Goal: Information Seeking & Learning: Learn about a topic

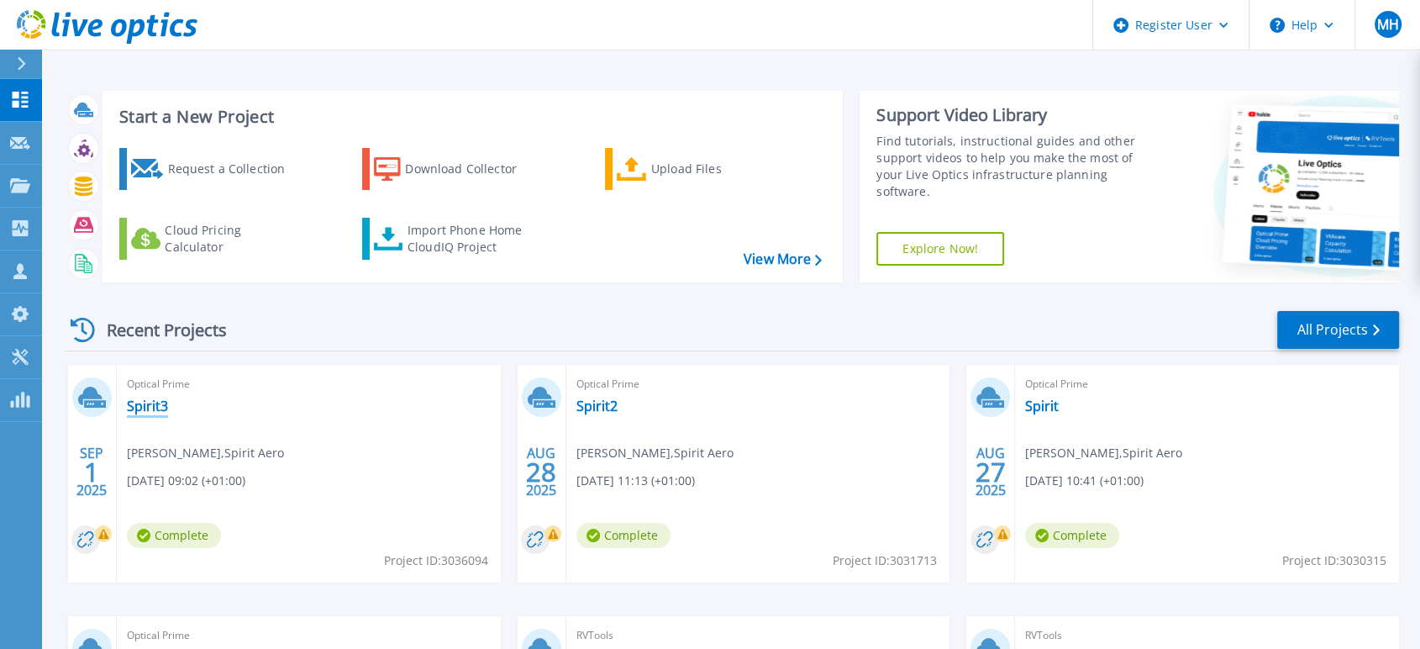
click at [154, 405] on link "Spirit3" at bounding box center [147, 405] width 41 height 17
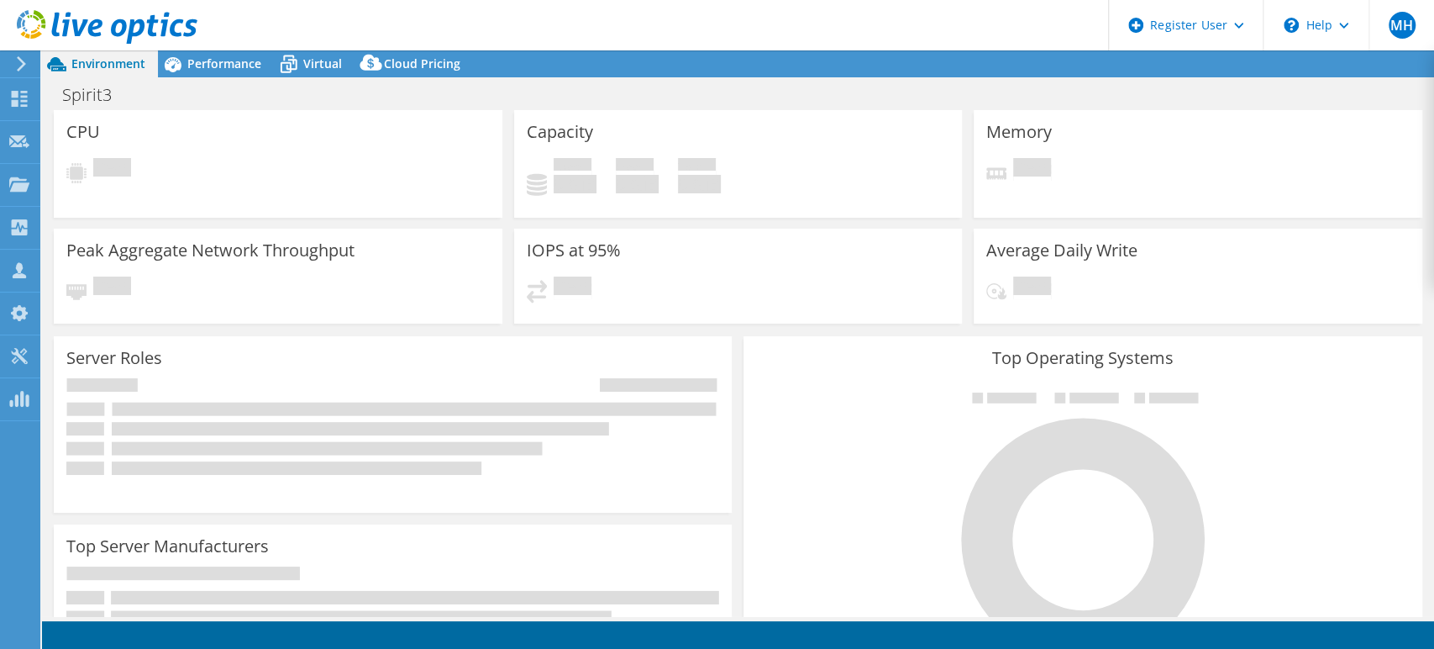
select select "USD"
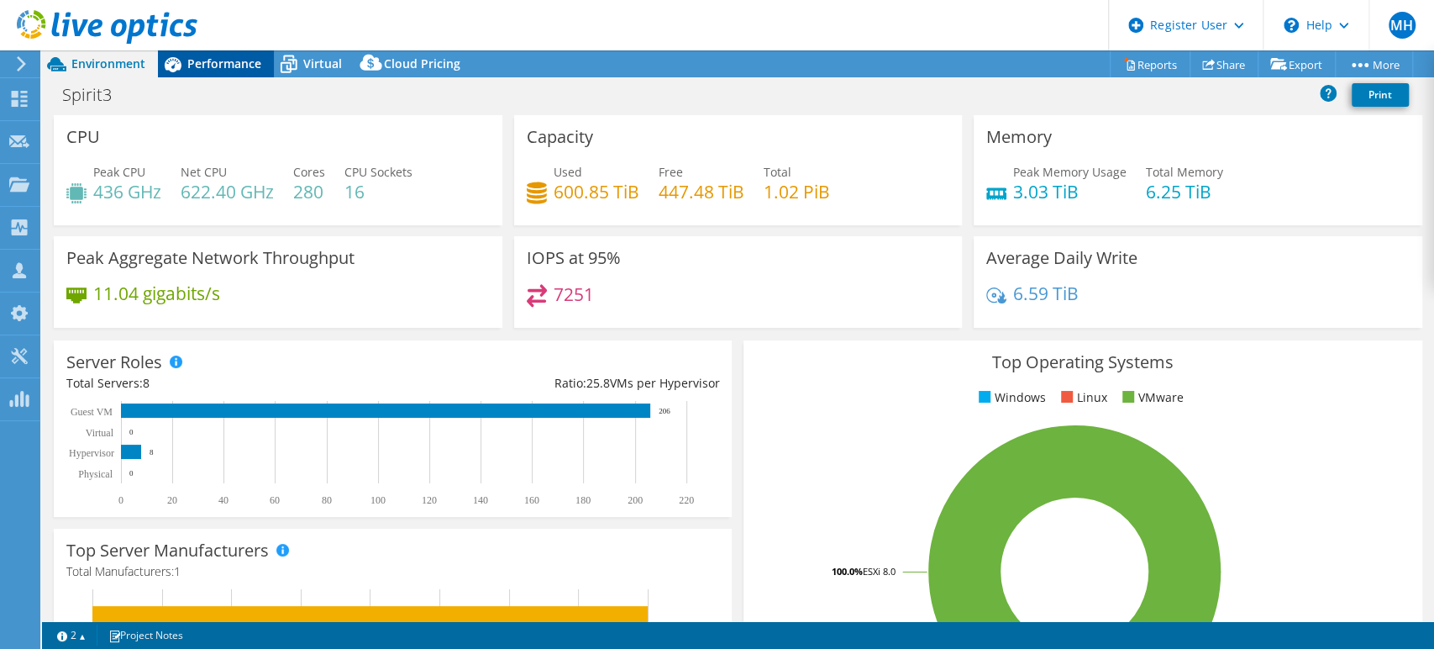
click at [243, 64] on span "Performance" at bounding box center [224, 63] width 74 height 16
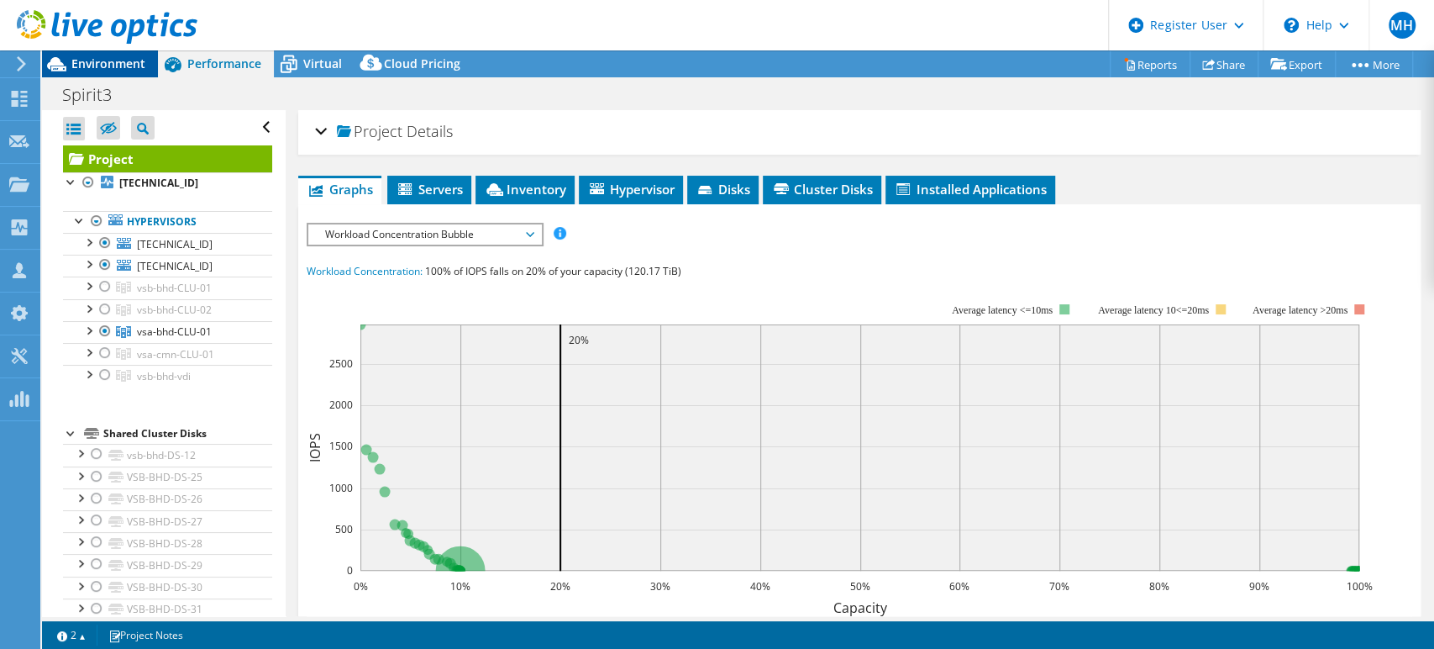
click at [103, 72] on div "Environment" at bounding box center [100, 63] width 116 height 27
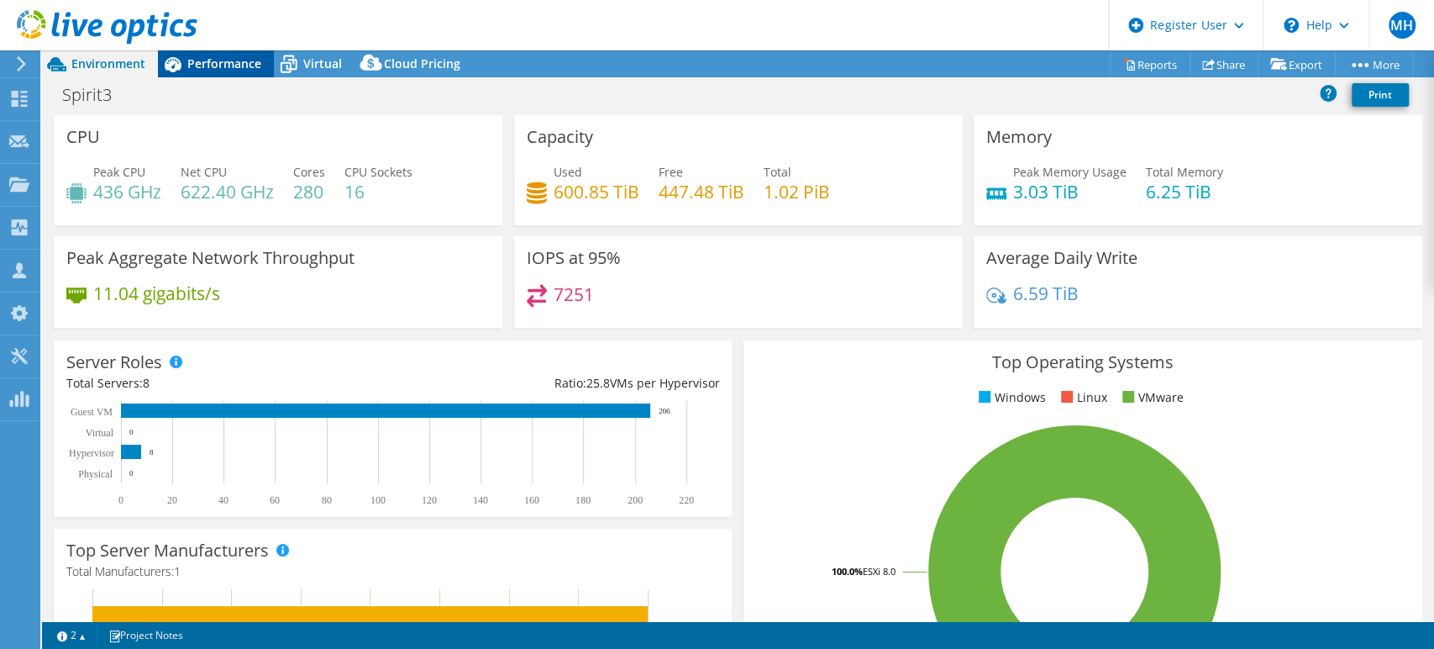
click at [216, 68] on span "Performance" at bounding box center [224, 63] width 74 height 16
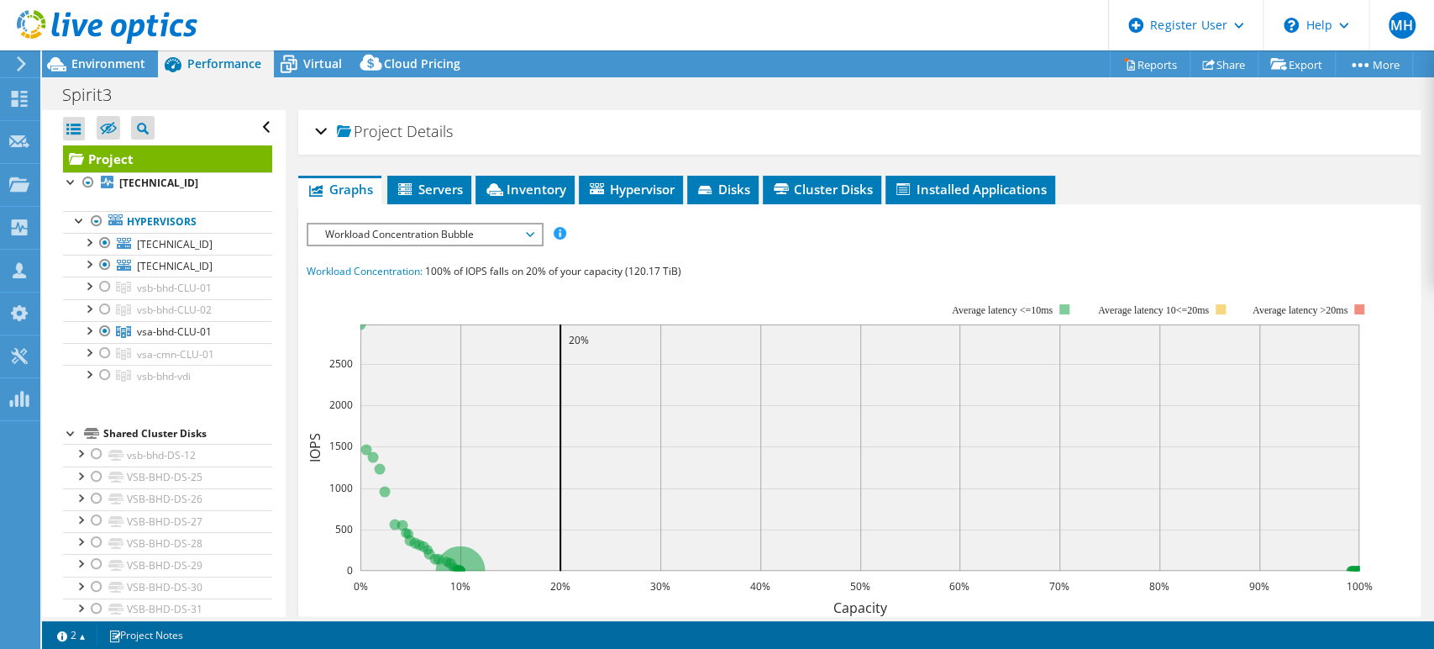
click at [506, 228] on span "Workload Concentration Bubble" at bounding box center [425, 234] width 216 height 20
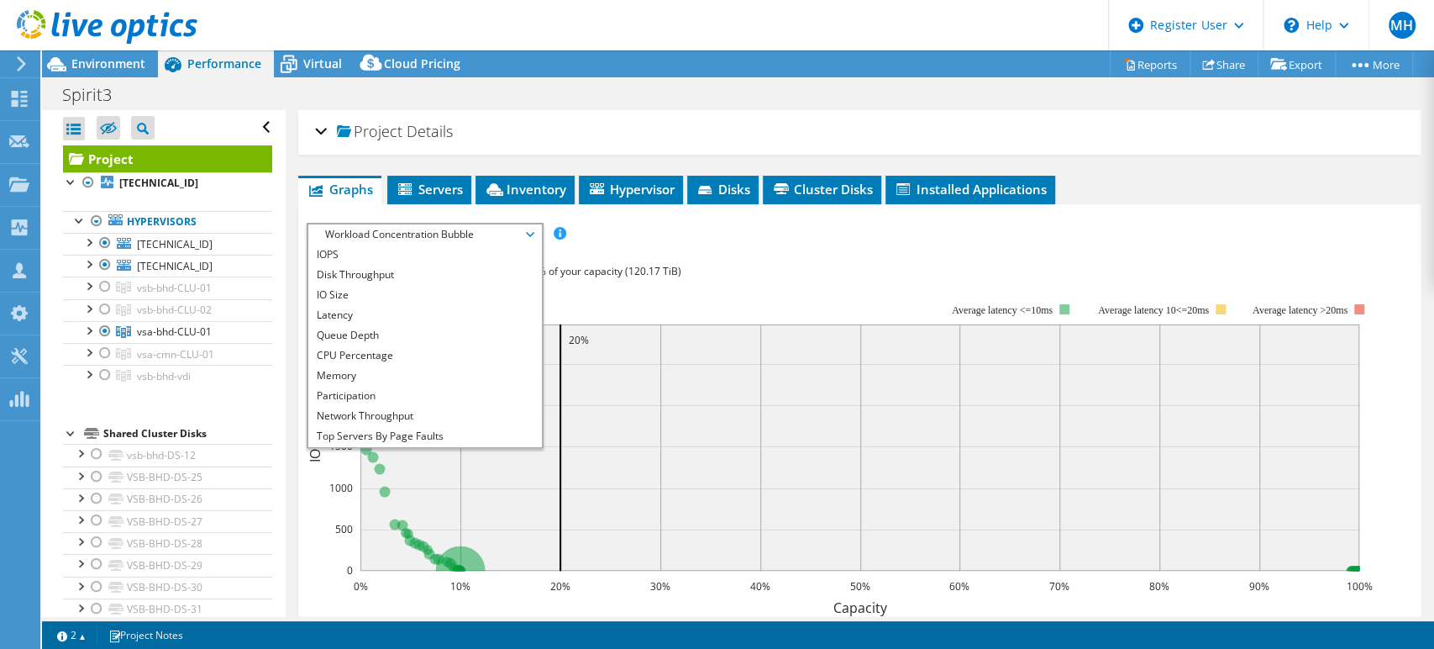
scroll to position [60, 0]
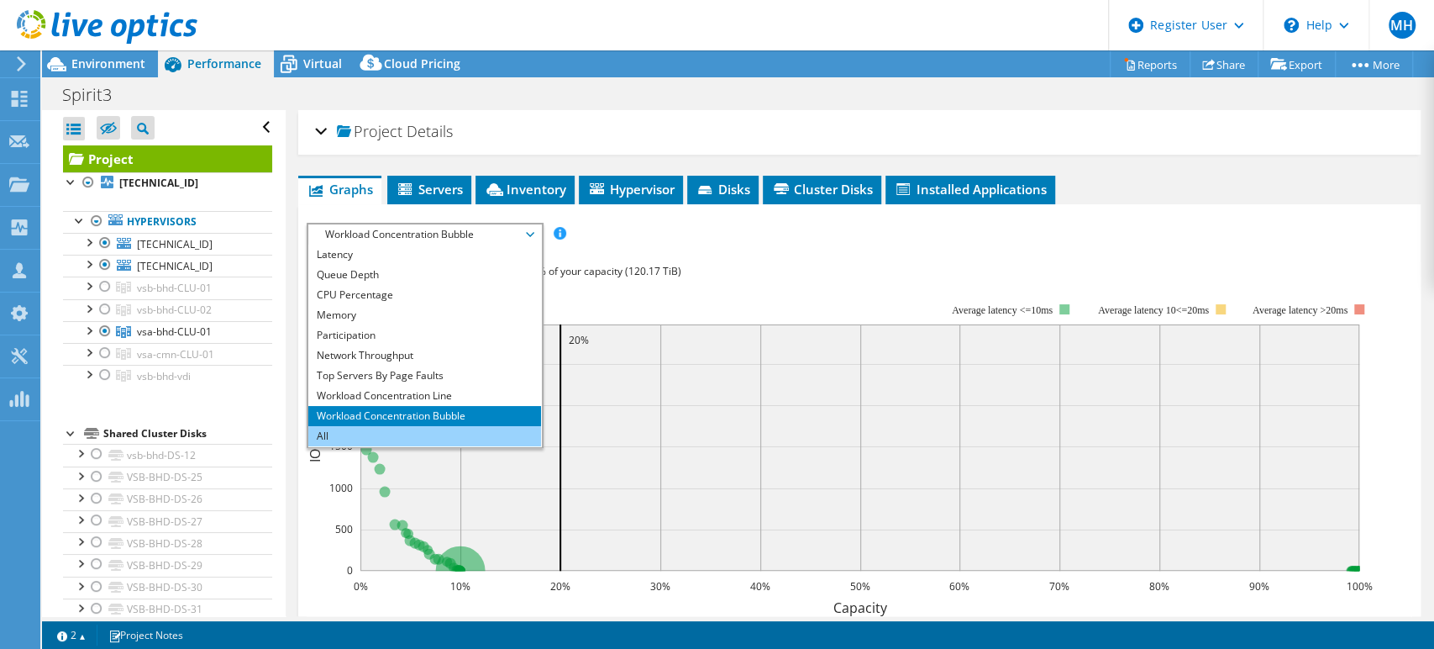
click at [386, 431] on li "All" at bounding box center [424, 436] width 233 height 20
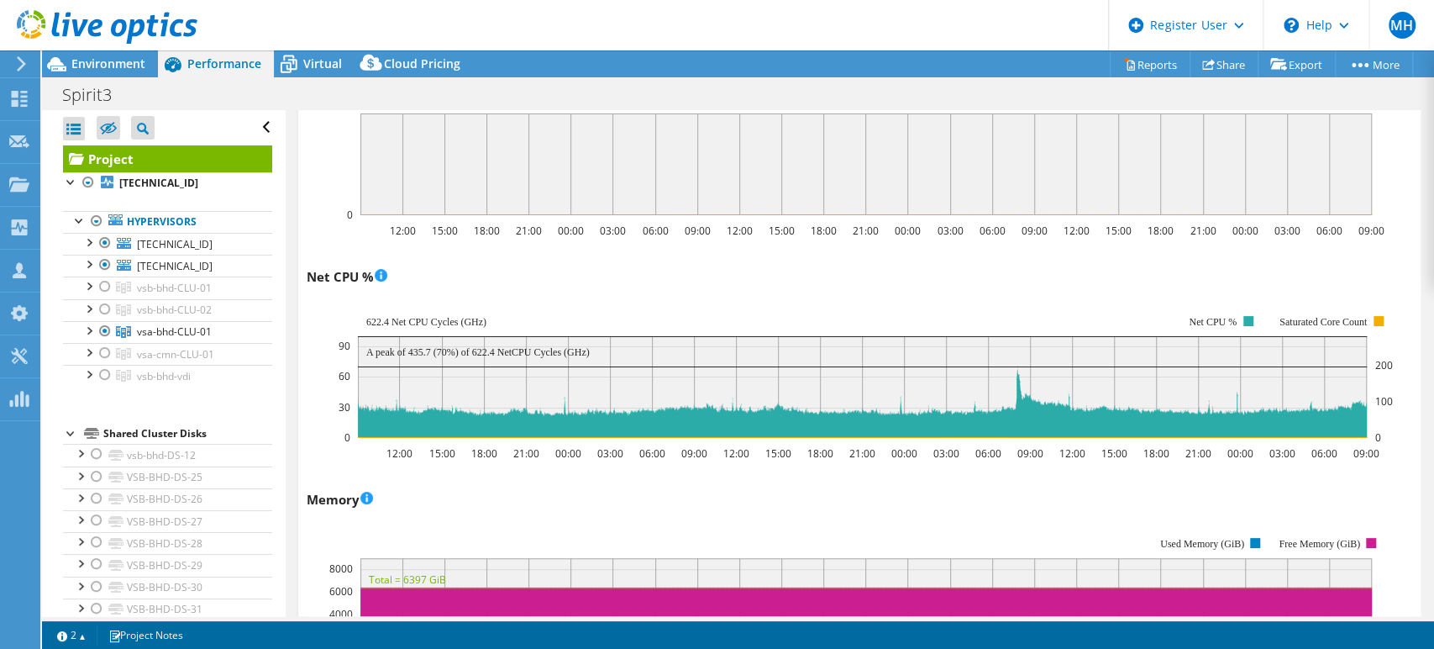
scroll to position [1275, 0]
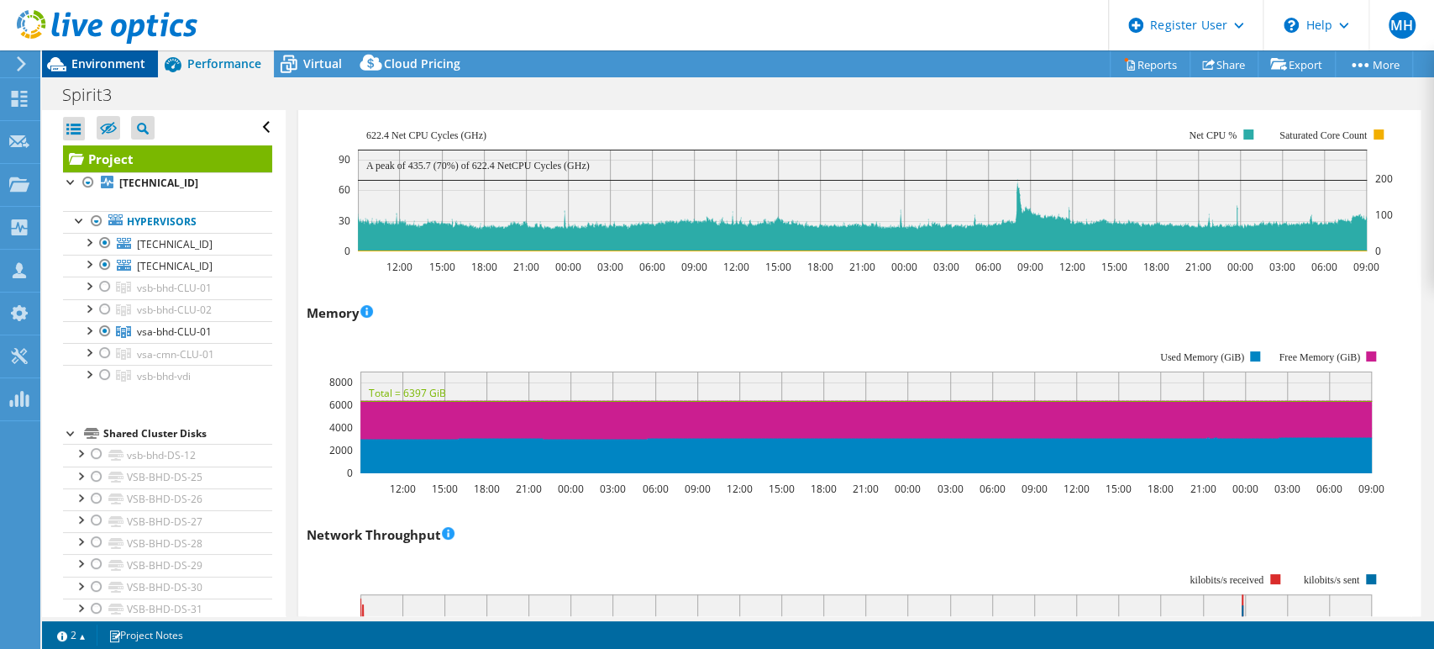
click at [105, 66] on span "Environment" at bounding box center [108, 63] width 74 height 16
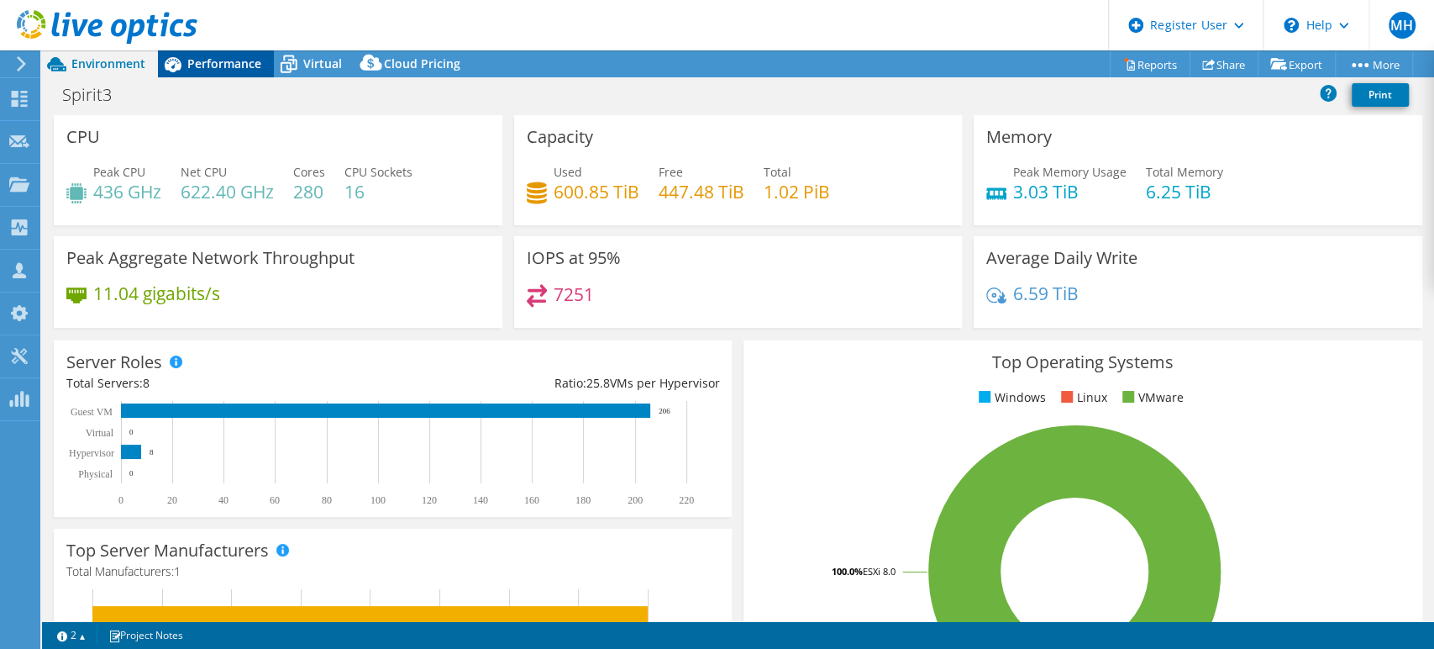
click at [207, 66] on span "Performance" at bounding box center [224, 63] width 74 height 16
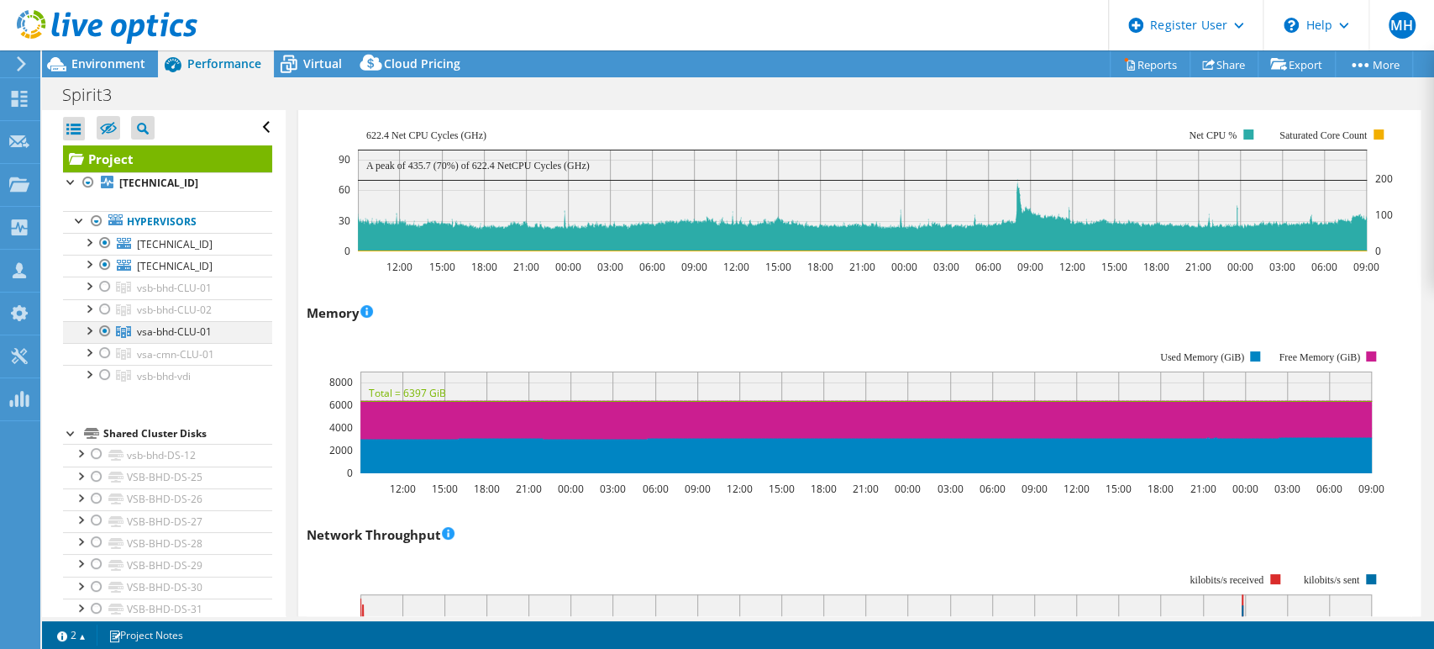
click at [102, 330] on div at bounding box center [105, 331] width 17 height 20
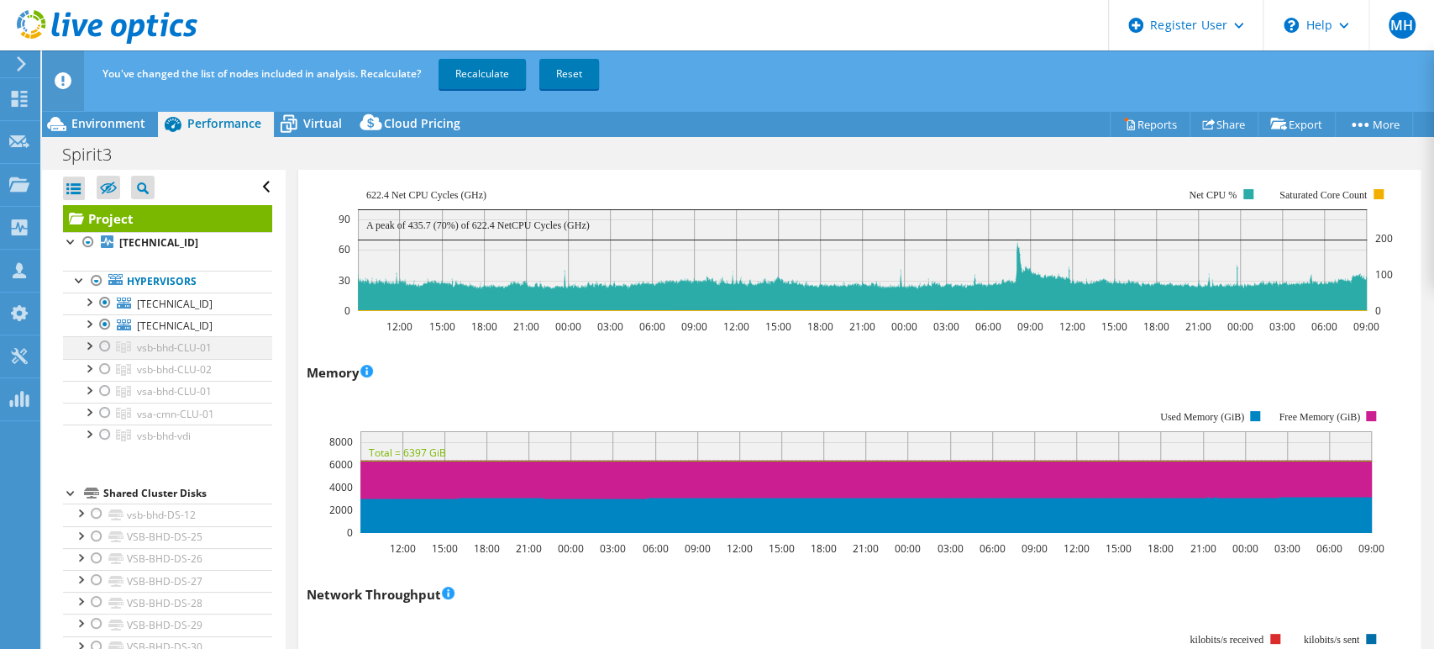
click at [106, 346] on div at bounding box center [105, 346] width 17 height 20
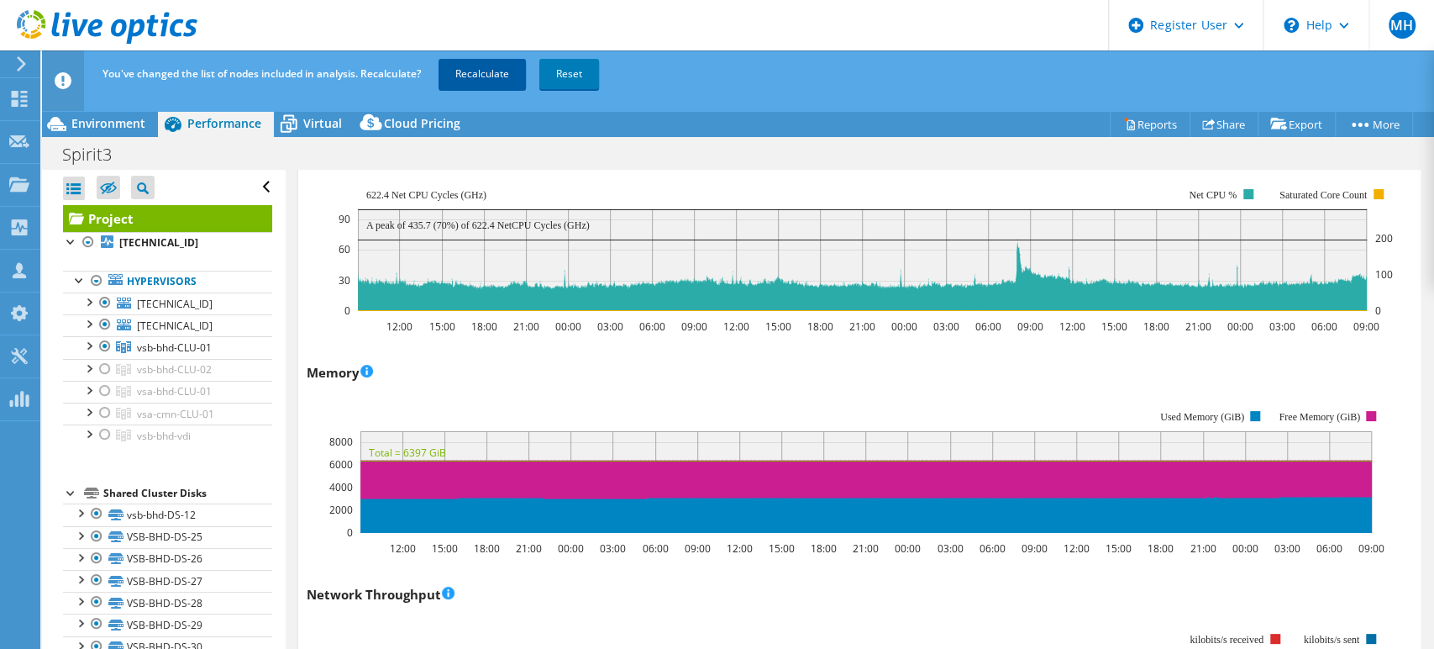
click at [458, 75] on link "Recalculate" at bounding box center [482, 74] width 87 height 30
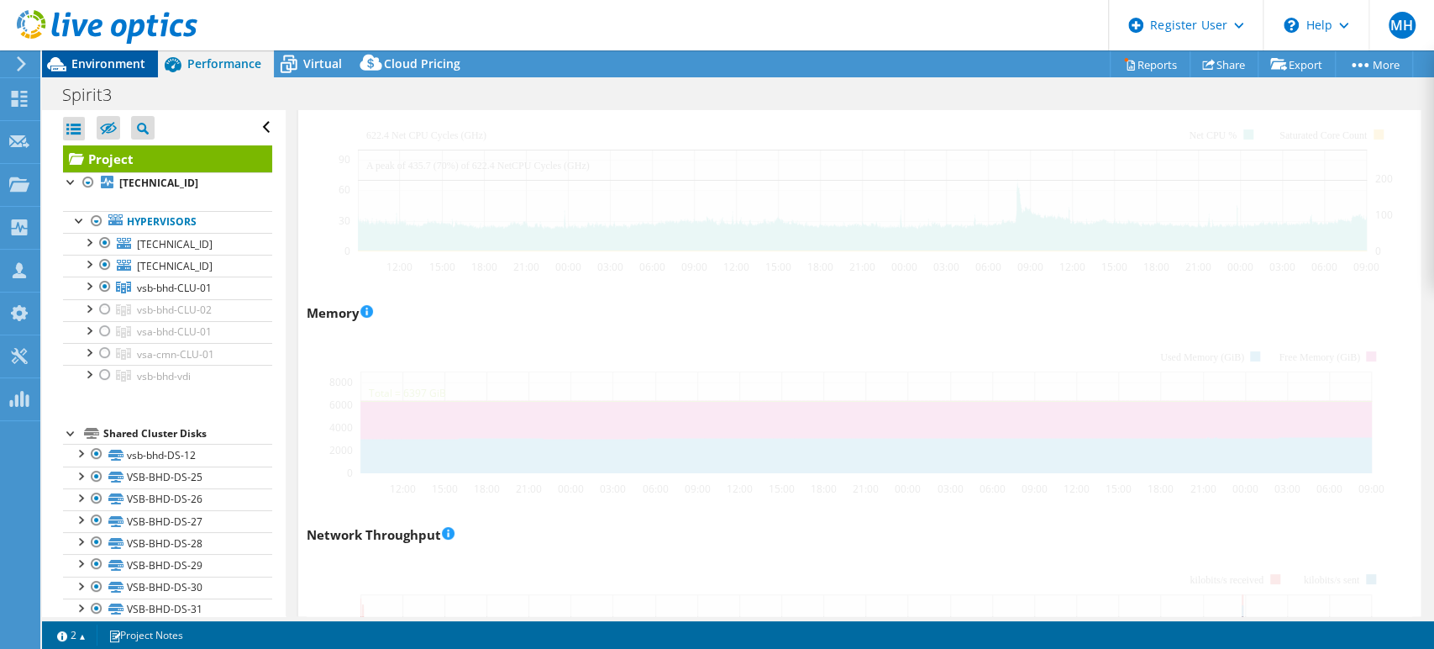
click at [109, 62] on span "Environment" at bounding box center [108, 63] width 74 height 16
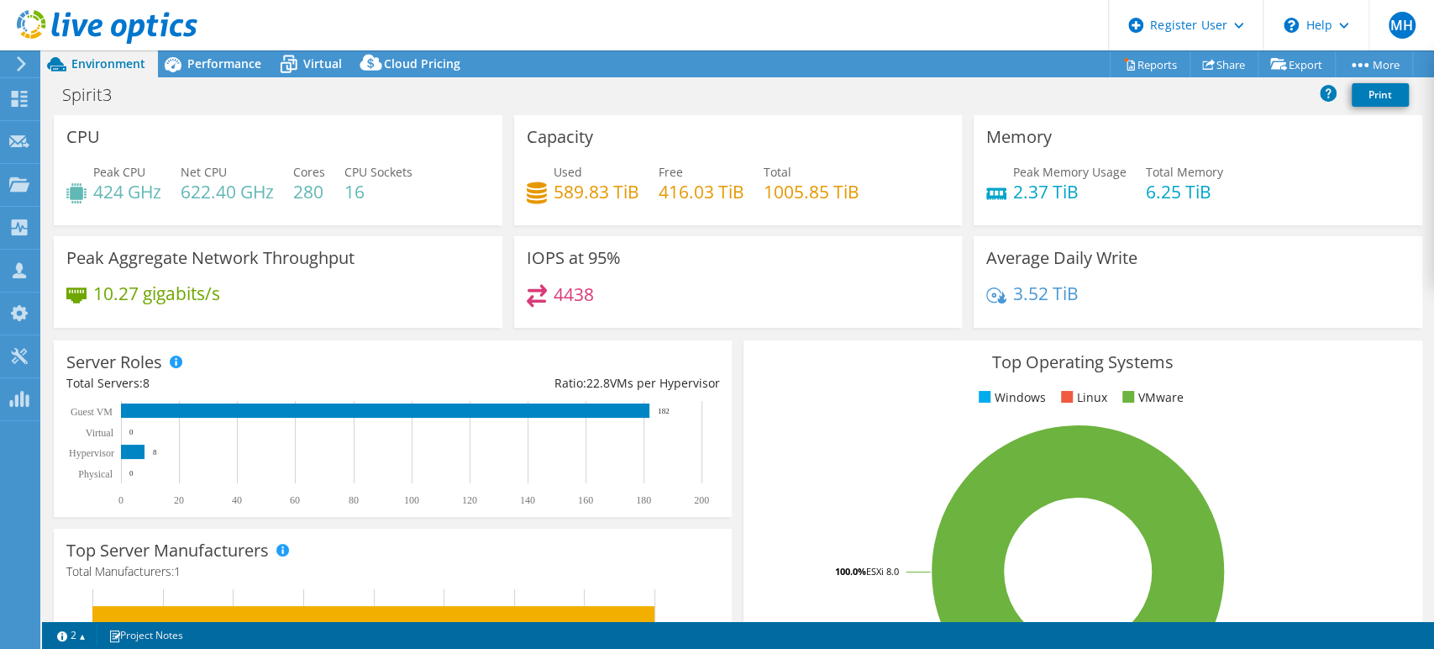
click at [109, 71] on span "Environment" at bounding box center [108, 63] width 74 height 16
click at [217, 67] on span "Performance" at bounding box center [224, 63] width 74 height 16
click at [108, 69] on span "Environment" at bounding box center [108, 63] width 74 height 16
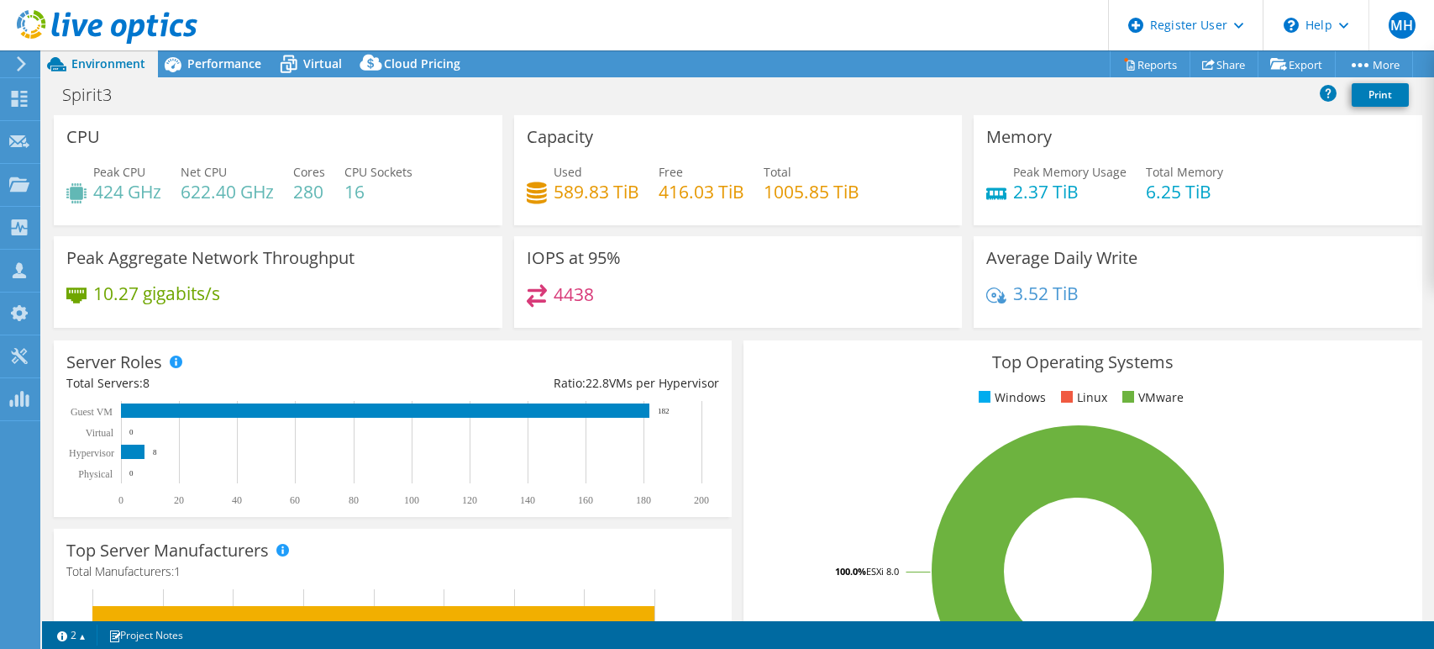
select select "USD"
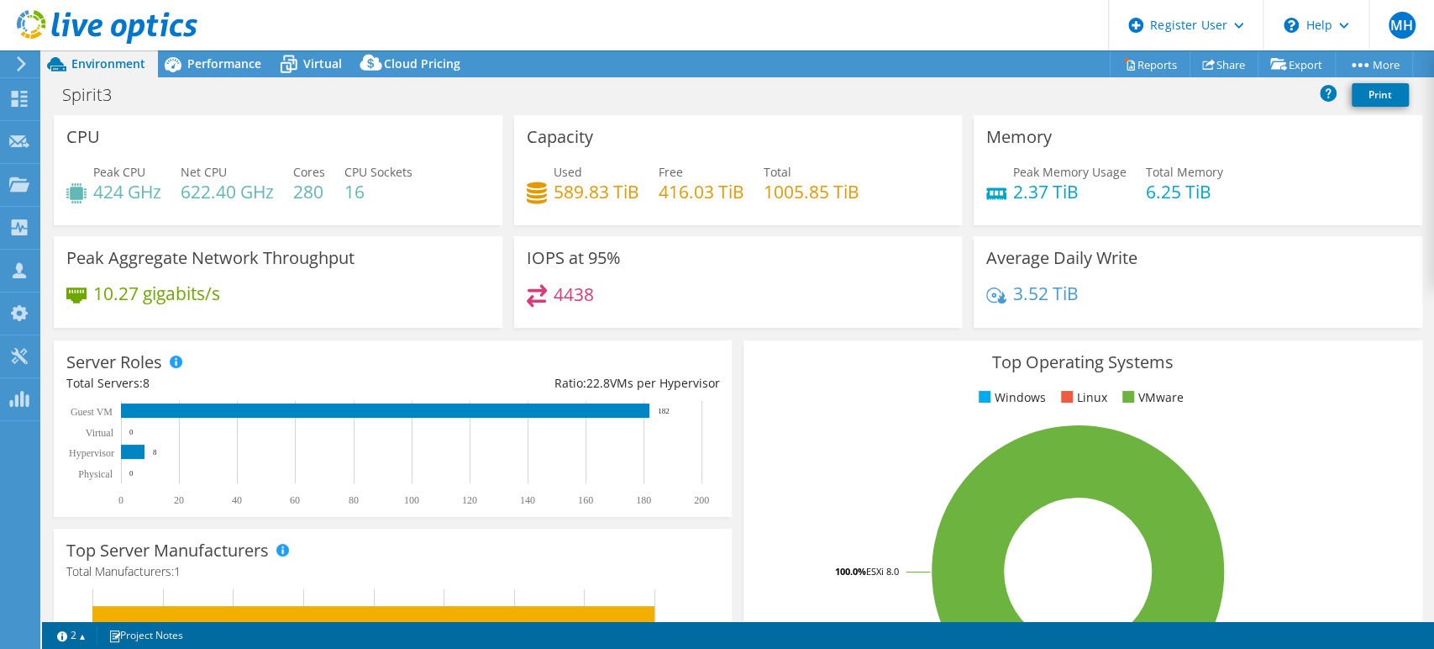
scroll to position [60, 0]
click at [262, 66] on div "Performance" at bounding box center [216, 63] width 116 height 27
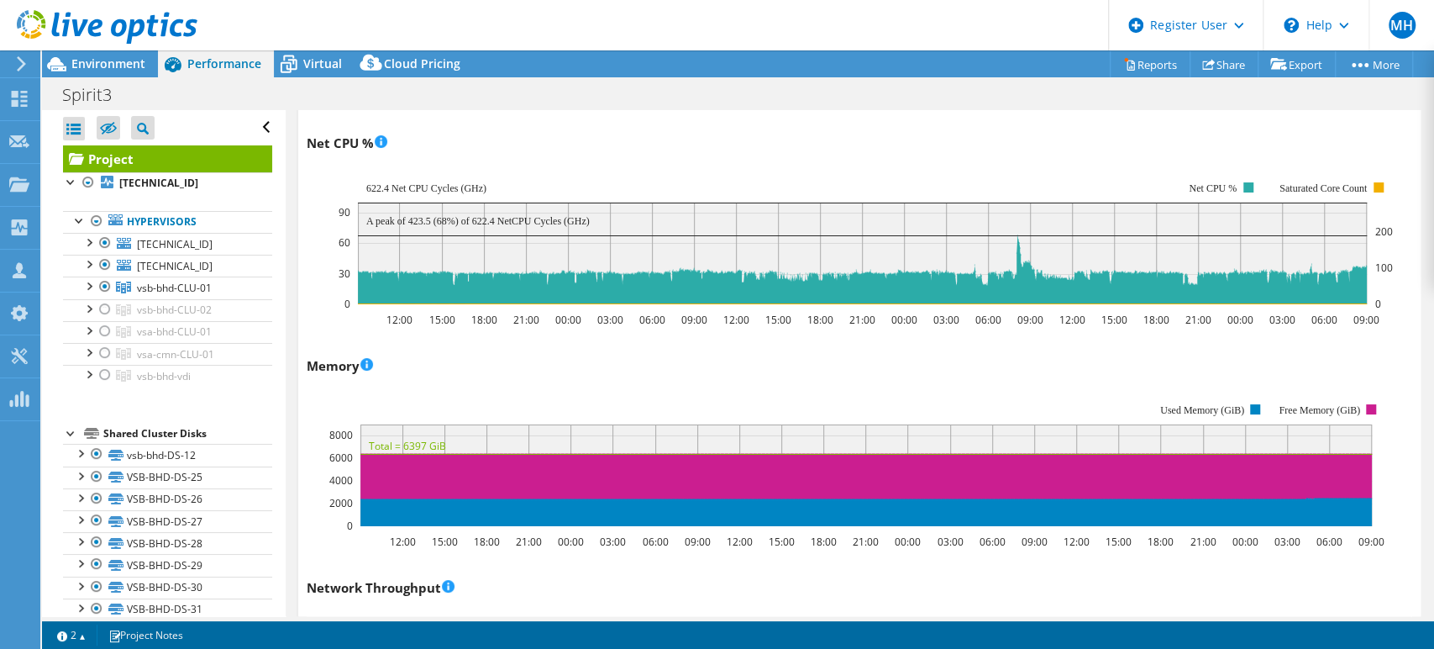
scroll to position [1214, 0]
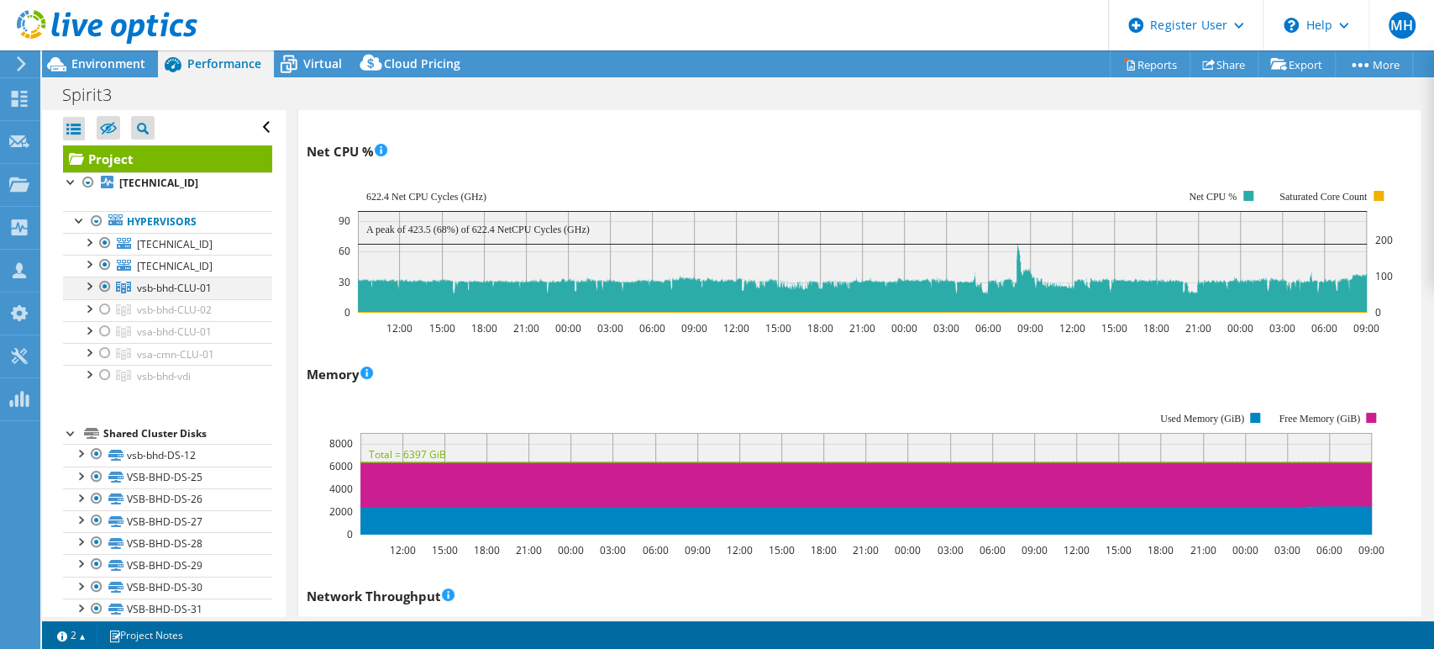
click at [106, 284] on div at bounding box center [105, 286] width 17 height 20
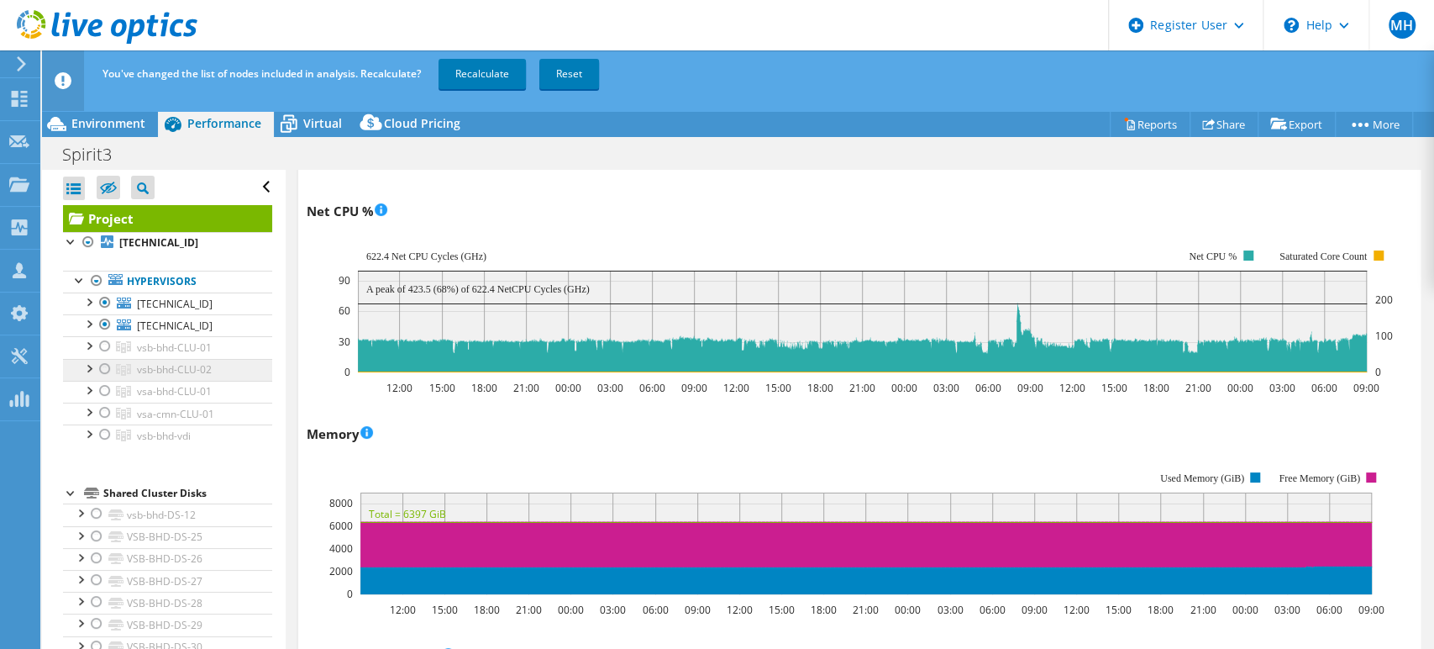
drag, startPoint x: 102, startPoint y: 365, endPoint x: 118, endPoint y: 363, distance: 15.3
click at [105, 365] on div at bounding box center [105, 369] width 17 height 20
click at [464, 64] on link "Recalculate" at bounding box center [482, 74] width 87 height 30
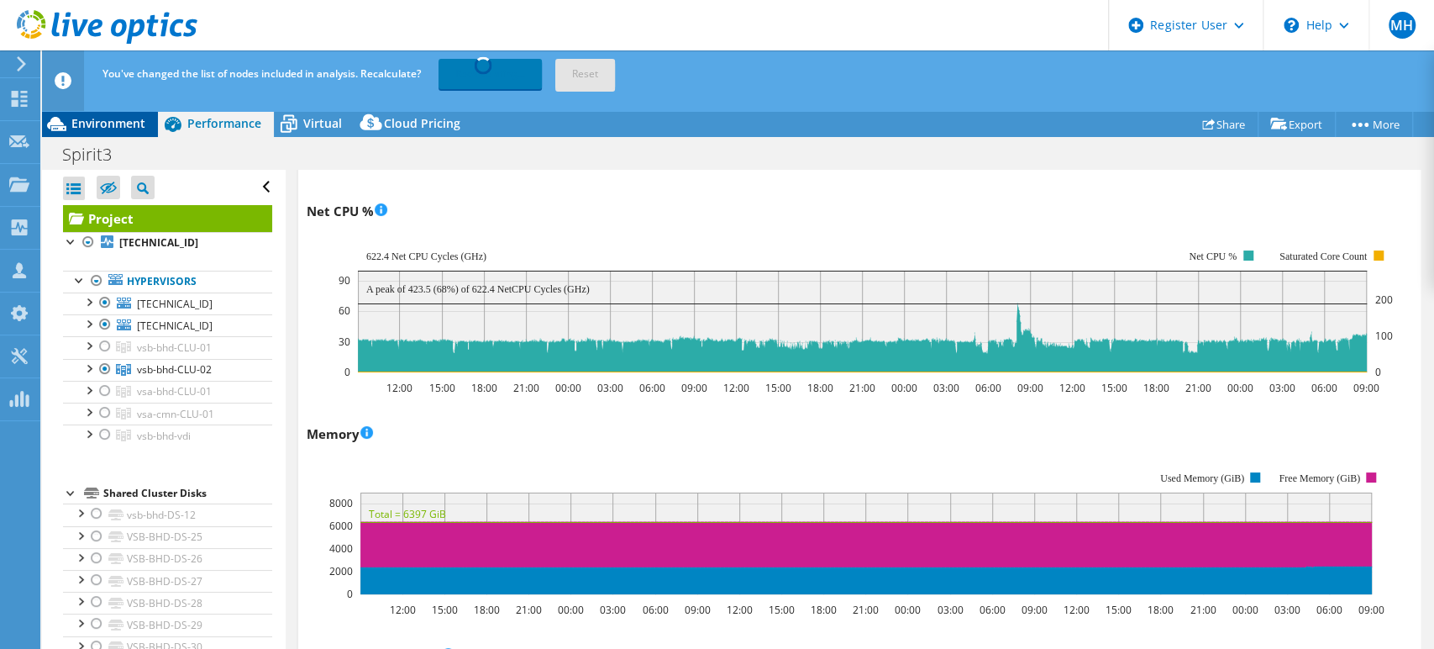
click at [80, 121] on span "Environment" at bounding box center [108, 123] width 74 height 16
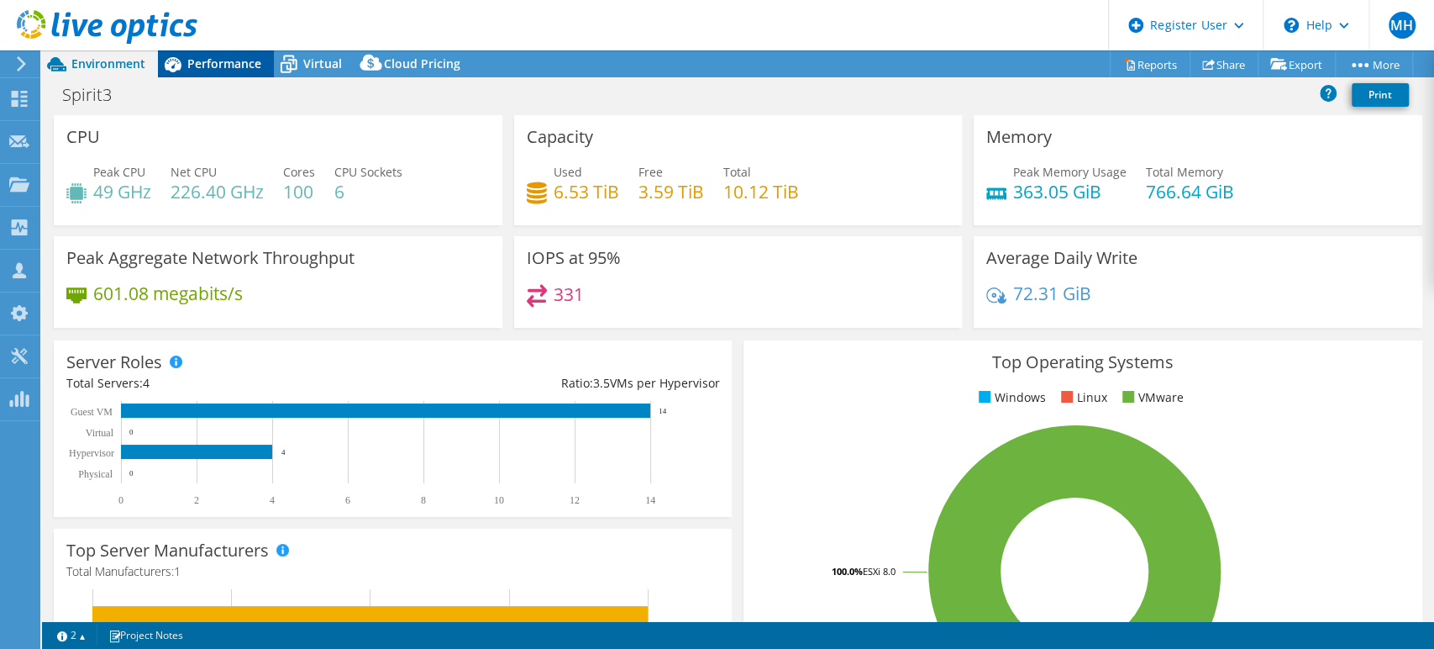
click at [217, 67] on span "Performance" at bounding box center [224, 63] width 74 height 16
click at [225, 59] on span "Performance" at bounding box center [224, 63] width 74 height 16
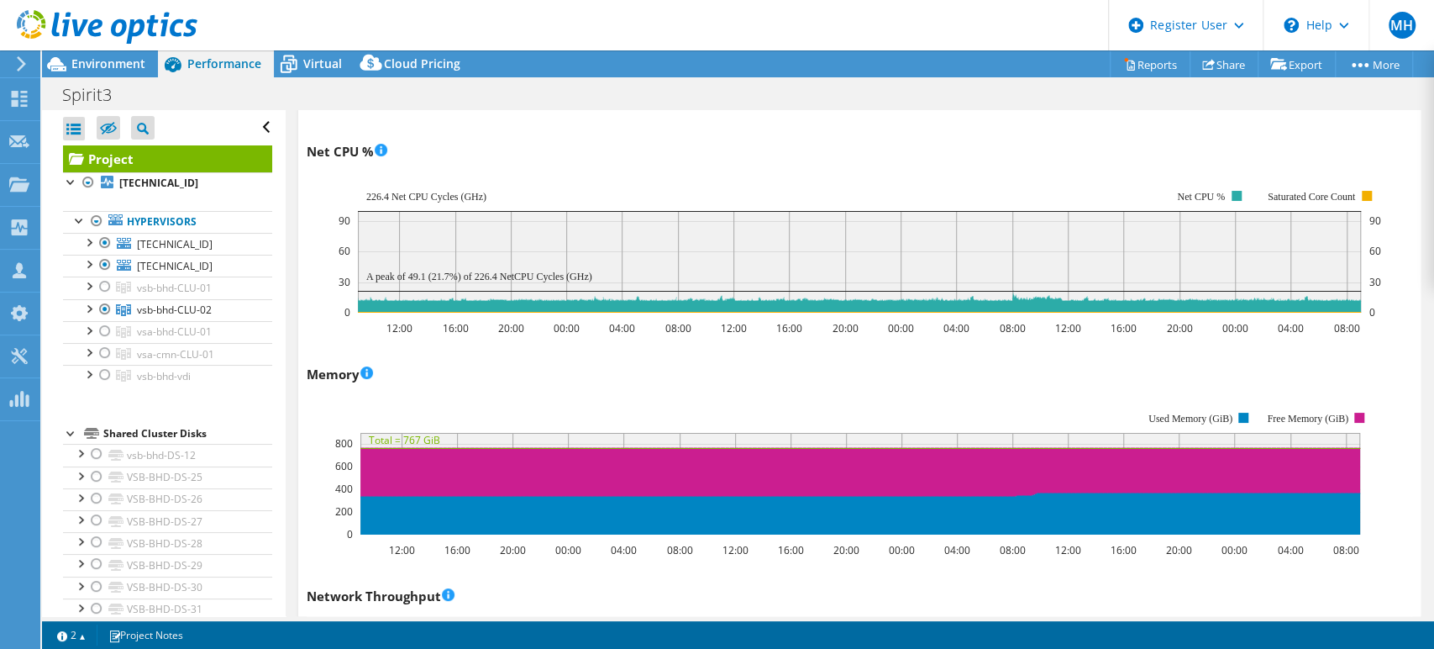
click at [230, 58] on span "Performance" at bounding box center [224, 63] width 74 height 16
click at [111, 304] on div at bounding box center [105, 309] width 17 height 20
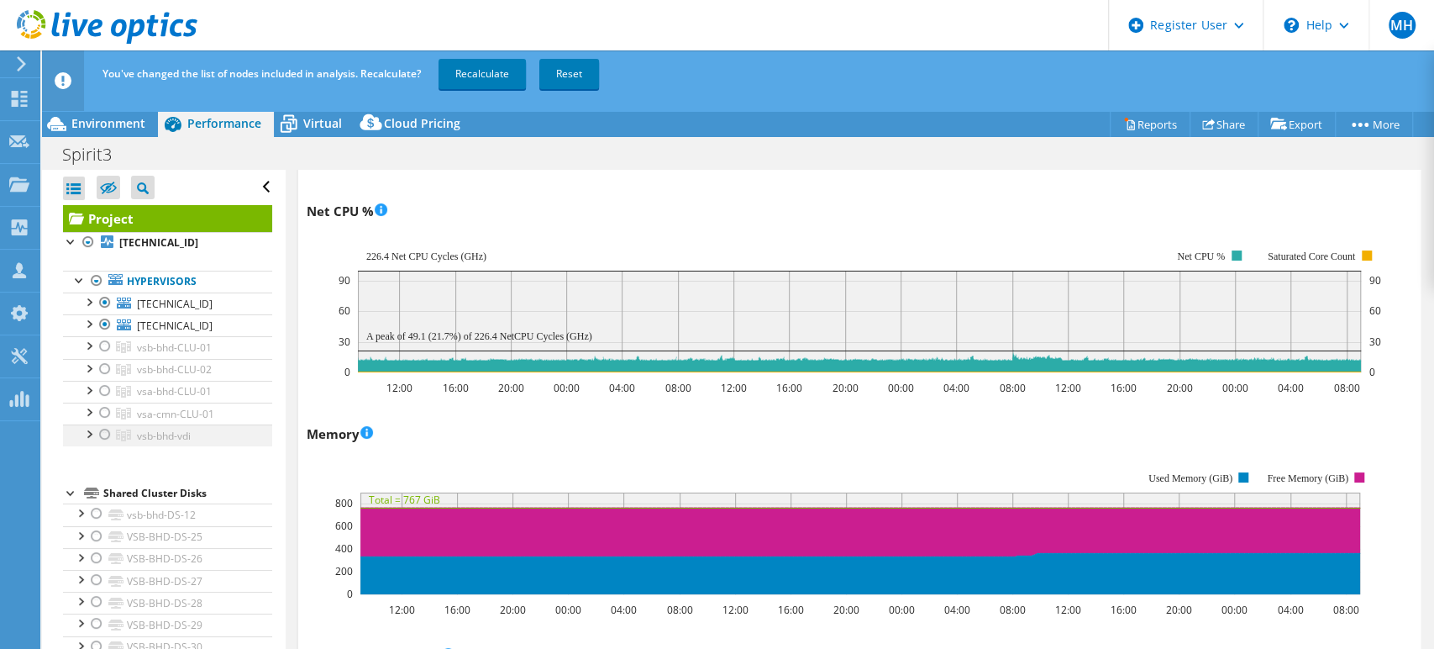
click at [108, 434] on div at bounding box center [105, 434] width 17 height 20
click at [476, 76] on link "Recalculate" at bounding box center [482, 74] width 87 height 30
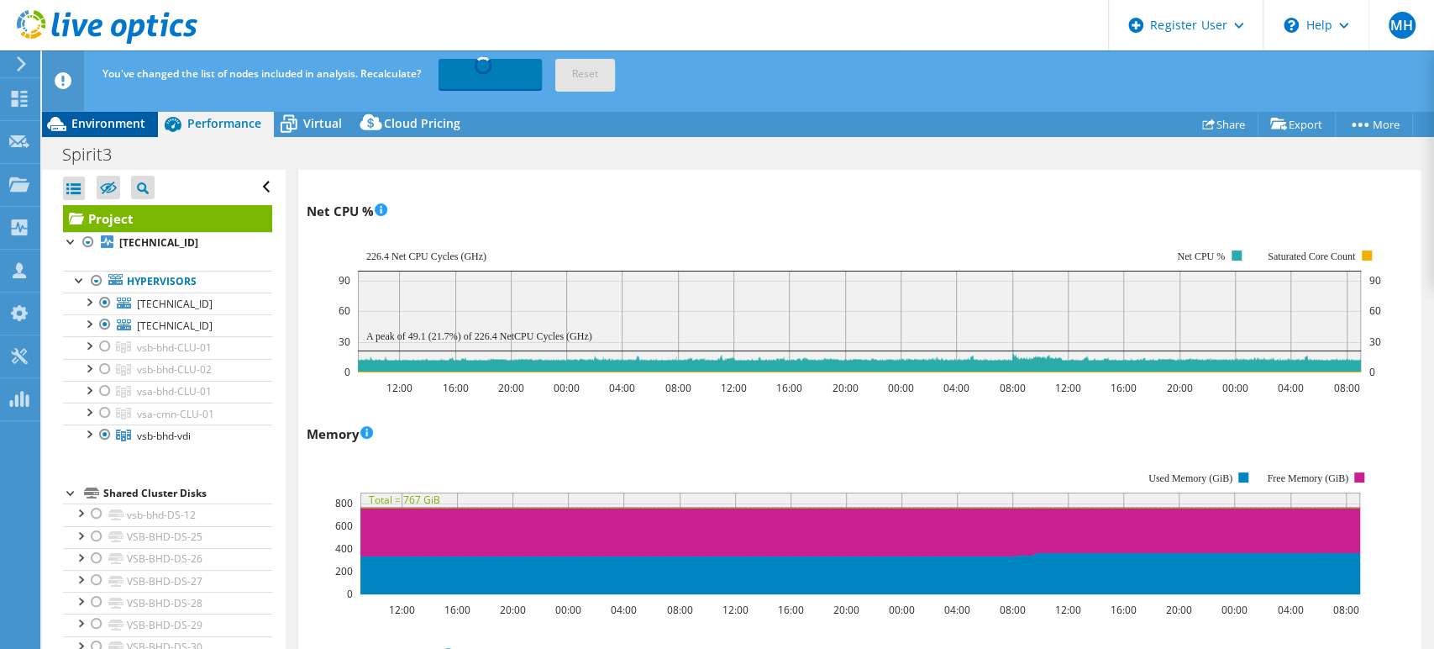
click at [121, 126] on span "Environment" at bounding box center [108, 123] width 74 height 16
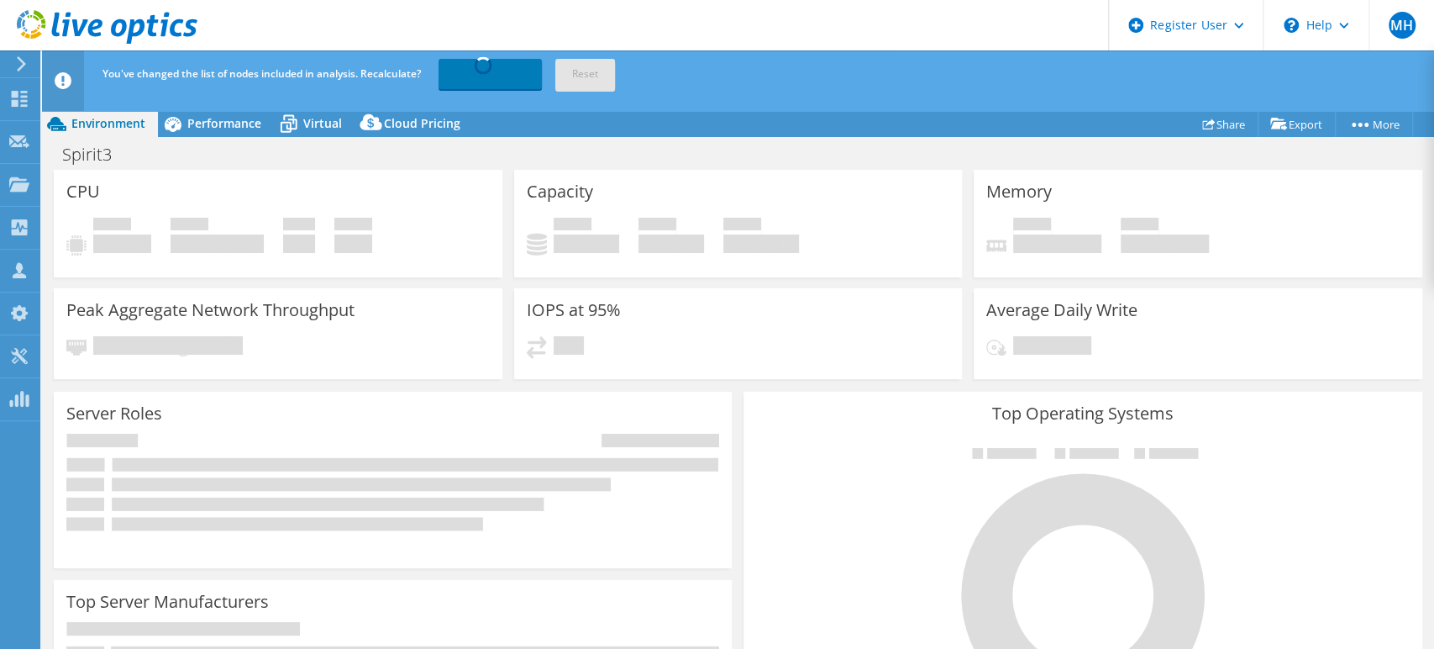
click at [329, 83] on div "You've changed the list of nodes included in analysis. Recalculate? Recalculati…" at bounding box center [769, 73] width 1342 height 47
click at [780, 74] on div "You've changed the list of nodes included in analysis. Recalculate? Recalculati…" at bounding box center [769, 73] width 1342 height 47
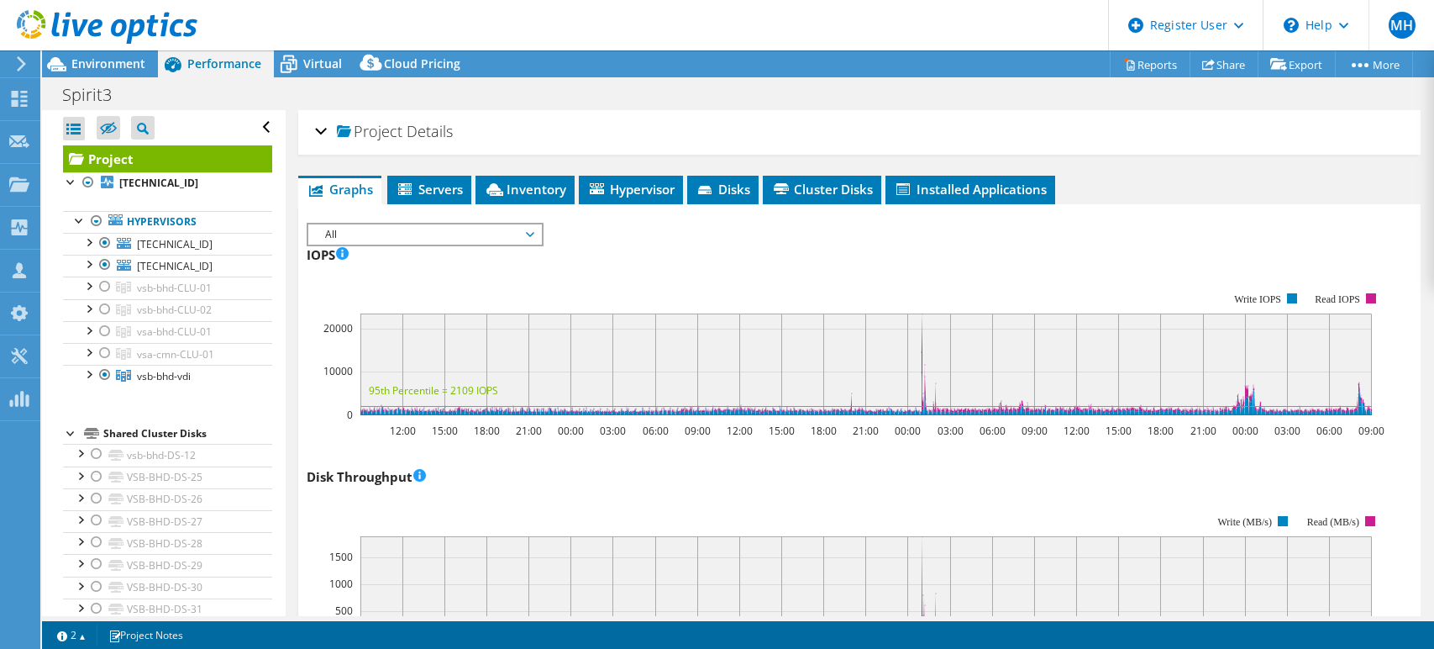
select select "USD"
click at [106, 290] on div at bounding box center [105, 286] width 17 height 20
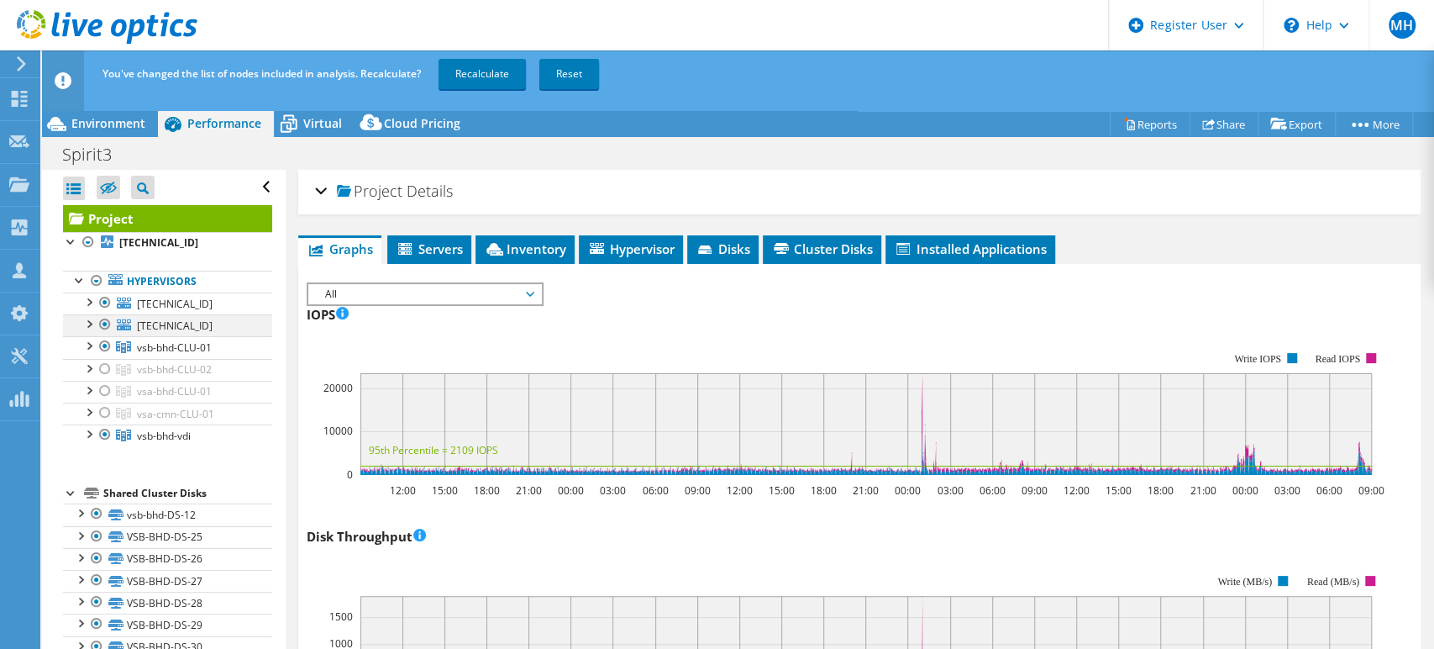
click at [104, 310] on ul "10.183.215.81 Local_DS_vsb-bhd-102 Network Interfaces vmnic0" at bounding box center [167, 369] width 209 height 154
click at [107, 365] on div at bounding box center [105, 369] width 17 height 20
click at [104, 385] on div at bounding box center [105, 391] width 17 height 20
click at [481, 77] on link "Recalculate" at bounding box center [482, 74] width 87 height 30
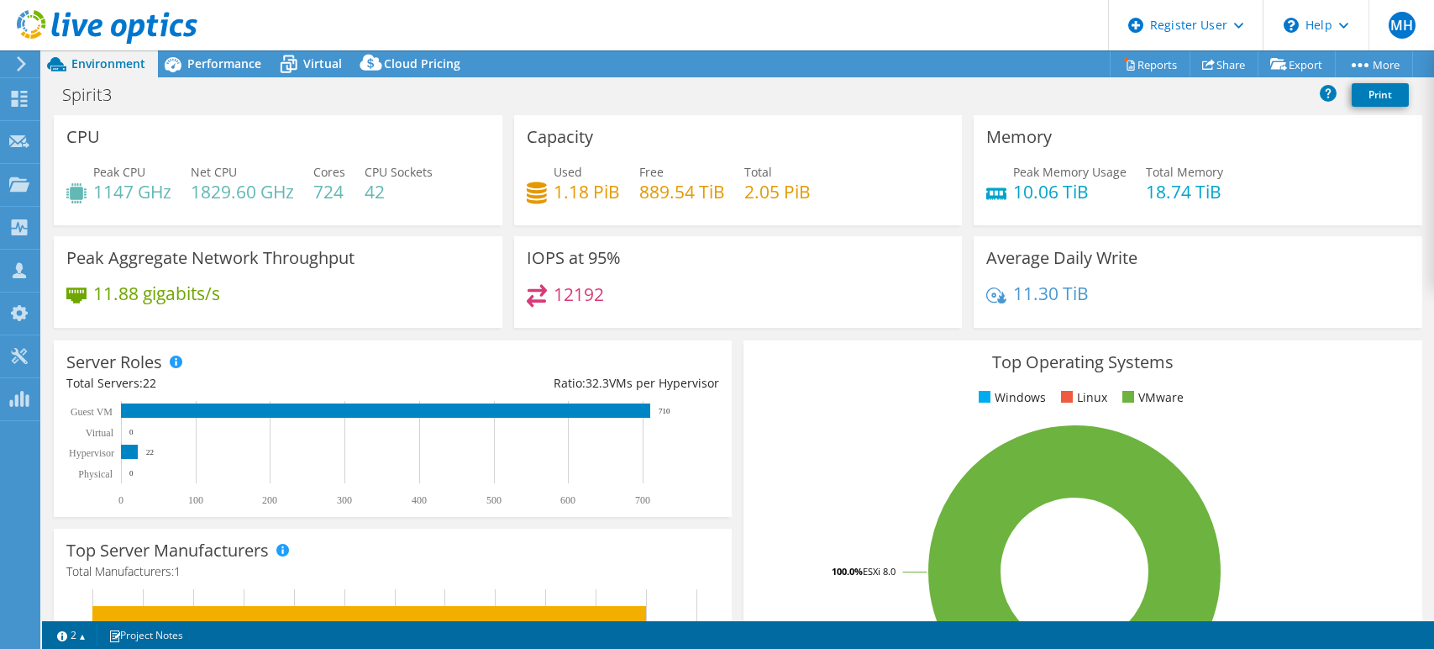
select select "USD"
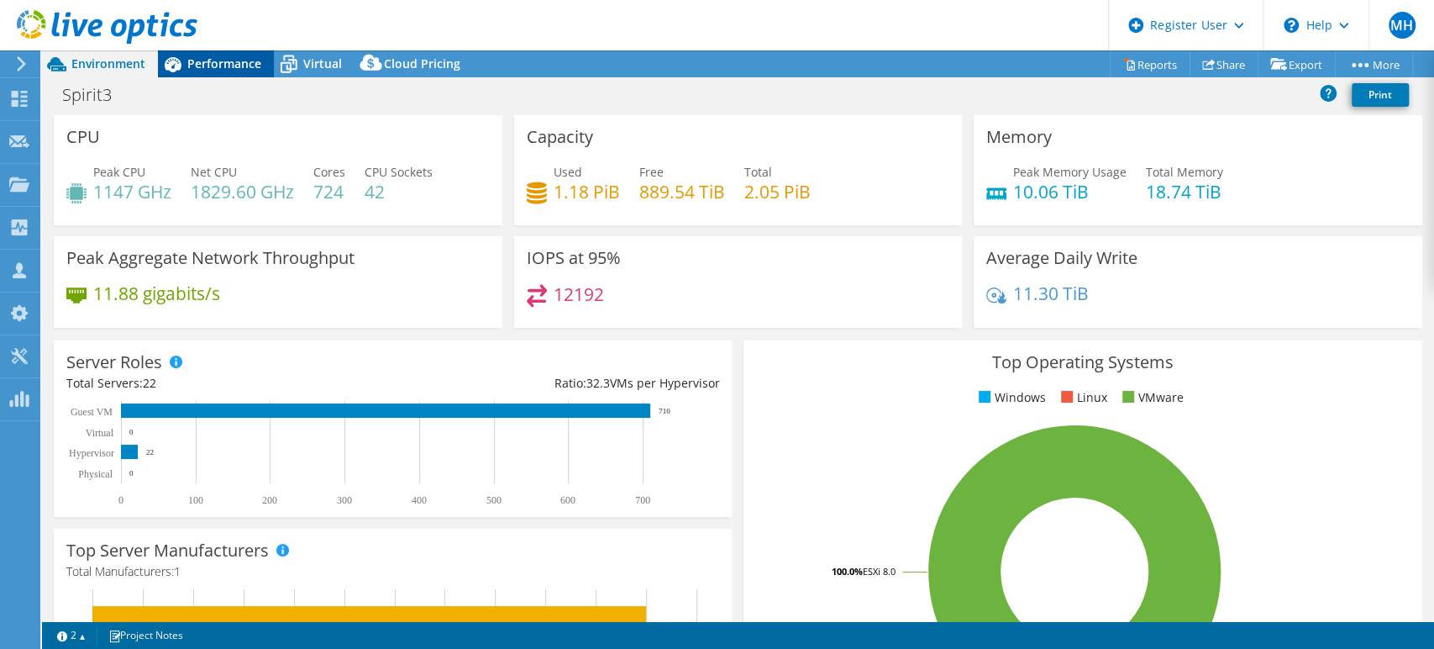
click at [208, 68] on span "Performance" at bounding box center [224, 63] width 74 height 16
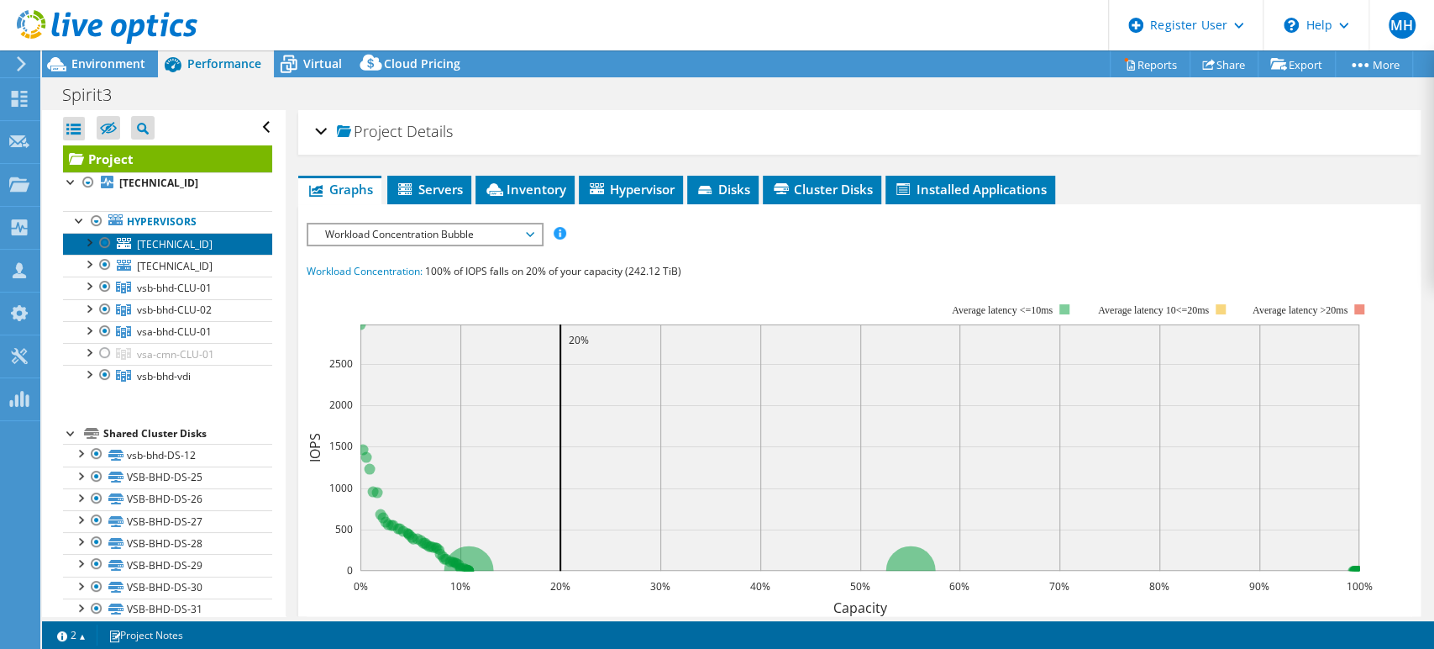
click at [174, 251] on link "[TECHNICAL_ID]" at bounding box center [167, 244] width 209 height 22
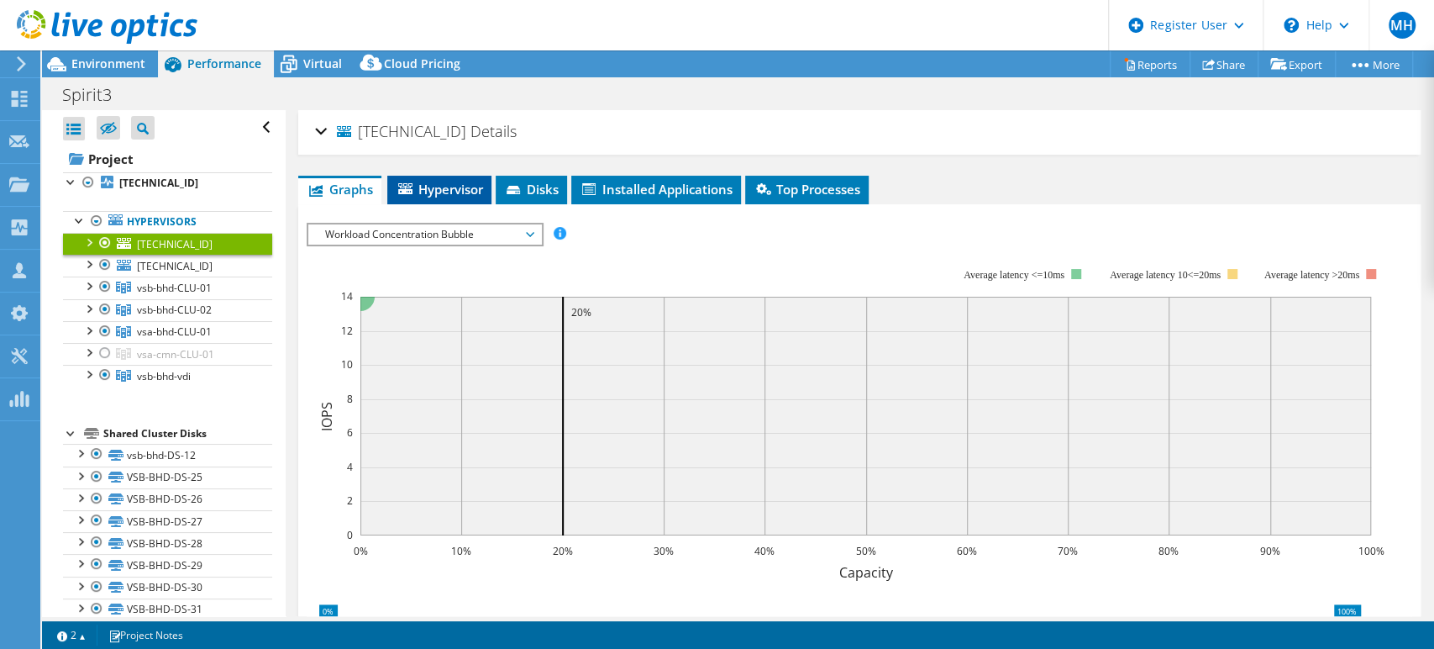
click at [444, 177] on li "Hypervisor" at bounding box center [439, 190] width 104 height 29
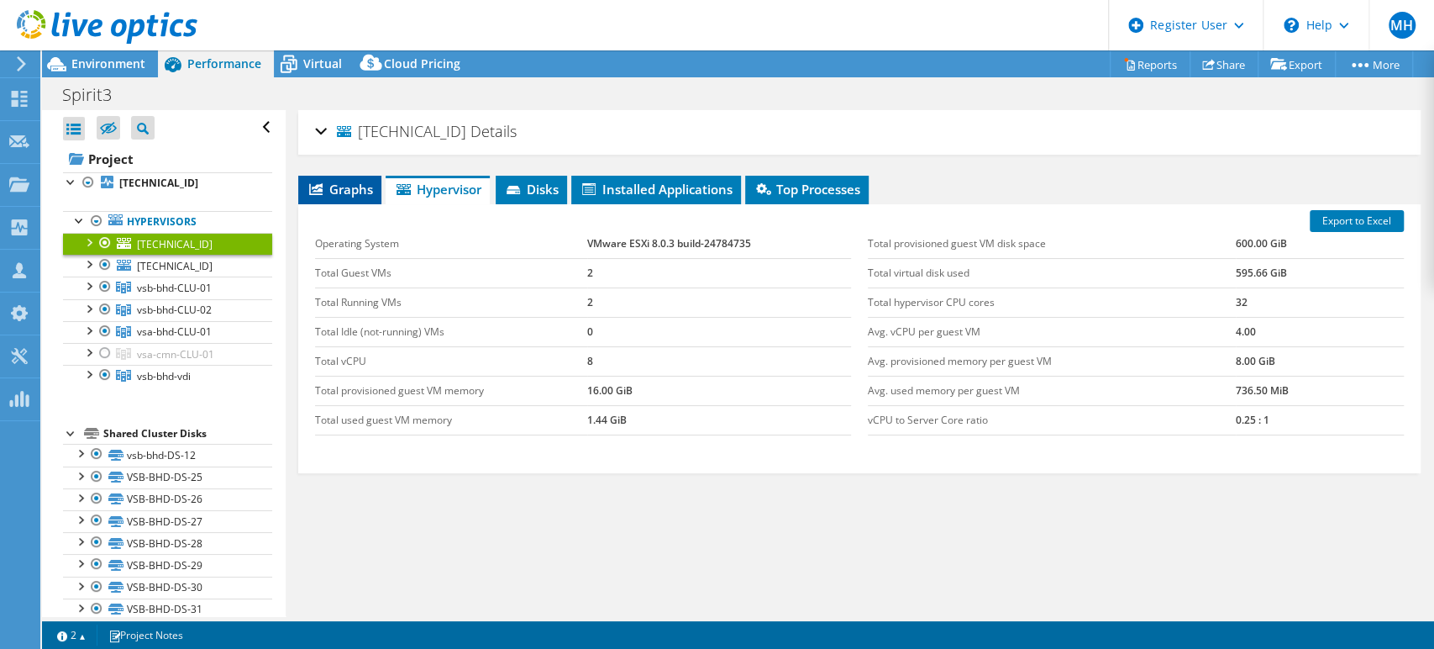
click at [343, 181] on span "Graphs" at bounding box center [340, 189] width 66 height 17
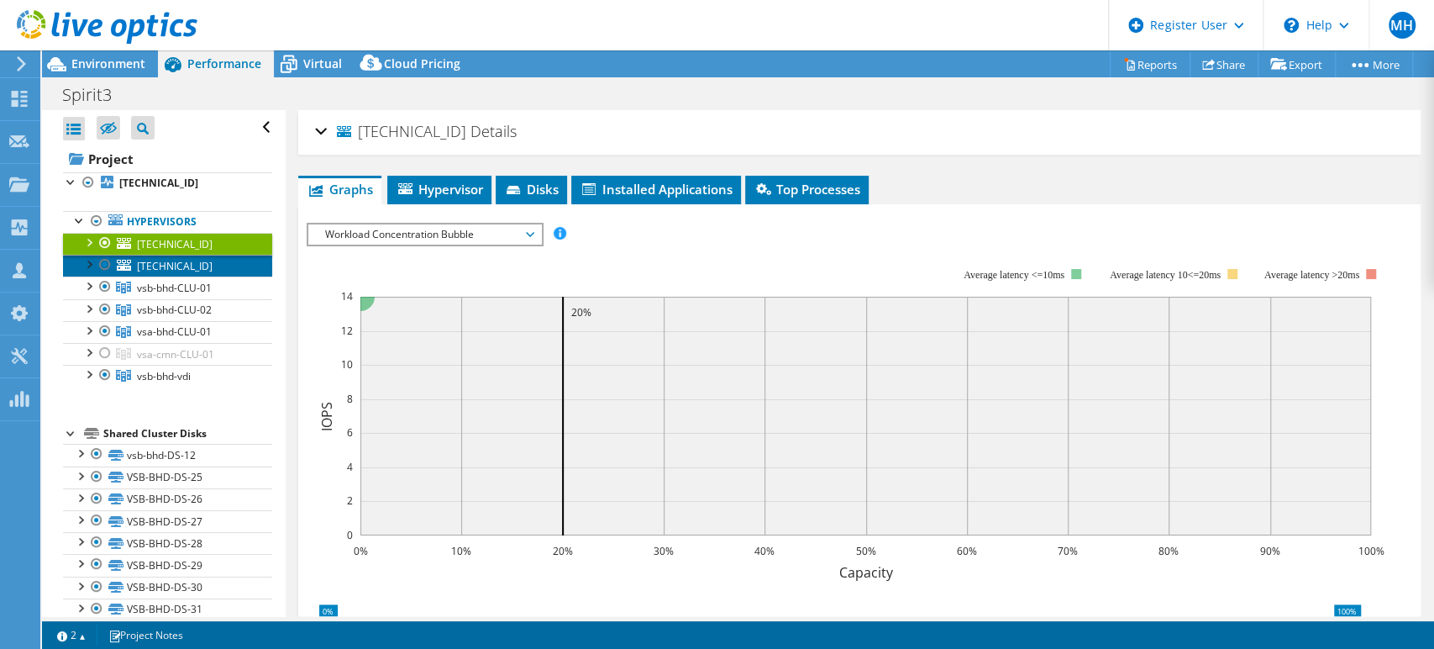
click at [177, 260] on span "[TECHNICAL_ID]" at bounding box center [175, 266] width 76 height 14
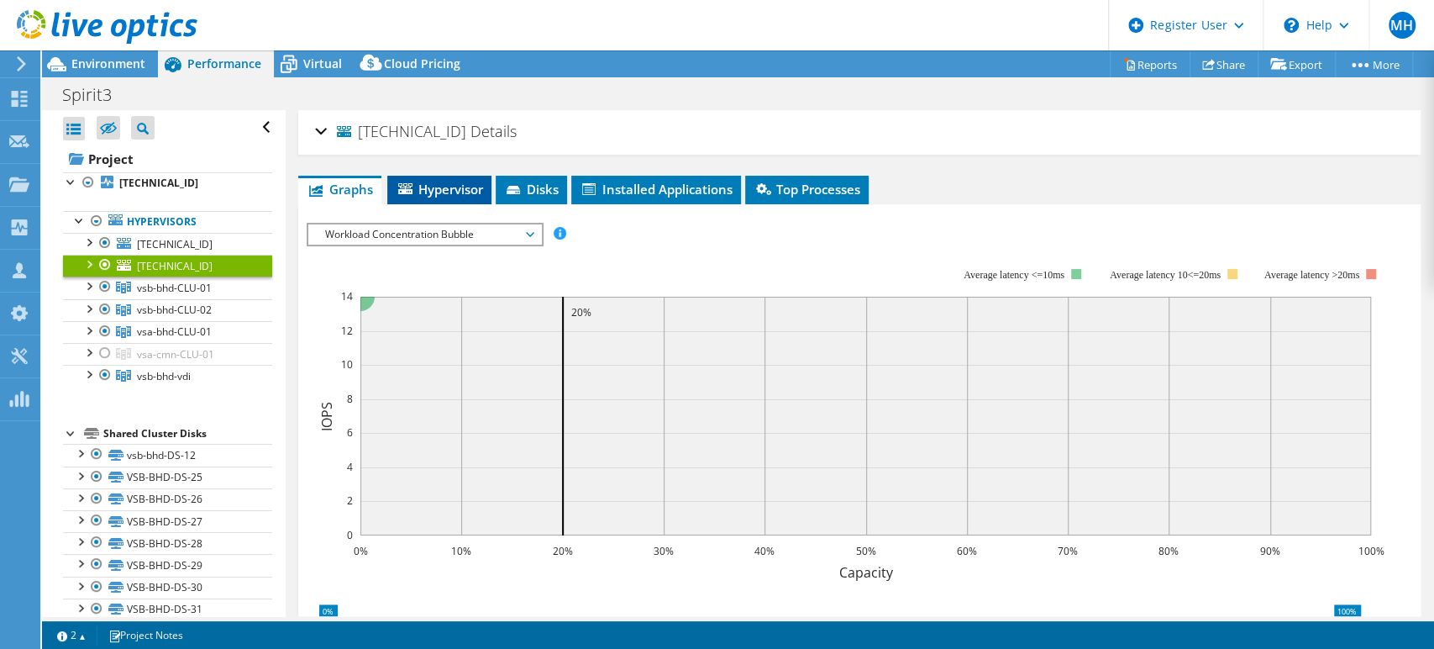
click at [415, 192] on span "Hypervisor" at bounding box center [439, 189] width 87 height 17
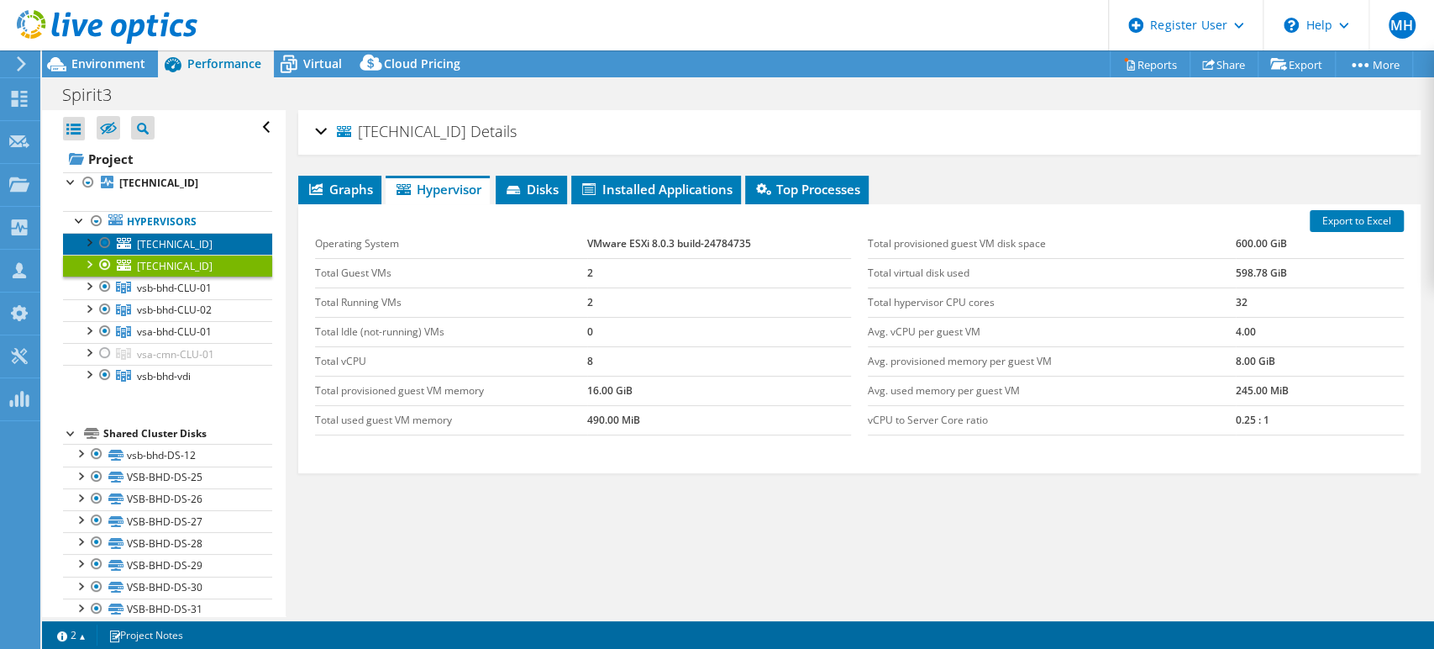
click at [195, 243] on span "[TECHNICAL_ID]" at bounding box center [175, 244] width 76 height 14
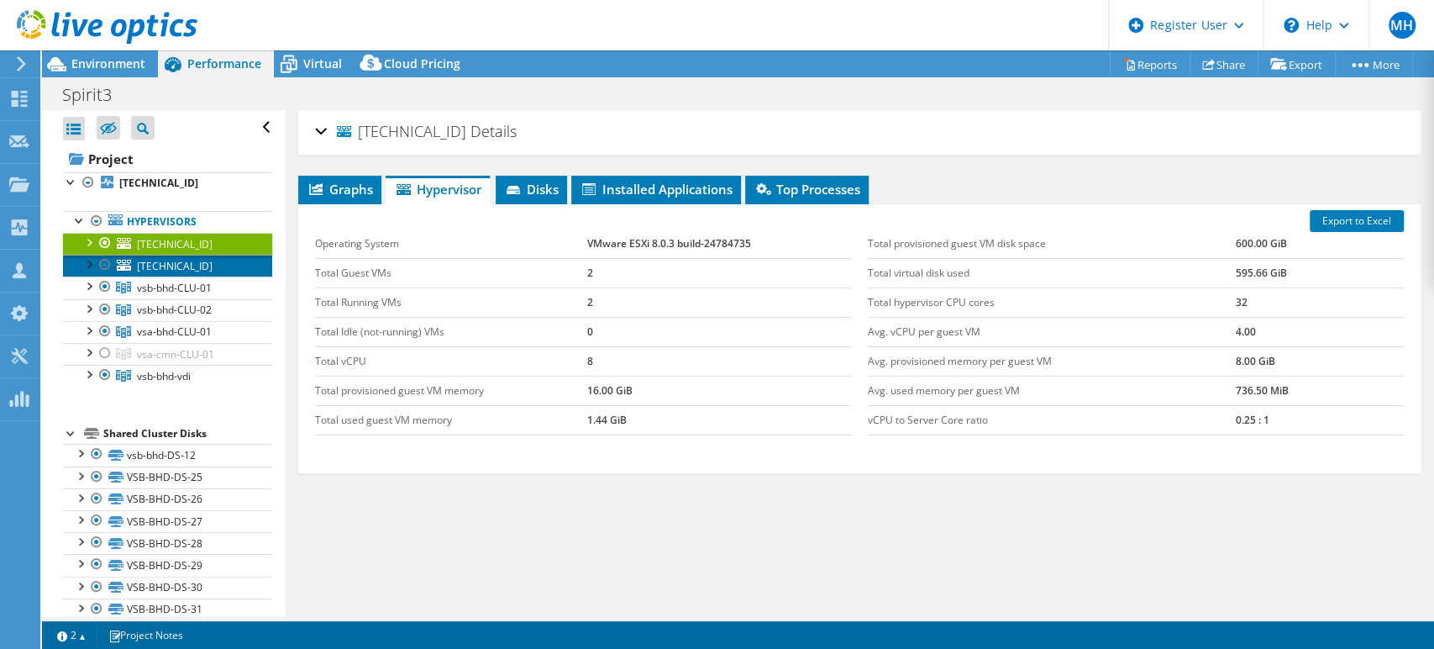
drag, startPoint x: 180, startPoint y: 255, endPoint x: 181, endPoint y: 239, distance: 15.1
click at [181, 255] on link "[TECHNICAL_ID]" at bounding box center [167, 266] width 209 height 22
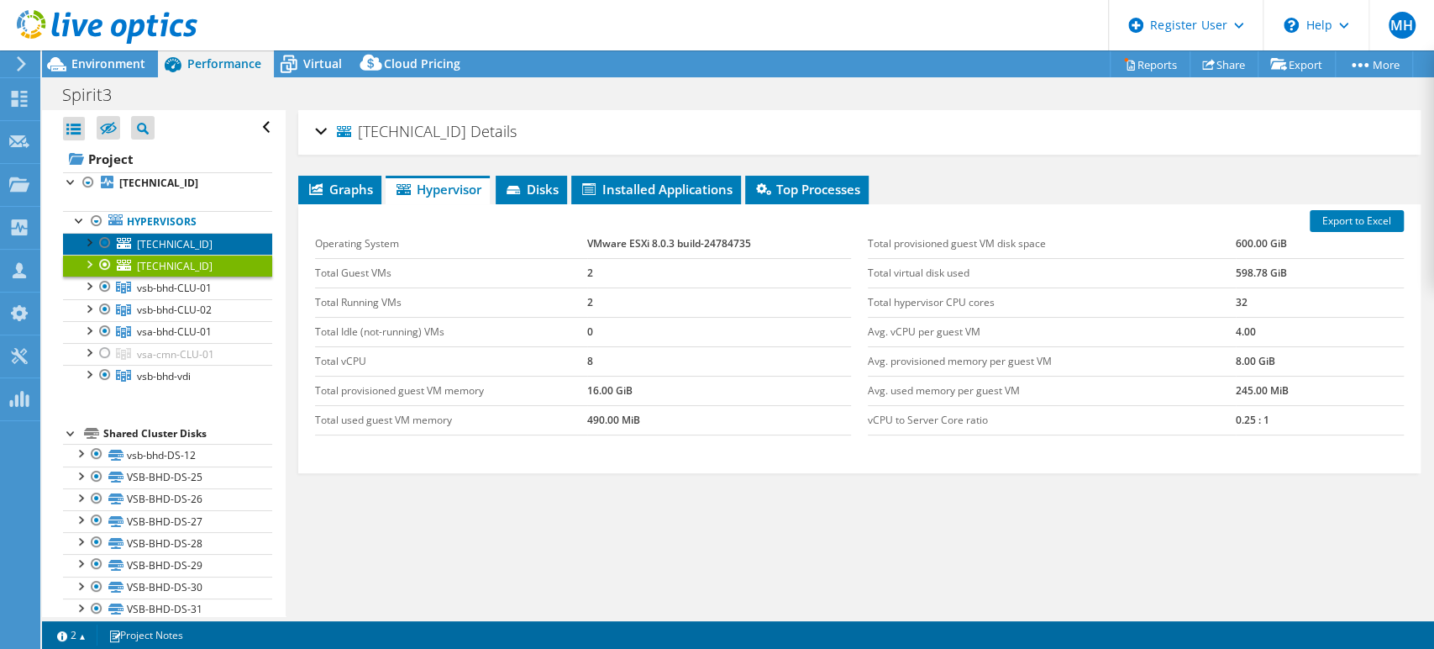
click at [181, 239] on span "[TECHNICAL_ID]" at bounding box center [175, 244] width 76 height 14
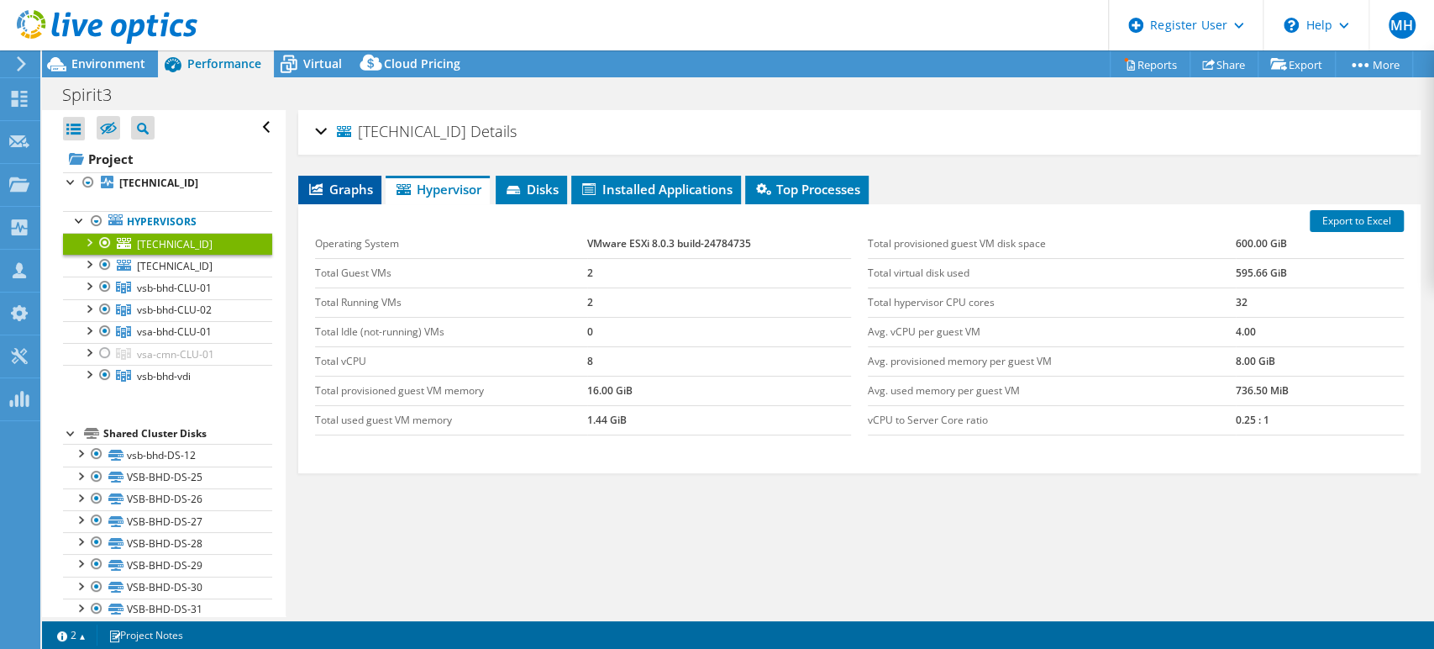
click at [335, 197] on li "Graphs" at bounding box center [339, 190] width 83 height 29
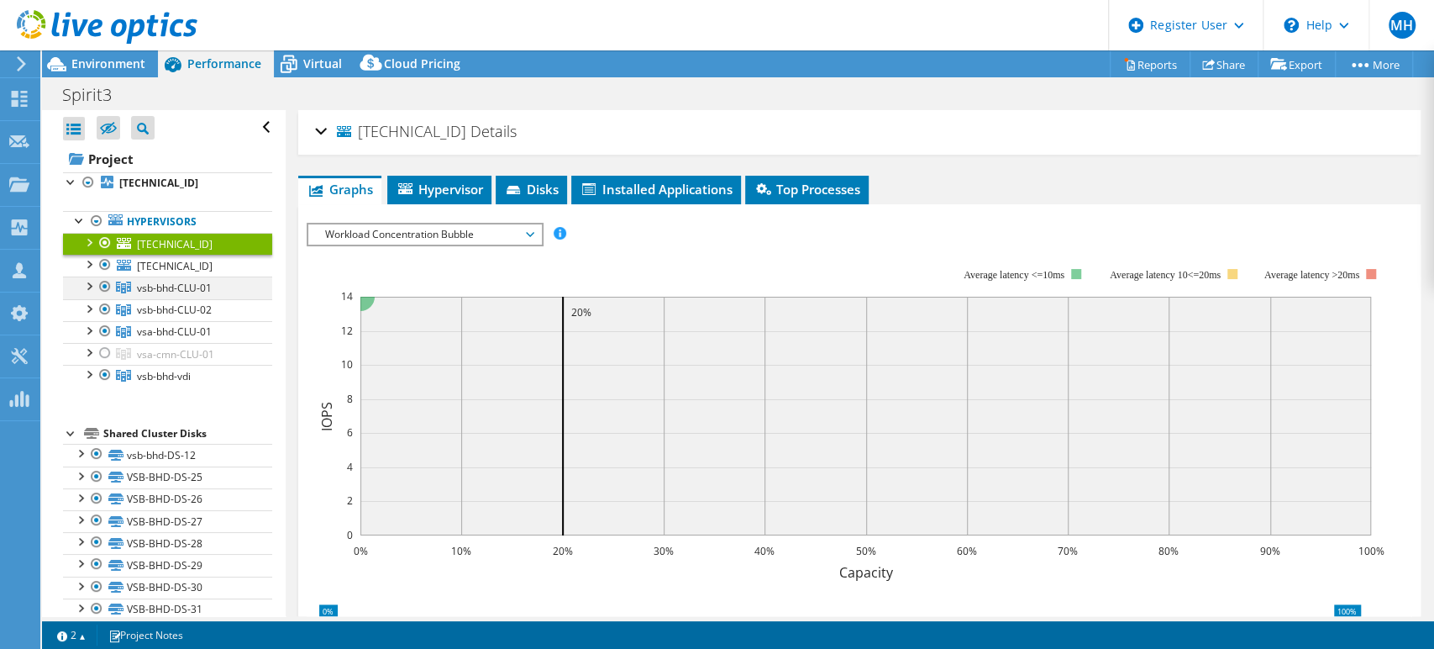
drag, startPoint x: 108, startPoint y: 307, endPoint x: 102, endPoint y: 294, distance: 14.7
click at [106, 307] on div at bounding box center [105, 309] width 17 height 20
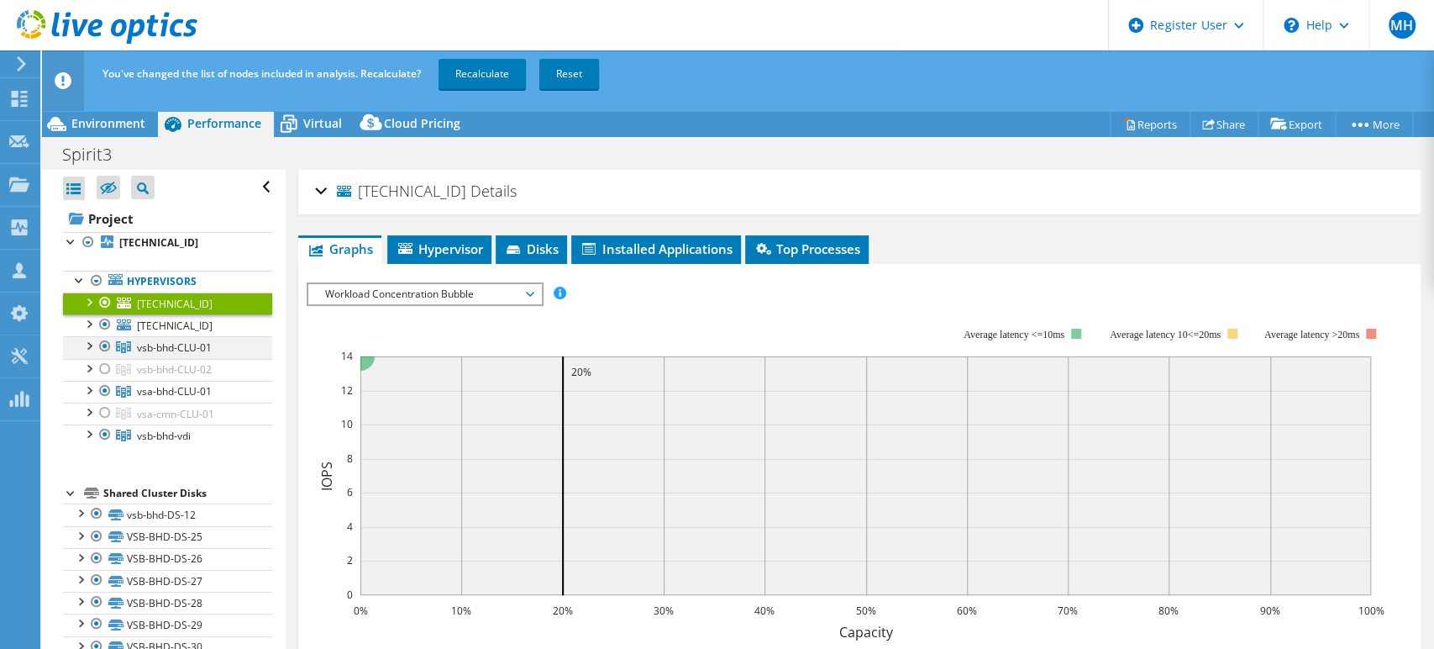
click at [102, 347] on div at bounding box center [105, 346] width 17 height 20
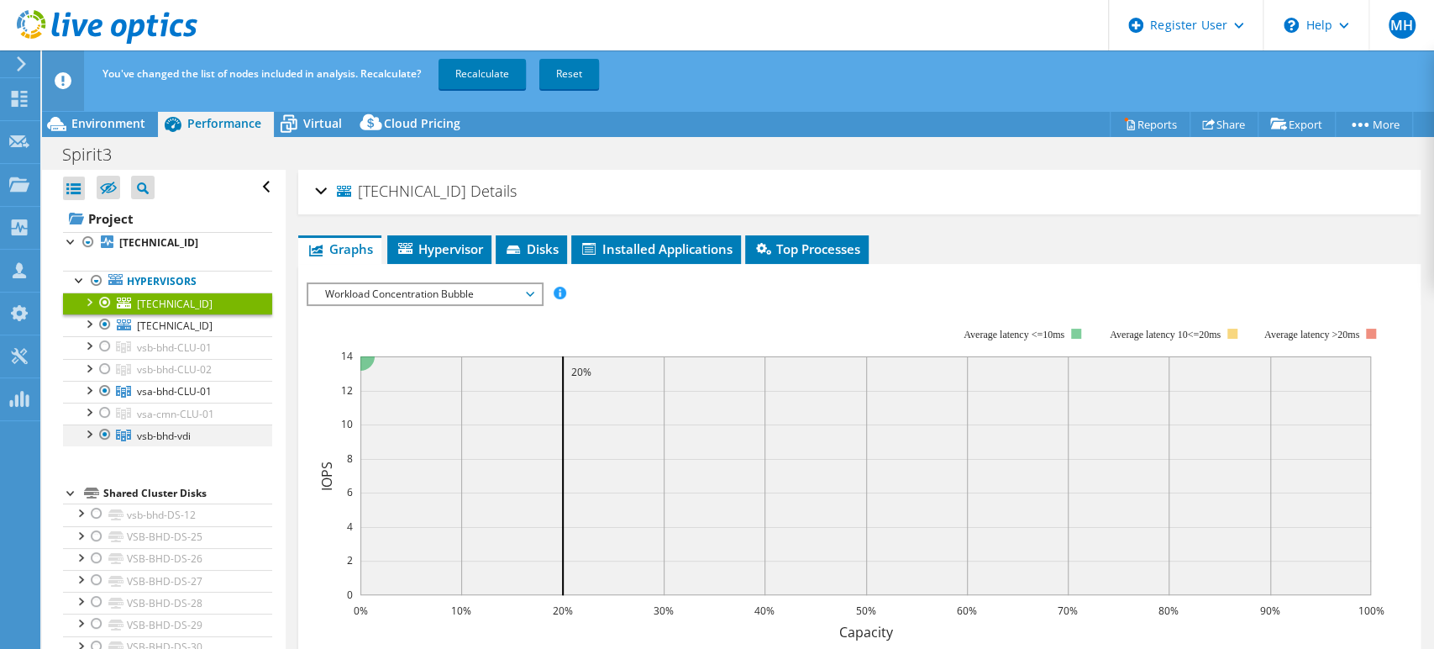
click at [104, 433] on div at bounding box center [105, 434] width 17 height 20
click at [87, 388] on div at bounding box center [88, 389] width 17 height 17
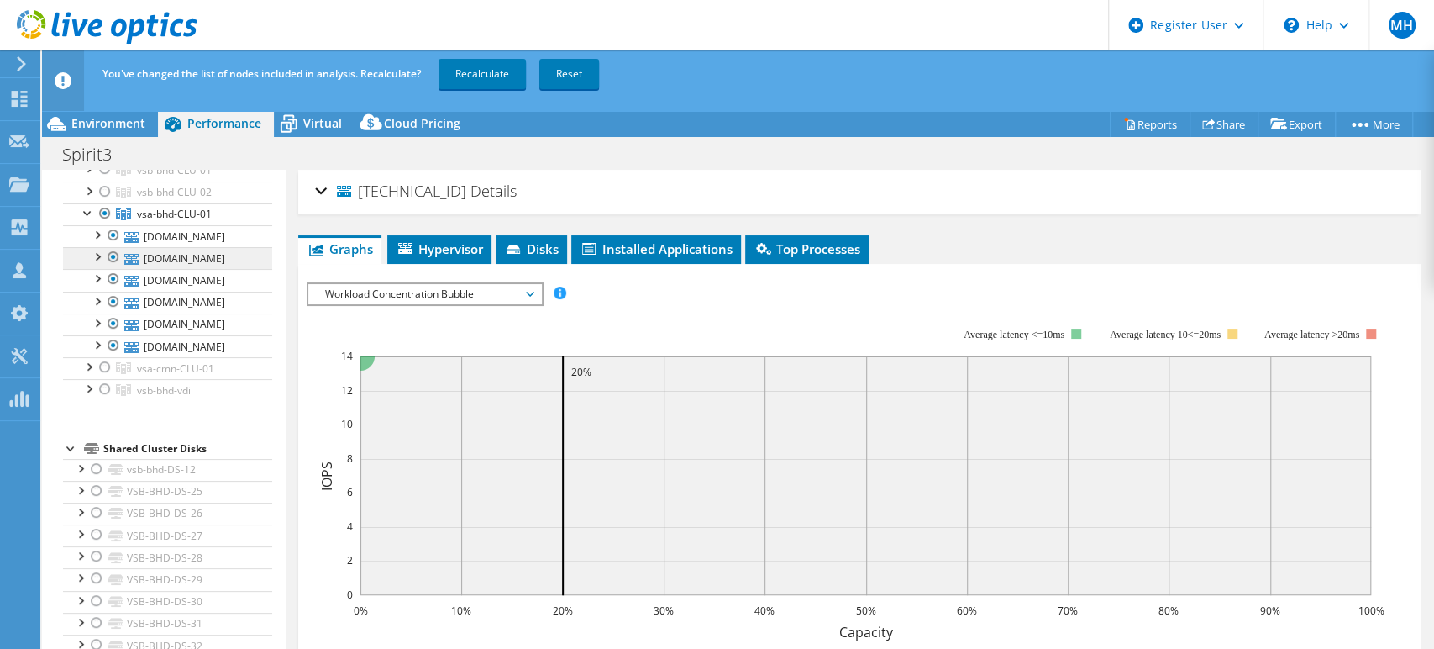
scroll to position [187, 0]
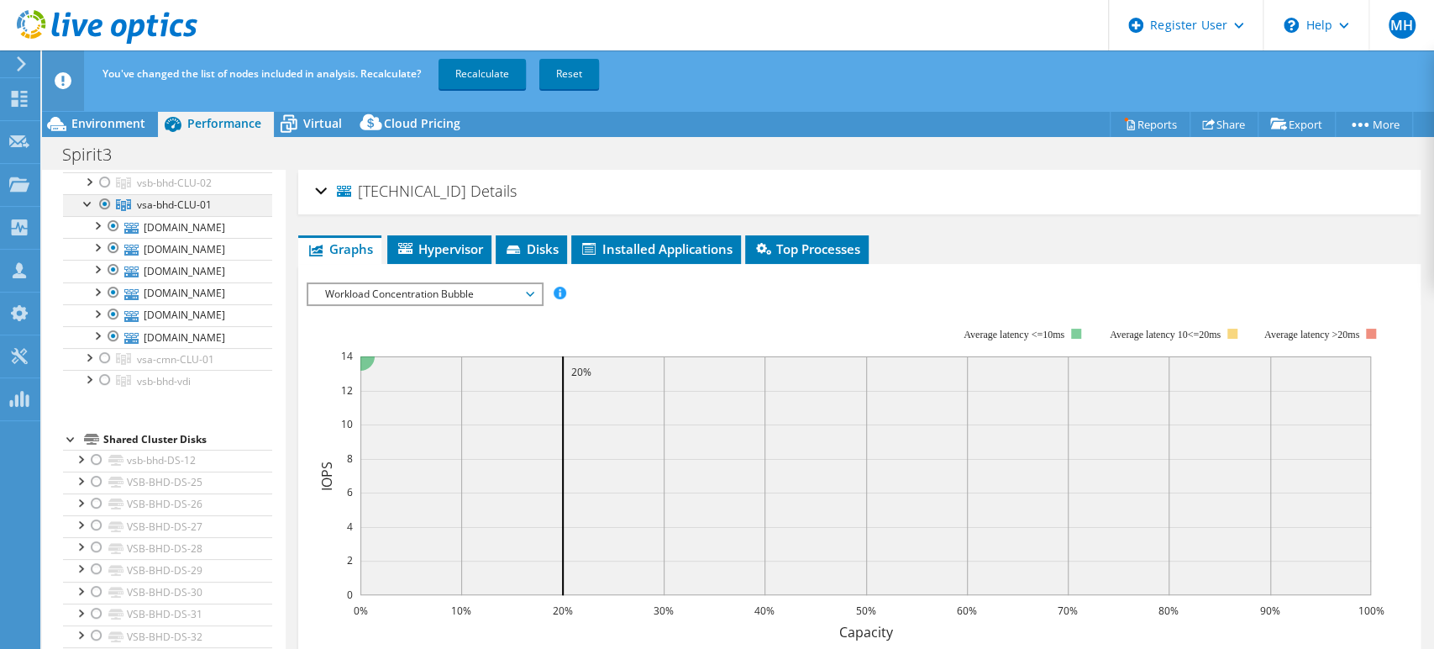
click at [82, 203] on div at bounding box center [88, 202] width 17 height 17
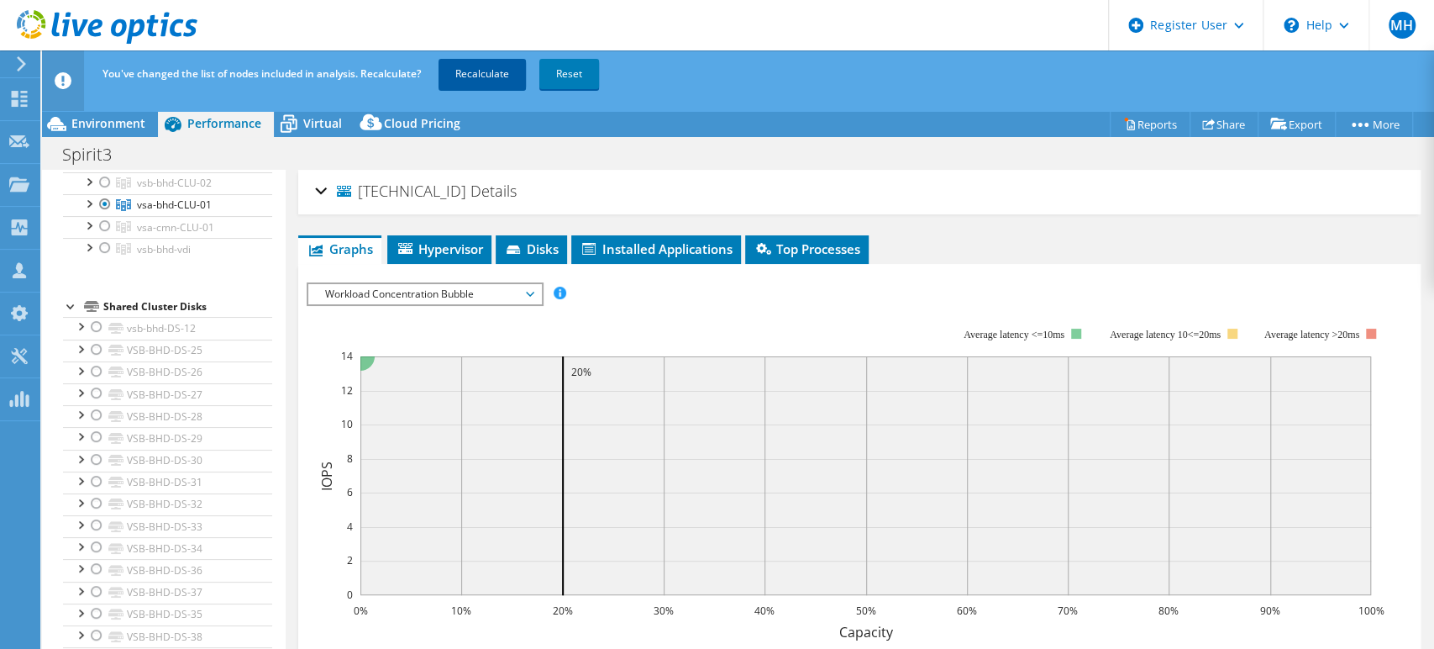
click at [497, 76] on link "Recalculate" at bounding box center [482, 74] width 87 height 30
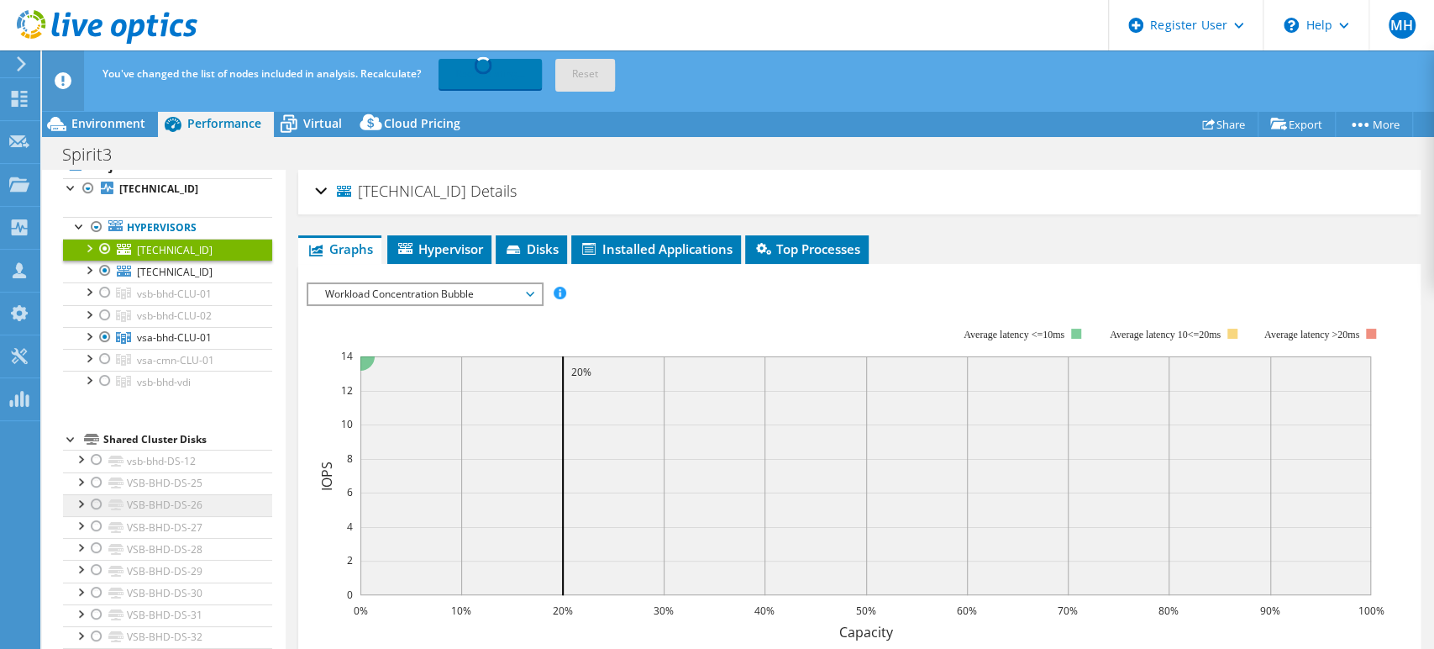
scroll to position [0, 0]
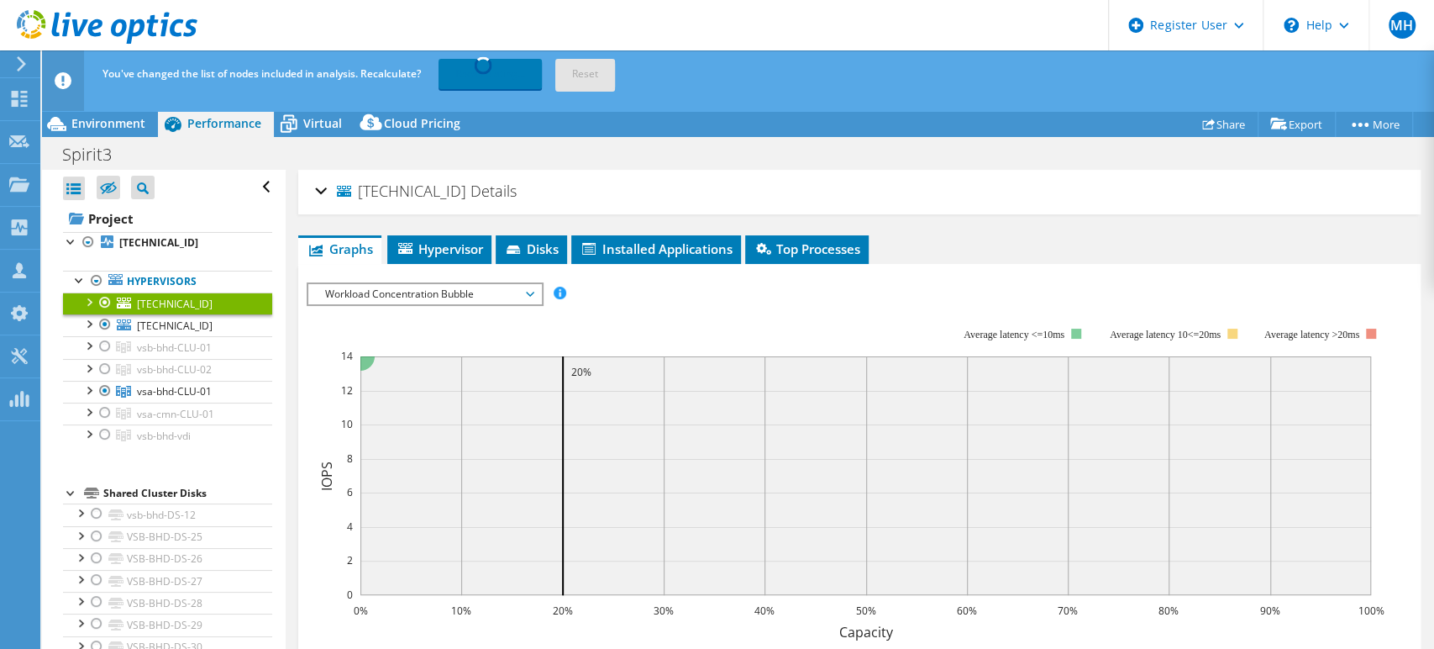
click at [104, 302] on div at bounding box center [105, 302] width 17 height 20
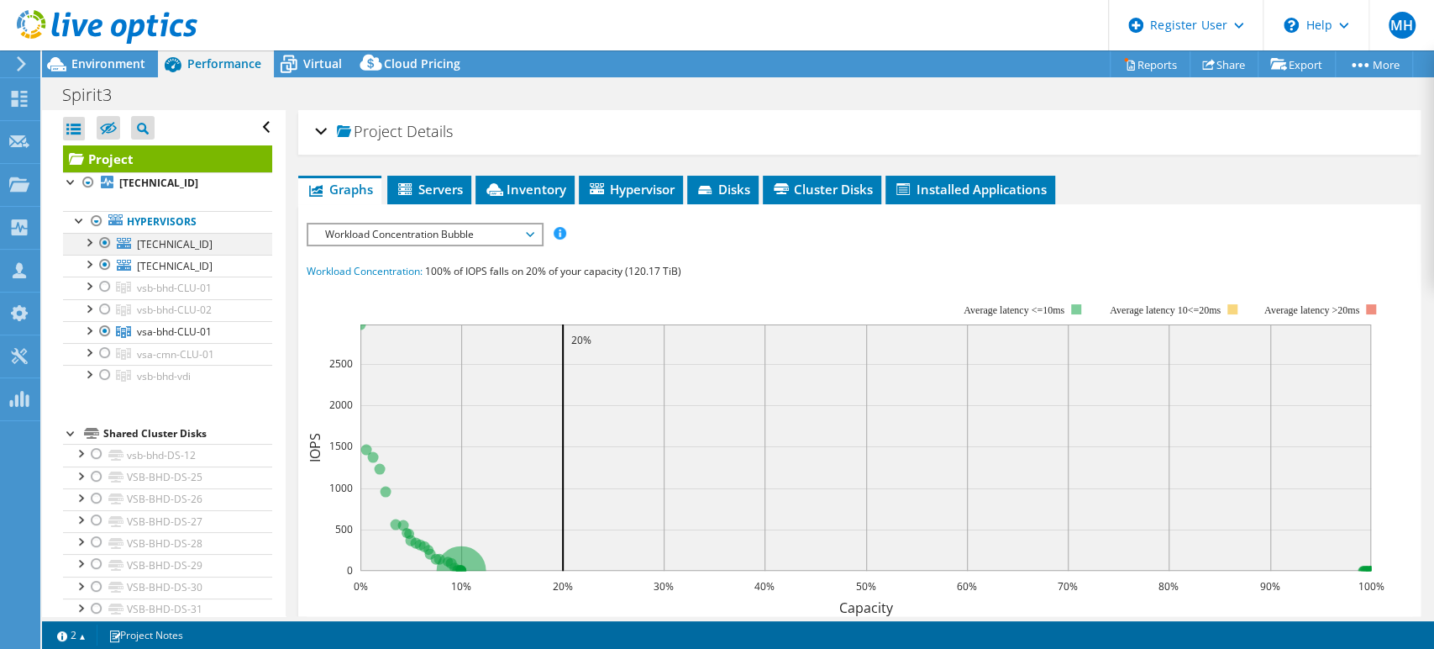
click at [108, 240] on div at bounding box center [105, 243] width 17 height 20
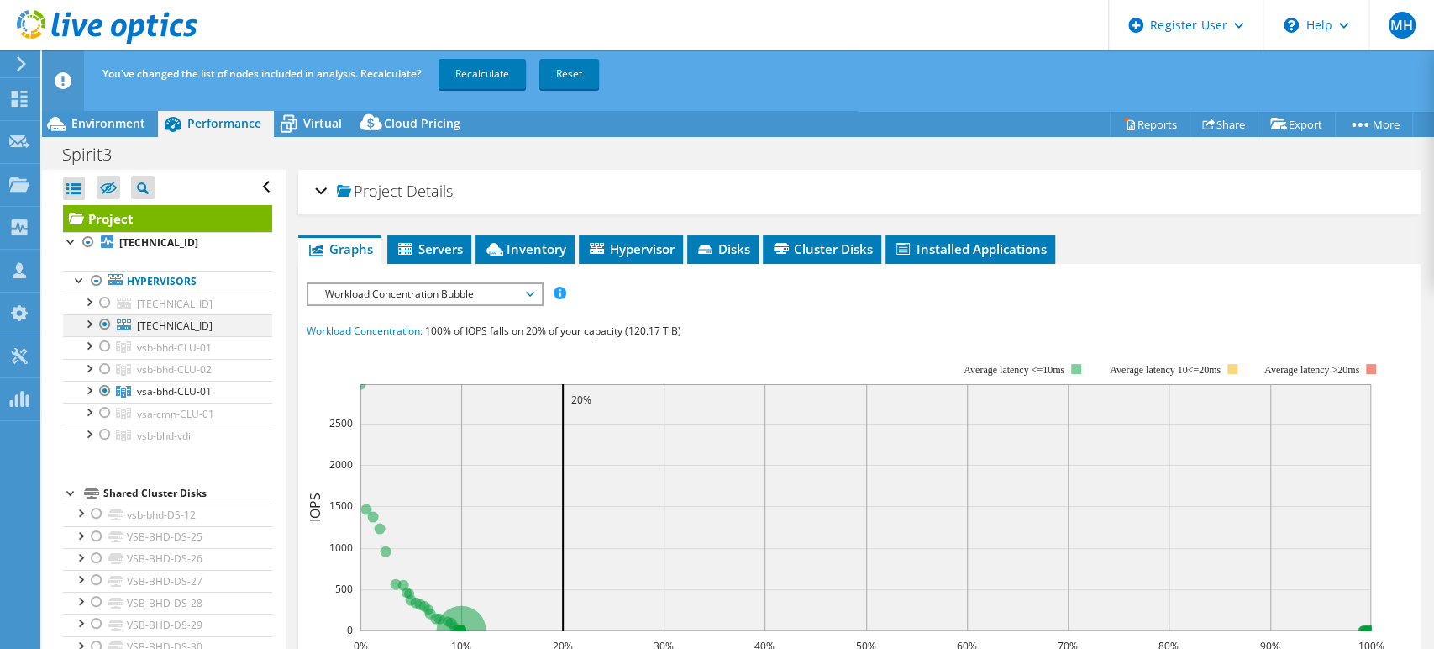
click at [102, 325] on div at bounding box center [105, 324] width 17 height 20
click at [474, 70] on link "Recalculate" at bounding box center [482, 74] width 87 height 30
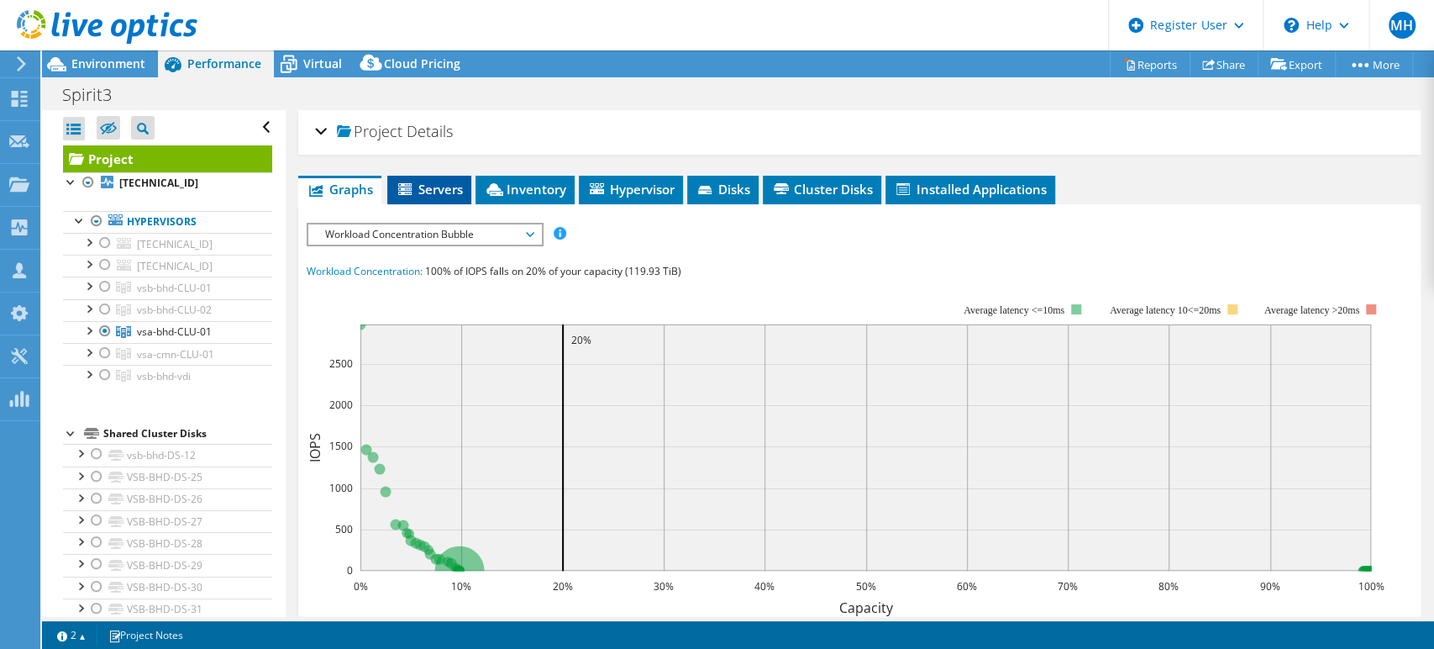
click at [422, 196] on span "Servers" at bounding box center [429, 189] width 67 height 17
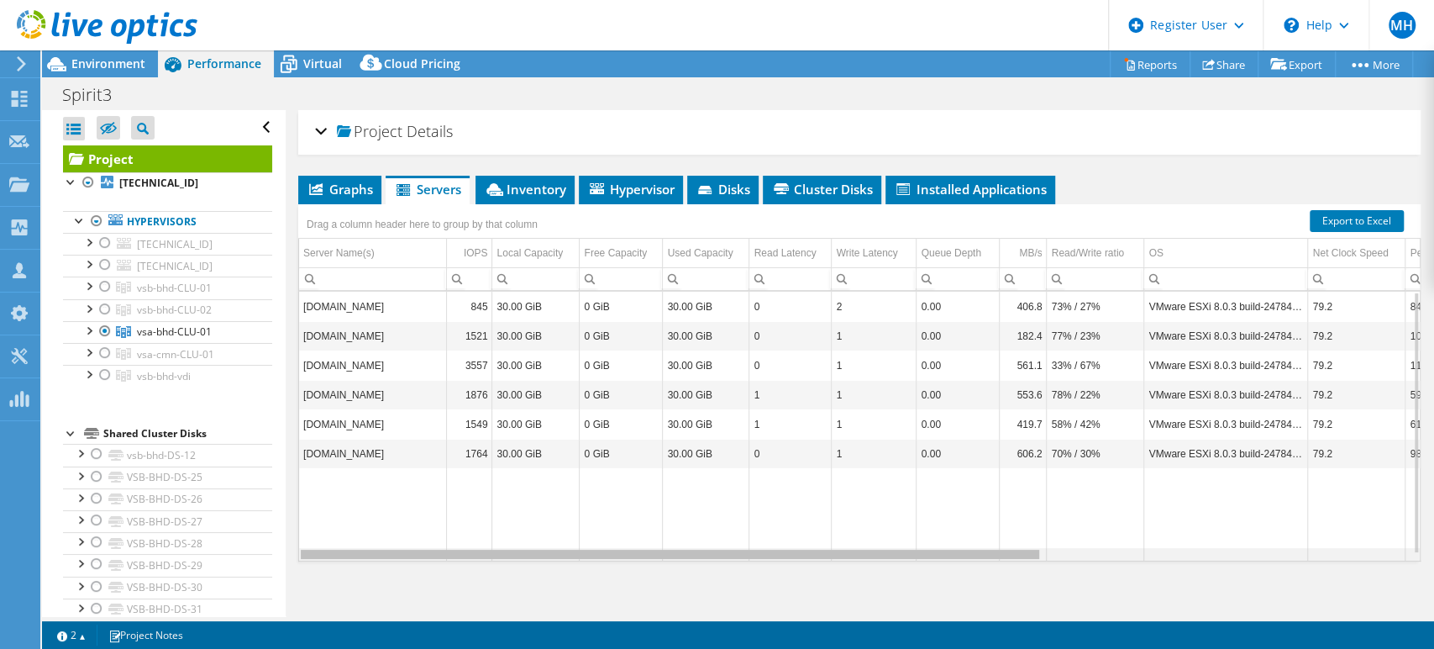
drag, startPoint x: 859, startPoint y: 556, endPoint x: 324, endPoint y: 321, distance: 584.6
click at [322, 533] on body "MH Dell User [PERSON_NAME] [PERSON_NAME][EMAIL_ADDRESS][DOMAIN_NAME] Dell My Pr…" at bounding box center [717, 324] width 1434 height 649
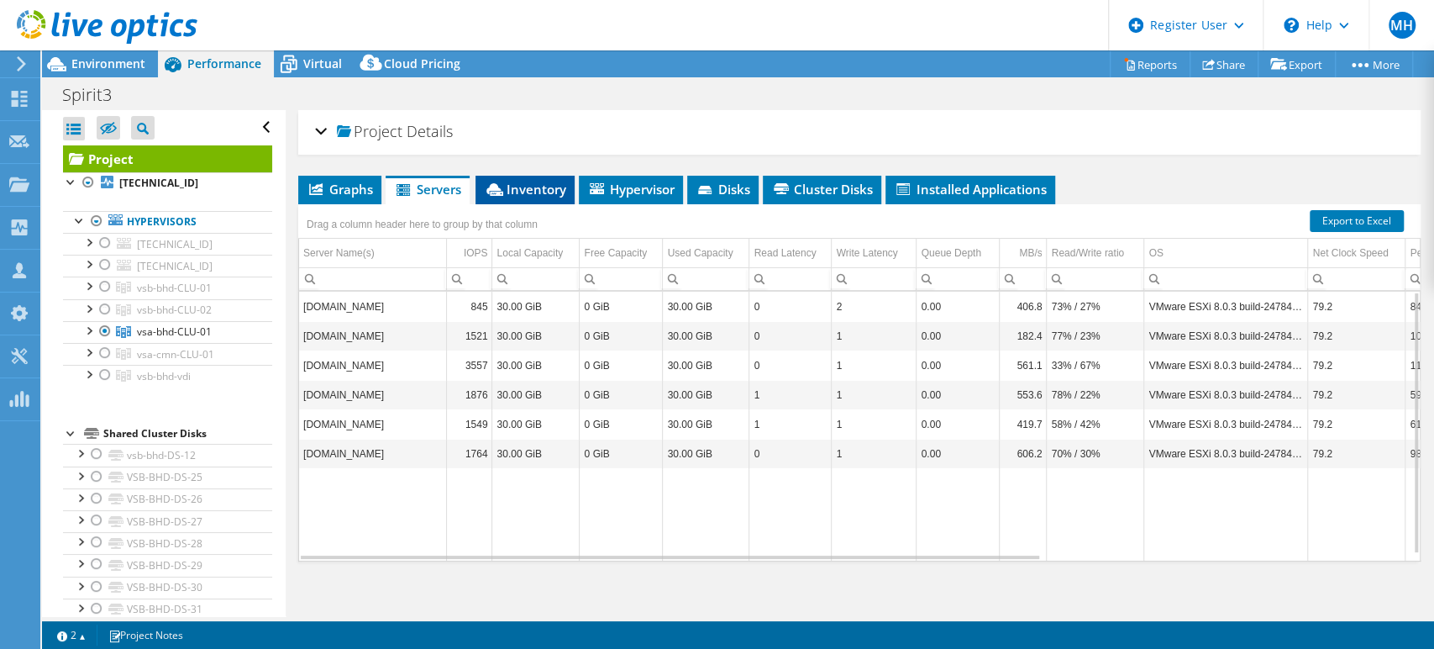
click at [547, 185] on span "Inventory" at bounding box center [525, 189] width 82 height 17
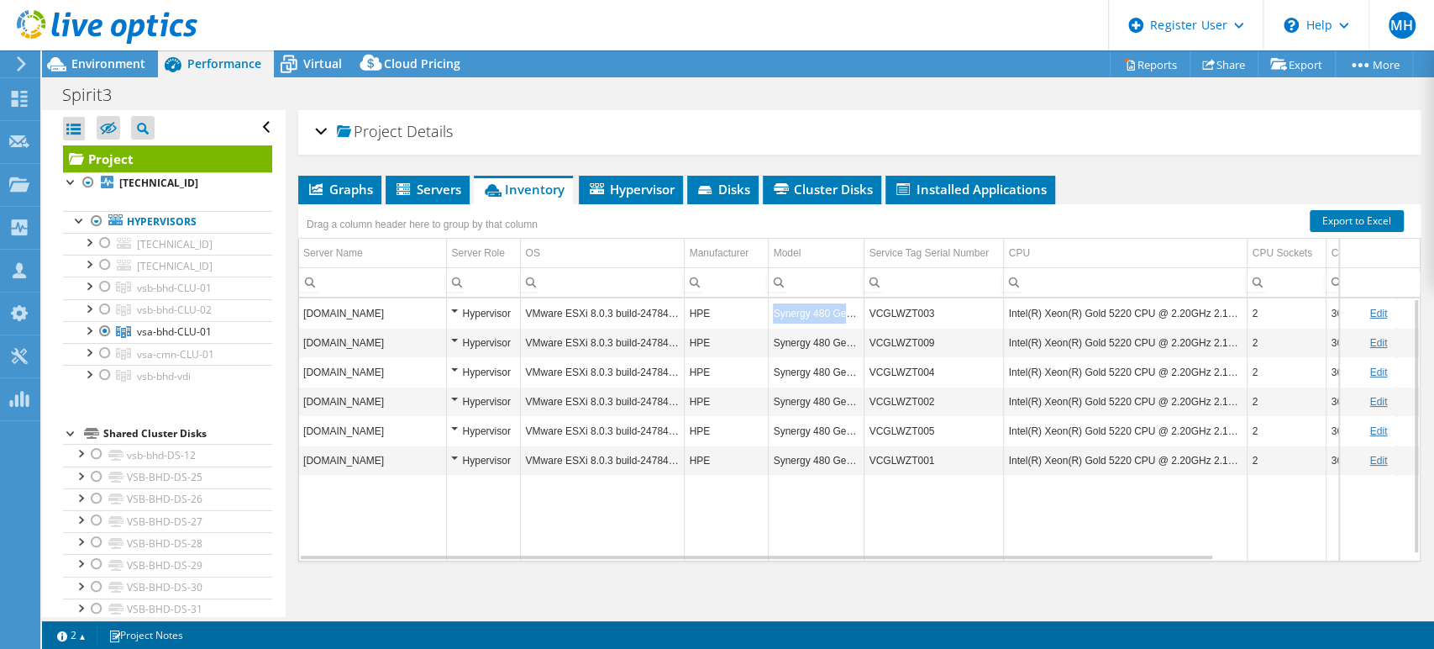
drag, startPoint x: 772, startPoint y: 307, endPoint x: 856, endPoint y: 314, distance: 84.3
click at [856, 314] on td "Synergy 480 Gen10" at bounding box center [817, 312] width 96 height 29
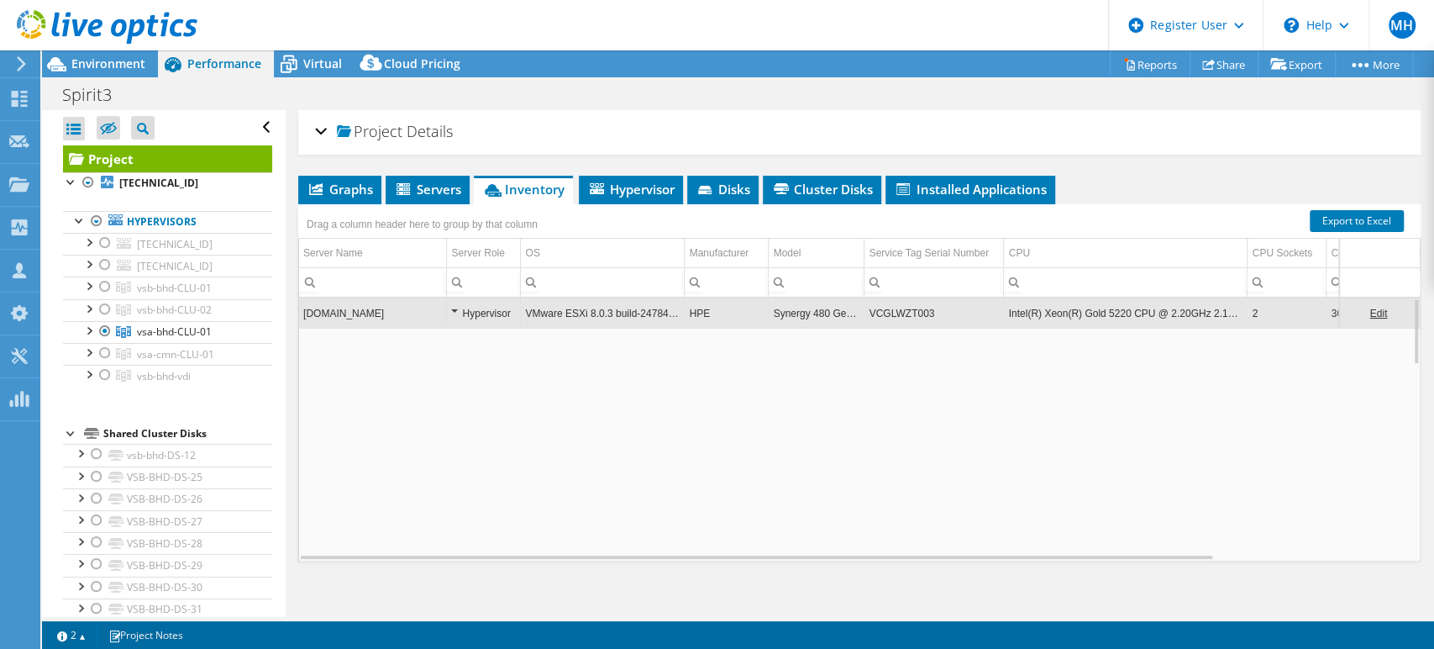
copy td "Synergy 480 Gen10"
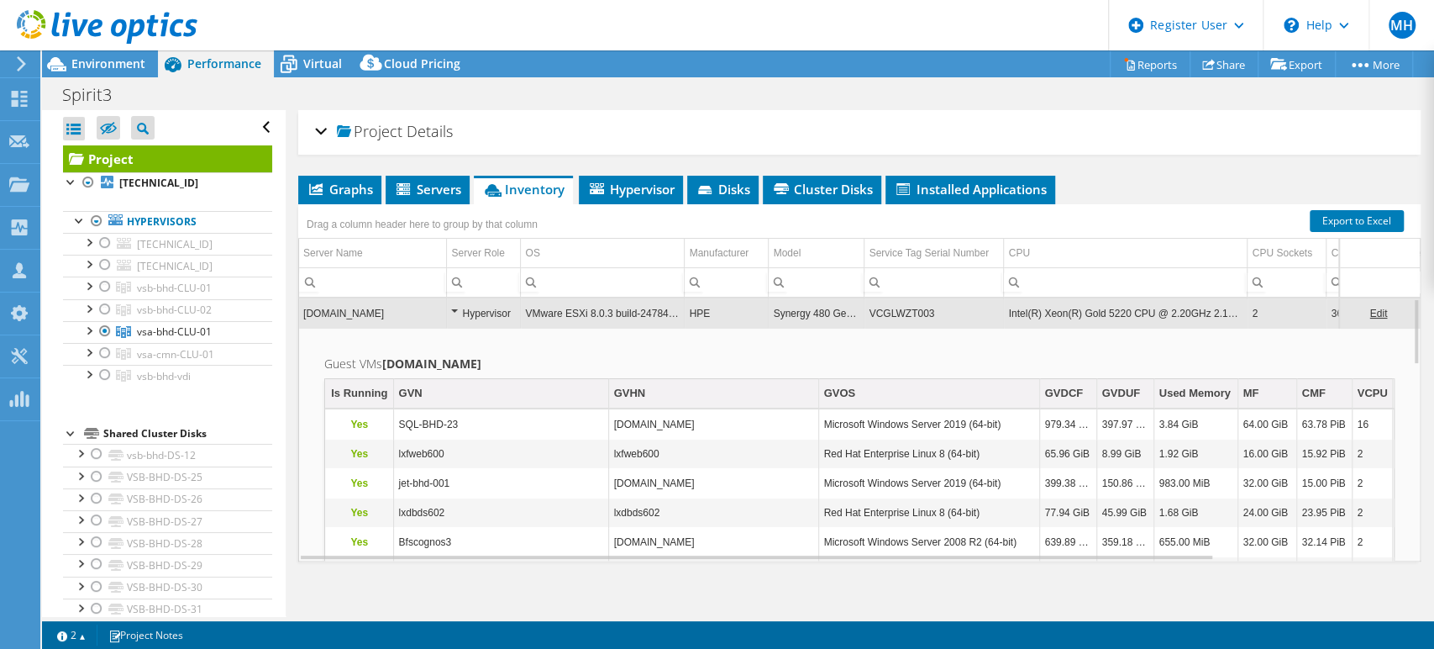
click at [807, 314] on td "Synergy 480 Gen10" at bounding box center [817, 312] width 96 height 29
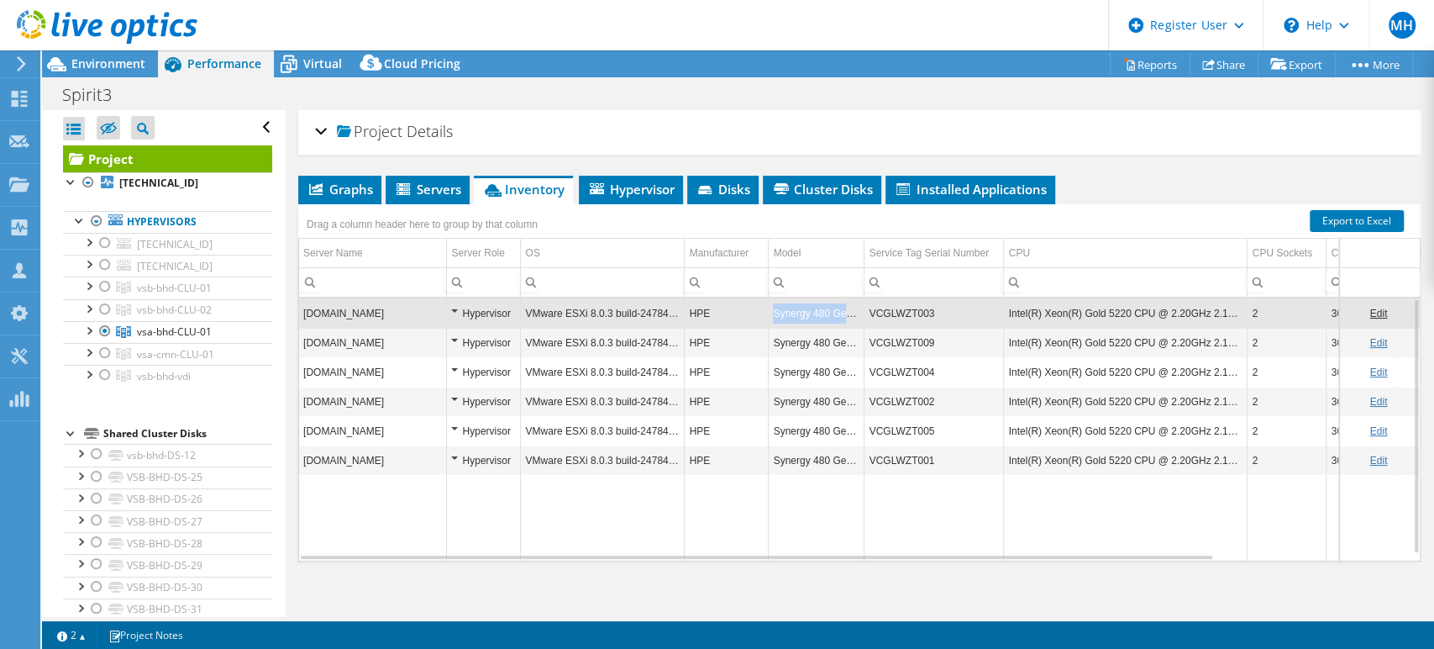
drag, startPoint x: 773, startPoint y: 312, endPoint x: 859, endPoint y: 310, distance: 85.7
click at [859, 310] on td "Synergy 480 Gen10" at bounding box center [817, 312] width 96 height 29
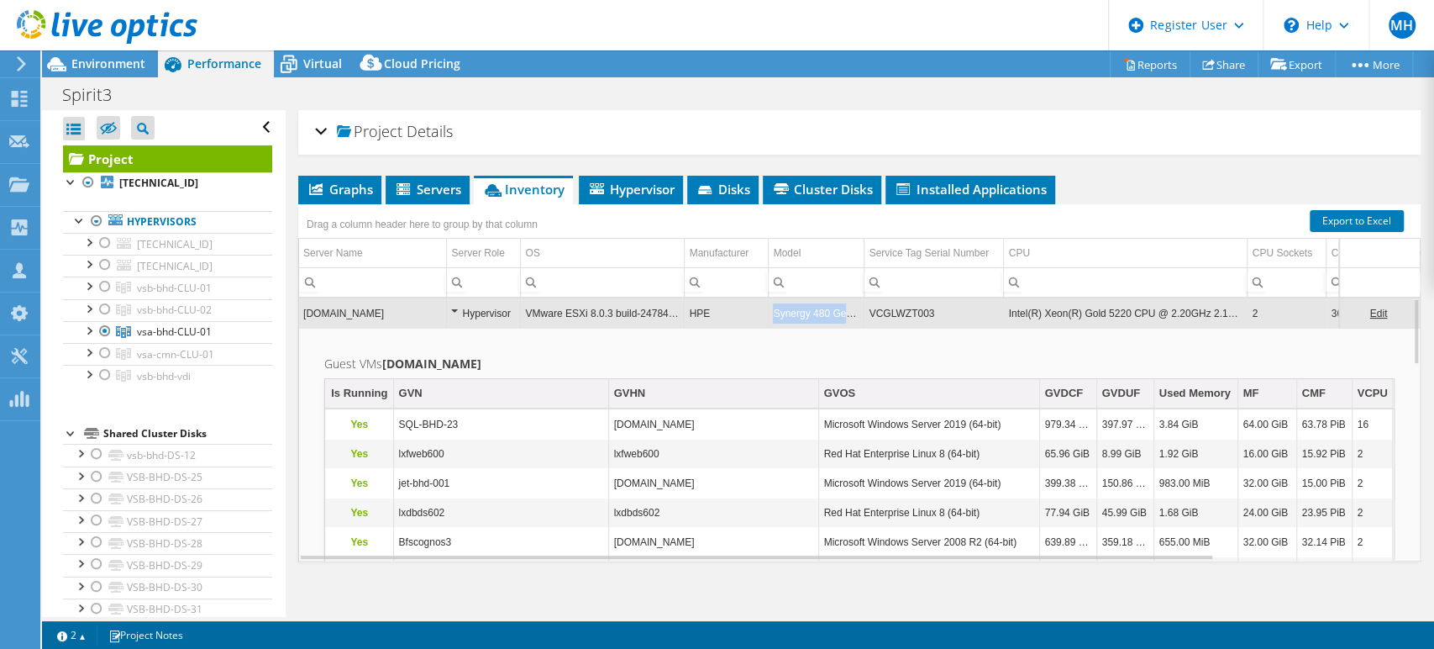
drag, startPoint x: 859, startPoint y: 307, endPoint x: 771, endPoint y: 312, distance: 87.5
click at [771, 312] on td "Synergy 480 Gen10" at bounding box center [817, 312] width 96 height 29
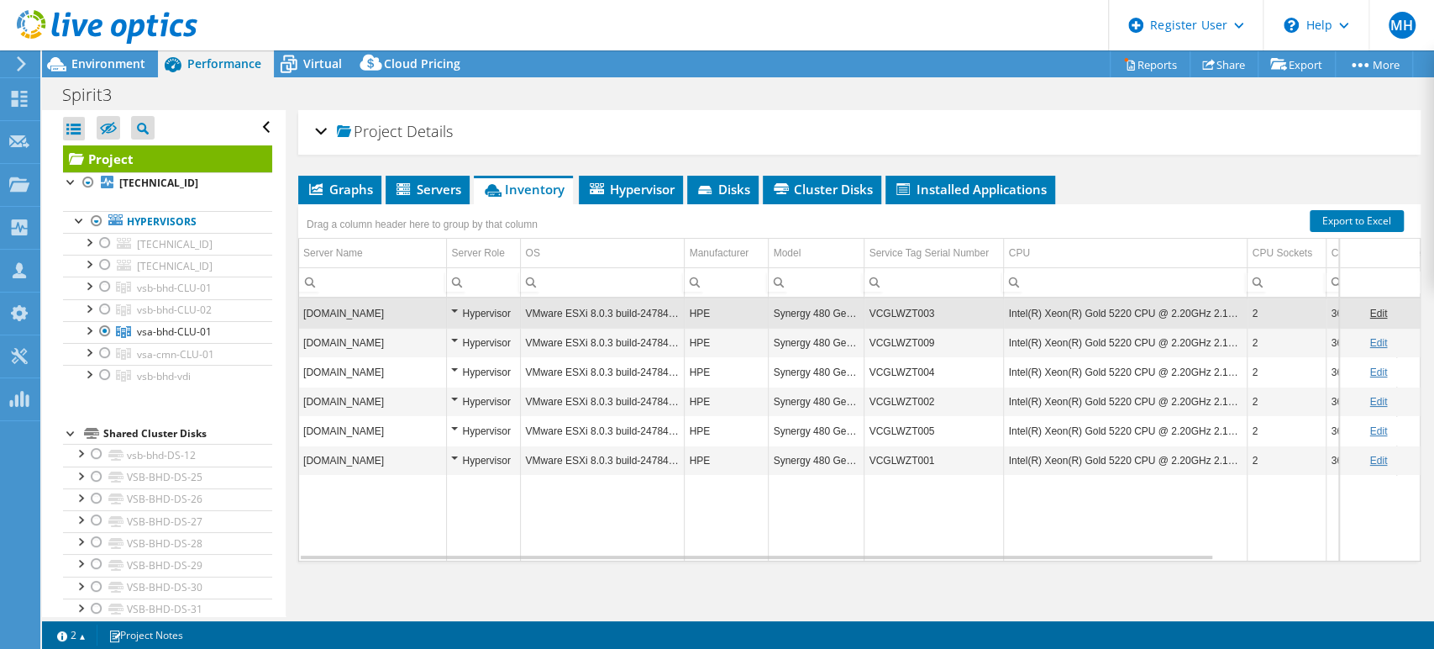
copy td "Synergy 480 Gen10"
drag, startPoint x: 774, startPoint y: 310, endPoint x: 860, endPoint y: 307, distance: 86.6
click at [860, 307] on td "Synergy 480 Gen10" at bounding box center [817, 312] width 96 height 29
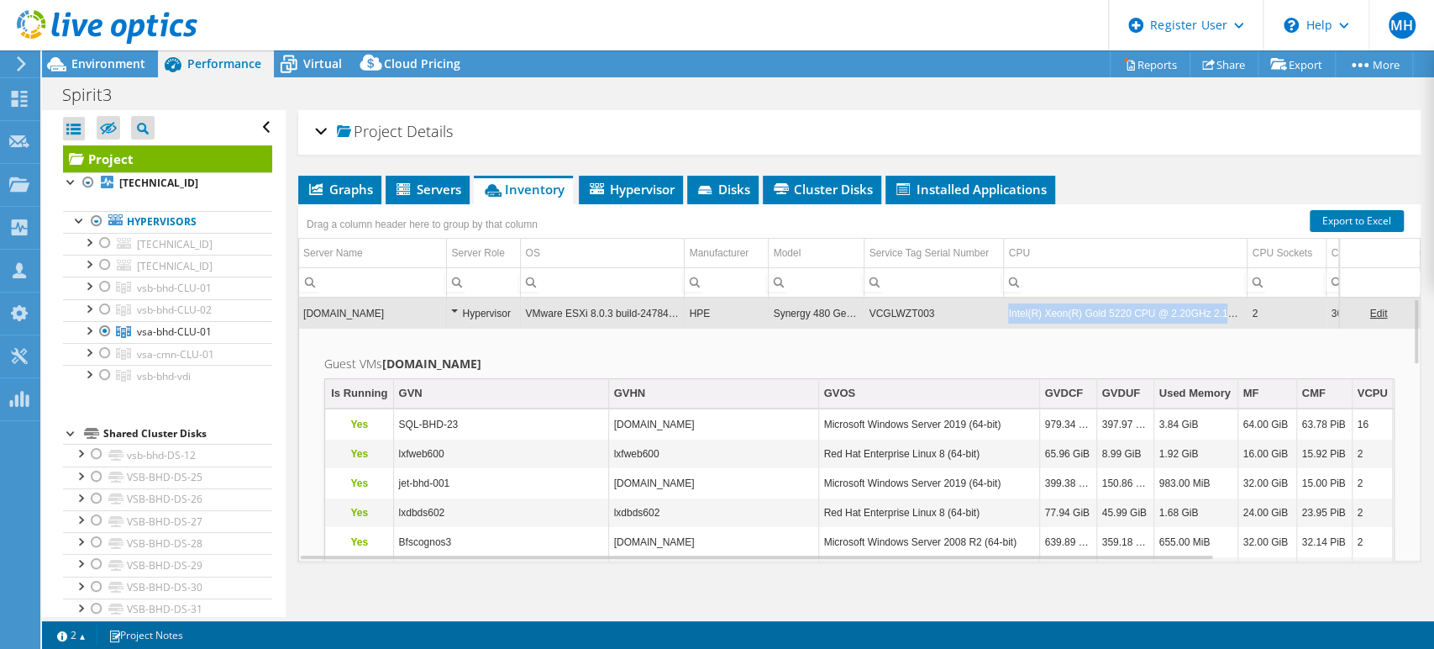
drag, startPoint x: 1009, startPoint y: 307, endPoint x: 1242, endPoint y: 314, distance: 232.8
click at [1242, 314] on td "Intel(R) Xeon(R) Gold 5220 CPU @ 2.20GHz 2.19 GHz" at bounding box center [1126, 312] width 244 height 29
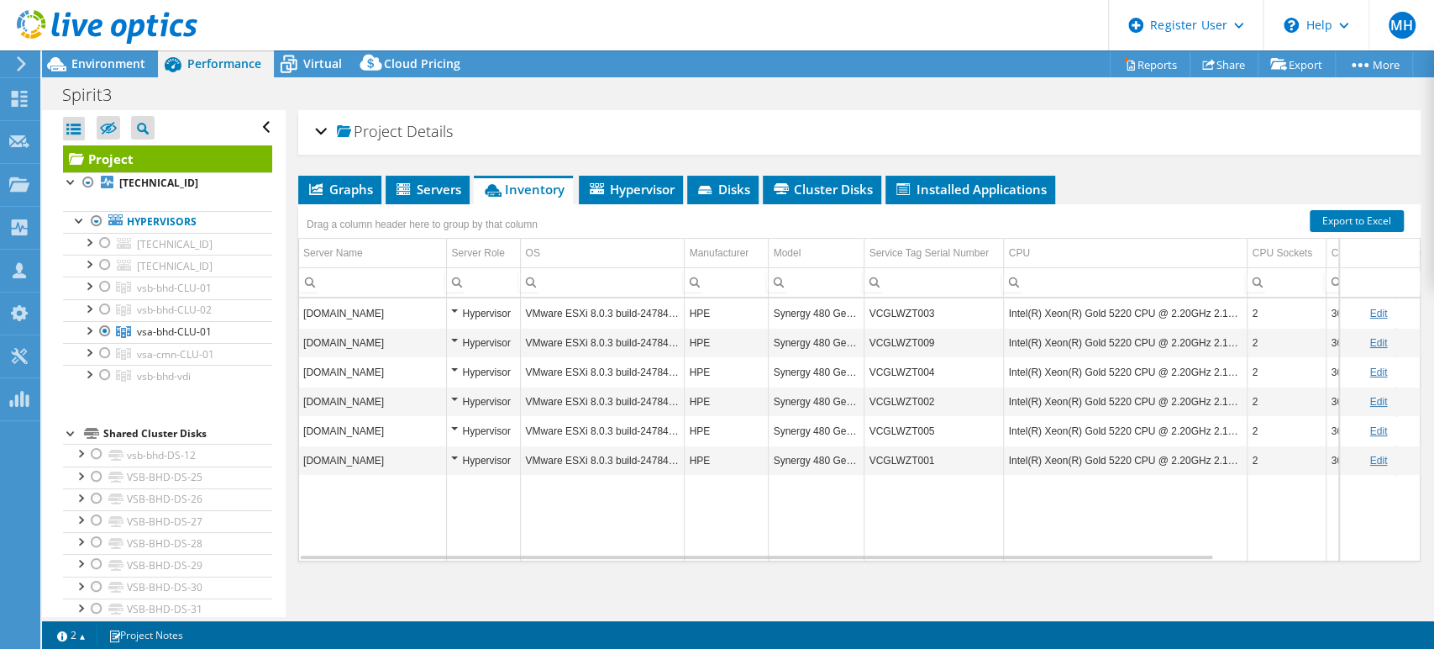
copy td "Intel(R) Xeon(R) Gold 5220 CPU @ 2.20GHz 2.19 GHz"
click at [1353, 215] on link "Export to Excel" at bounding box center [1357, 221] width 94 height 22
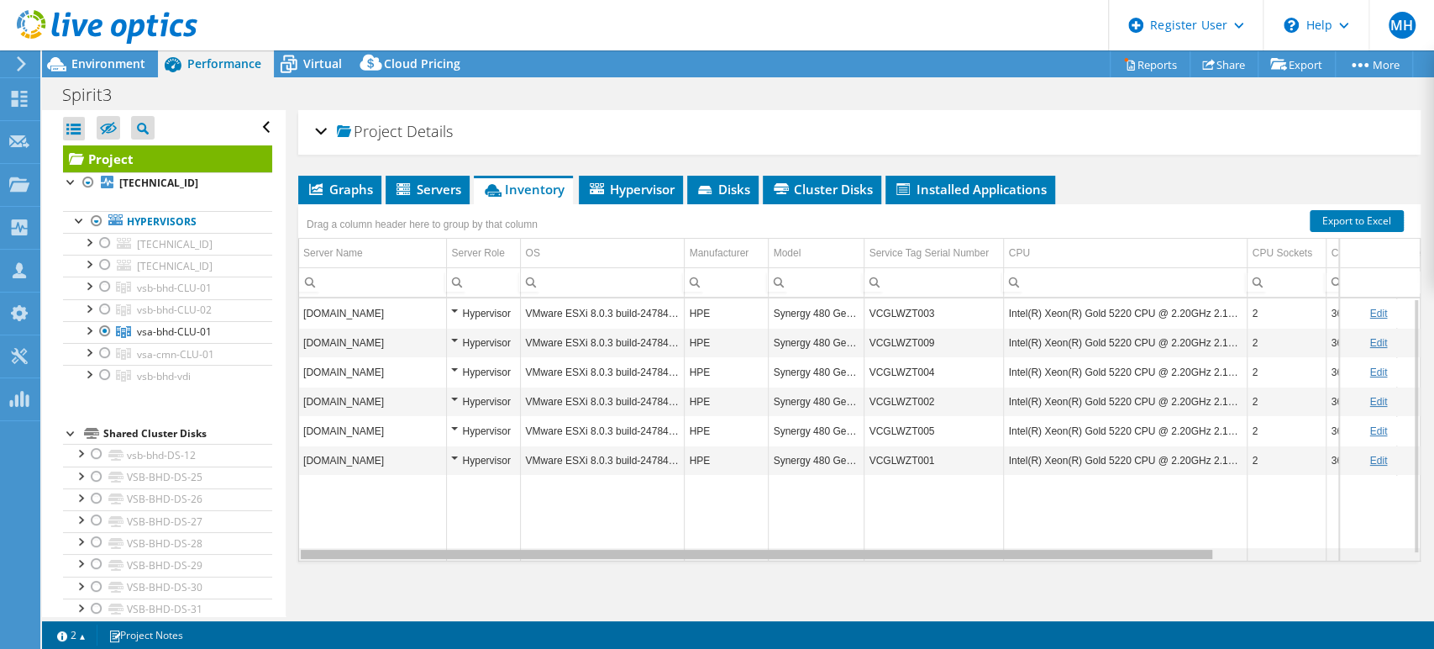
drag, startPoint x: 1010, startPoint y: 549, endPoint x: 800, endPoint y: 499, distance: 216.0
click at [807, 502] on body "MH Dell User Mike Hand Michael.Hand@dell.com Dell My Profile Log Out \n Help Ex…" at bounding box center [717, 324] width 1434 height 649
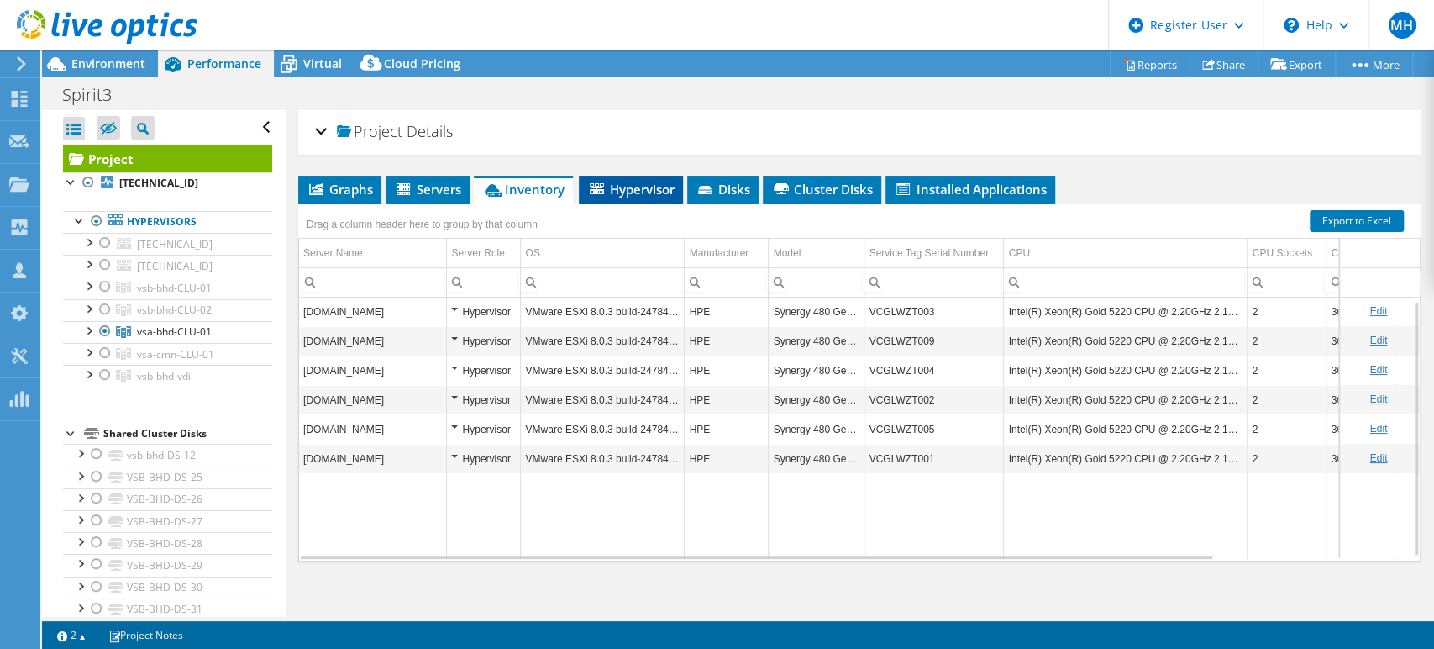
click at [646, 188] on span "Hypervisor" at bounding box center [630, 189] width 87 height 17
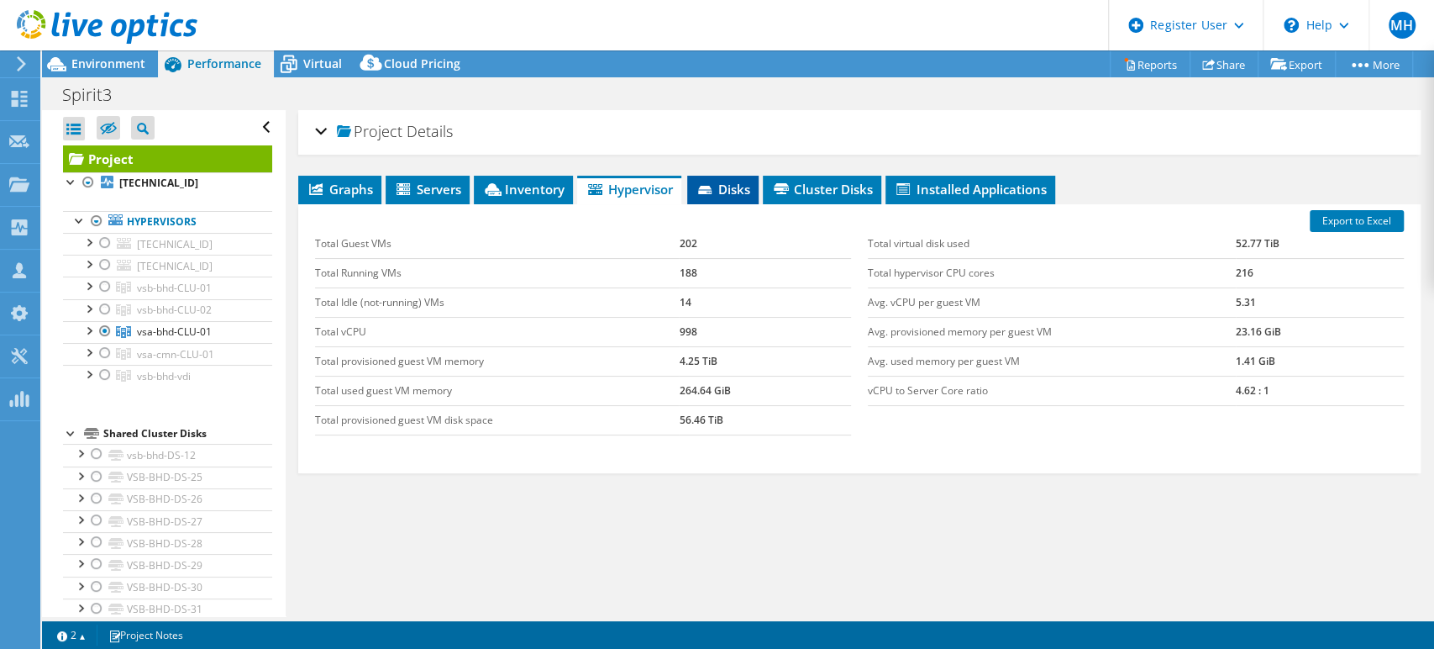
click at [739, 181] on span "Disks" at bounding box center [723, 189] width 55 height 17
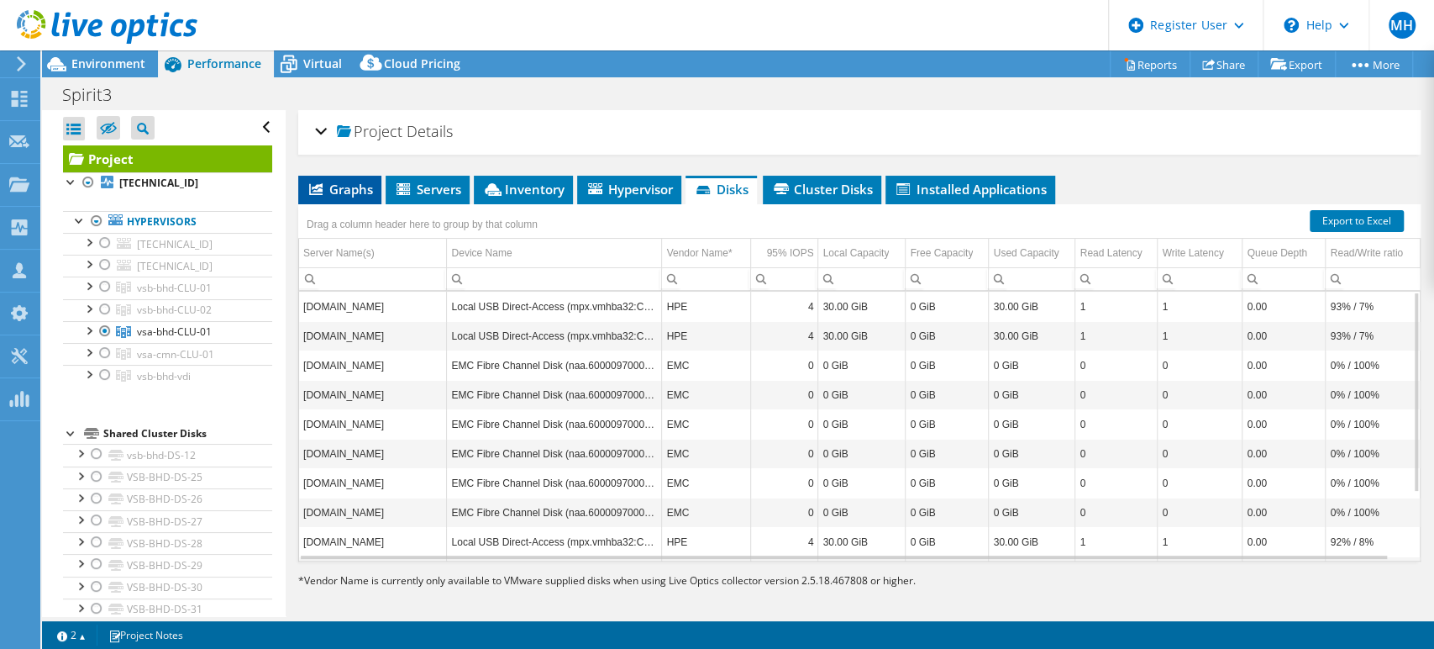
click at [353, 190] on span "Graphs" at bounding box center [340, 189] width 66 height 17
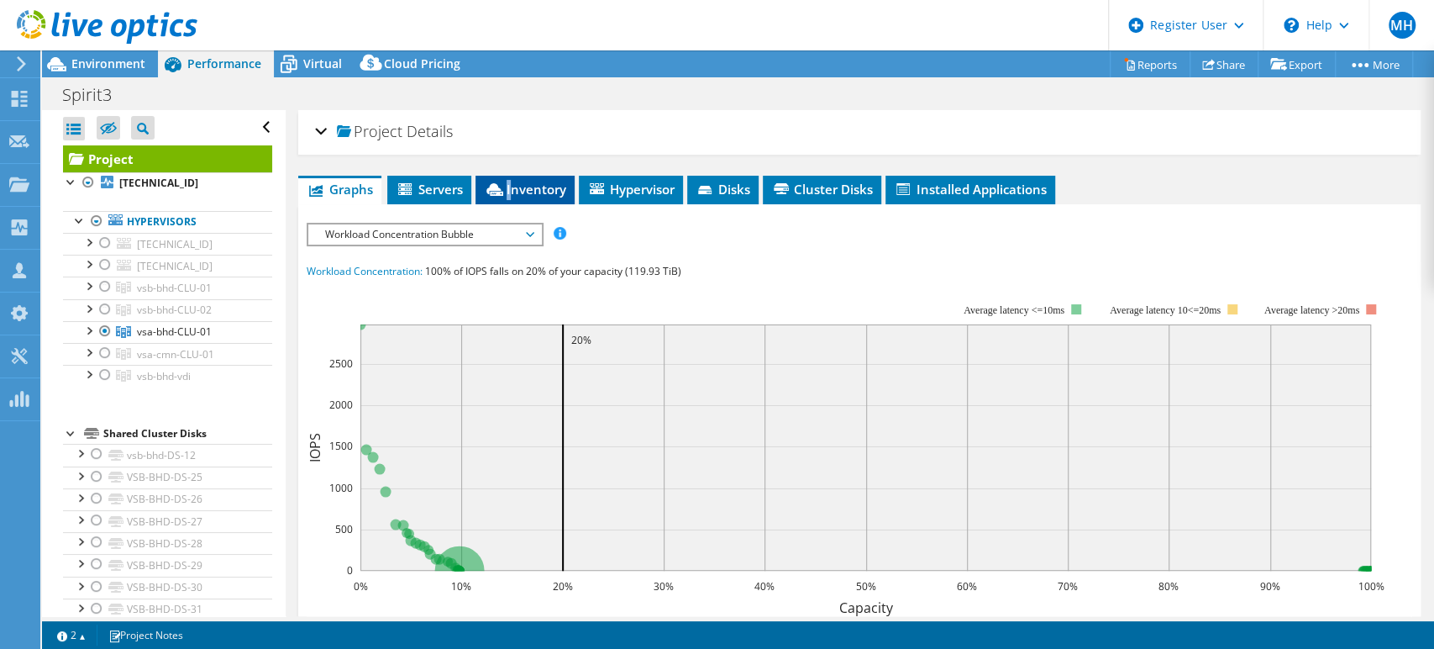
click at [511, 187] on span "Inventory" at bounding box center [525, 189] width 82 height 17
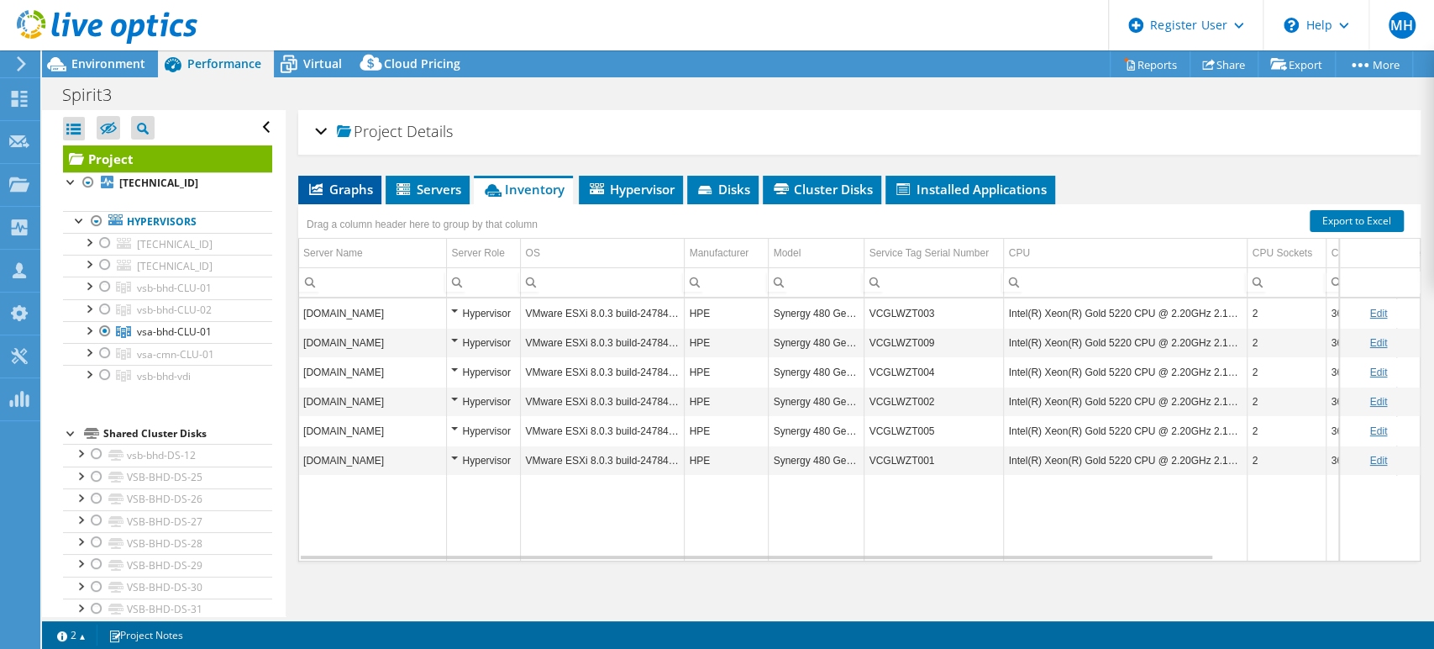
click at [365, 187] on span "Graphs" at bounding box center [340, 189] width 66 height 17
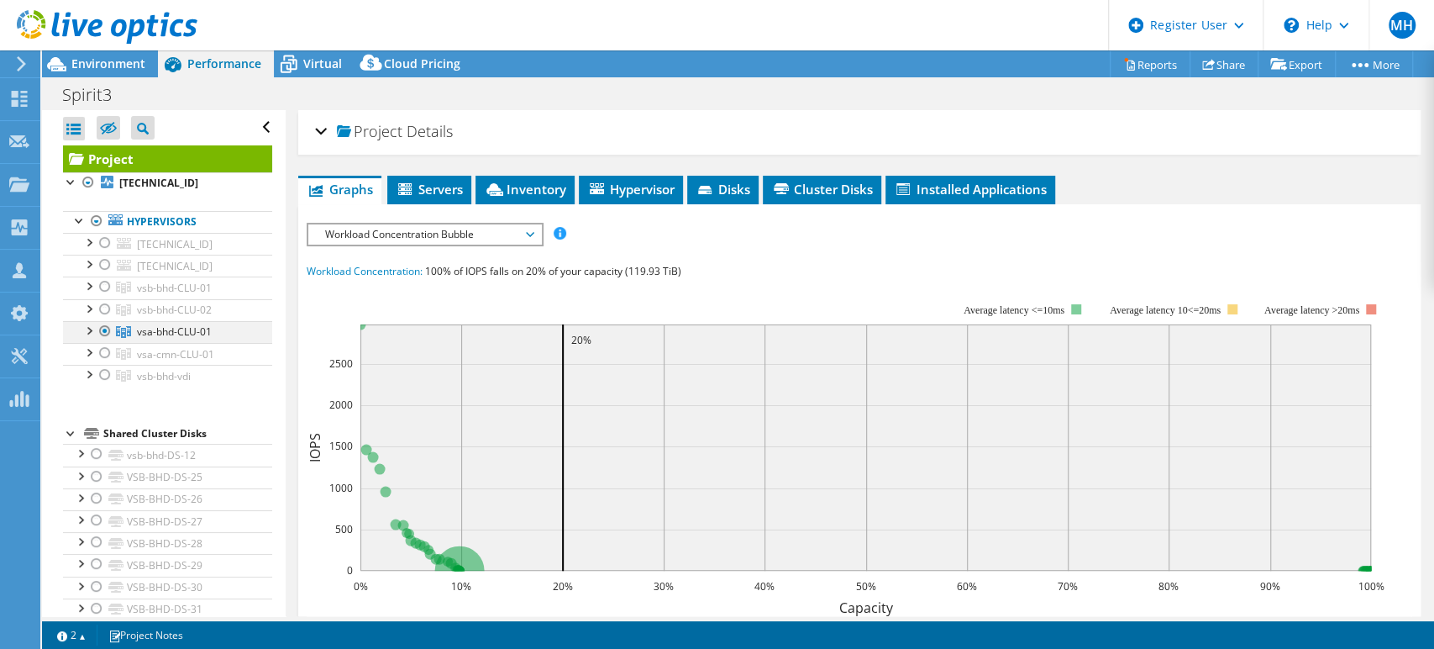
click at [103, 330] on div at bounding box center [105, 331] width 17 height 20
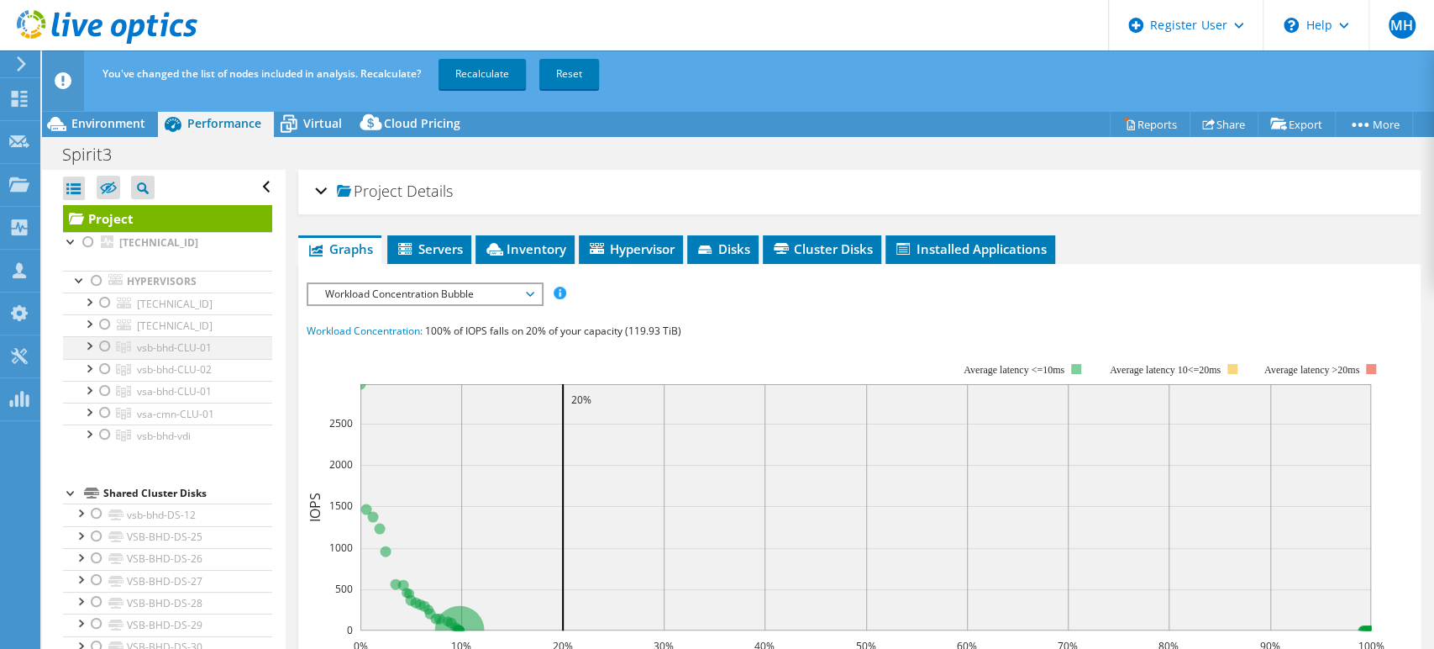
click at [103, 345] on div at bounding box center [105, 346] width 17 height 20
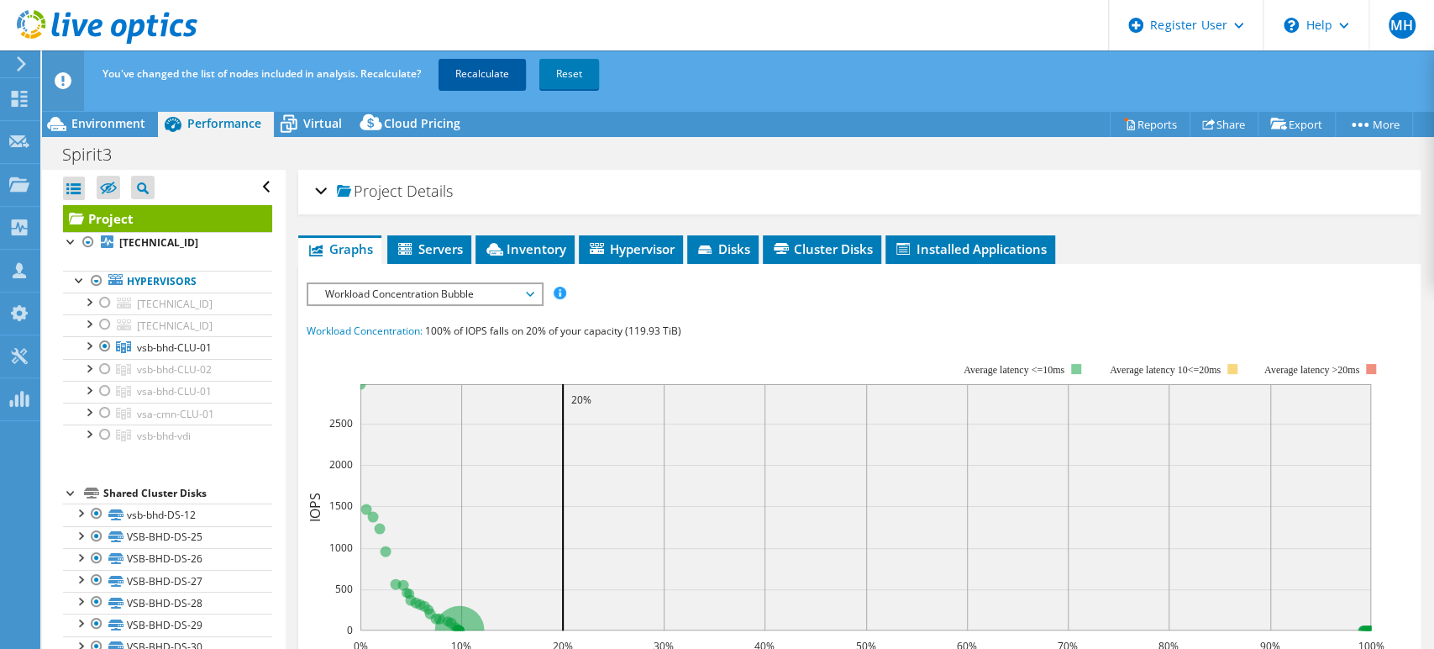
click at [503, 79] on link "Recalculate" at bounding box center [482, 74] width 87 height 30
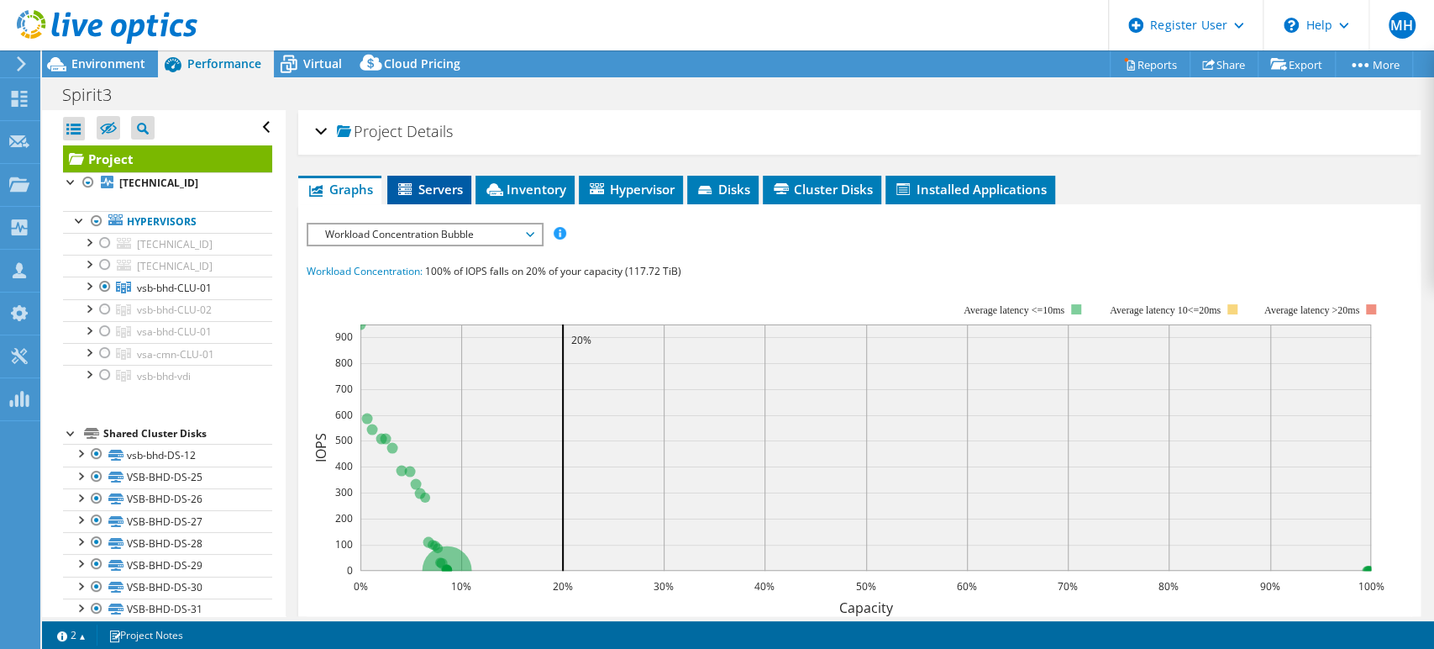
drag, startPoint x: 427, startPoint y: 188, endPoint x: 449, endPoint y: 187, distance: 21.9
click at [428, 187] on span "Servers" at bounding box center [429, 189] width 67 height 17
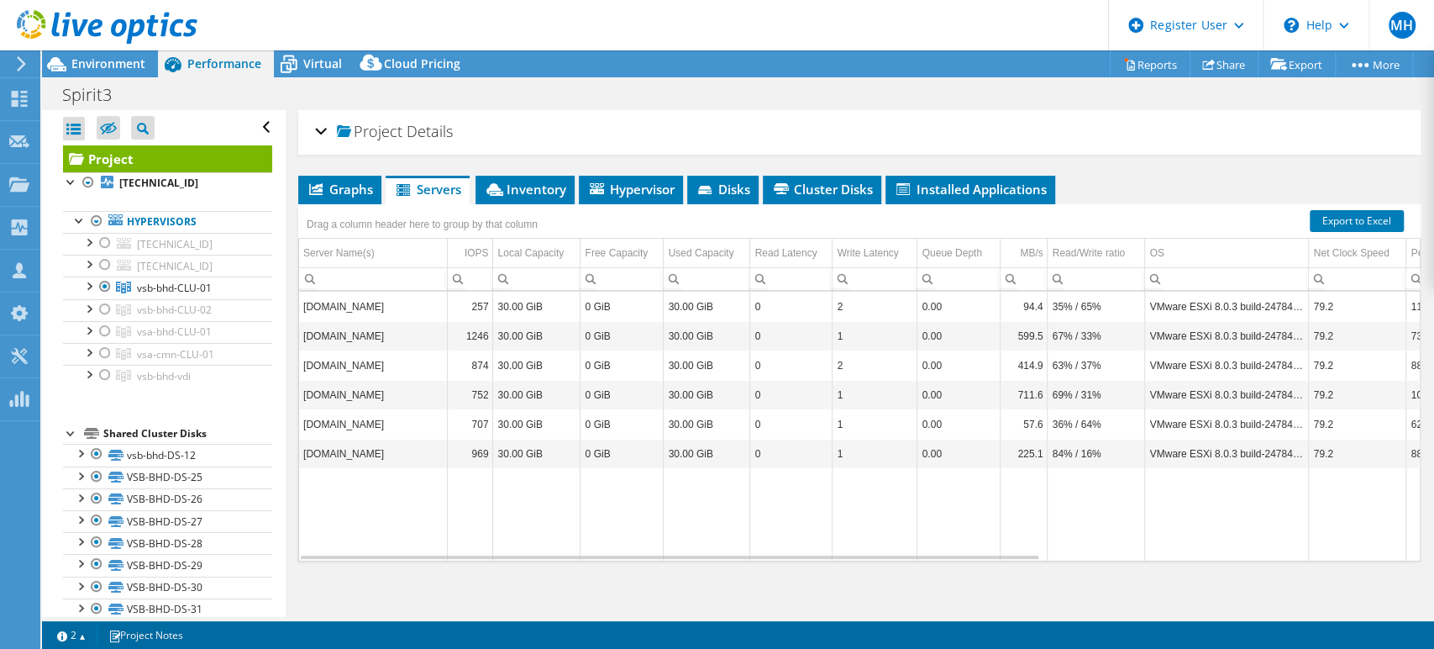
click at [509, 173] on div "Project Details Prepared for: Lyall Moffitt, lyall.m.moffitt@spiritaero.com Acc…" at bounding box center [860, 367] width 1148 height 515
click at [547, 185] on span "Inventory" at bounding box center [525, 189] width 82 height 17
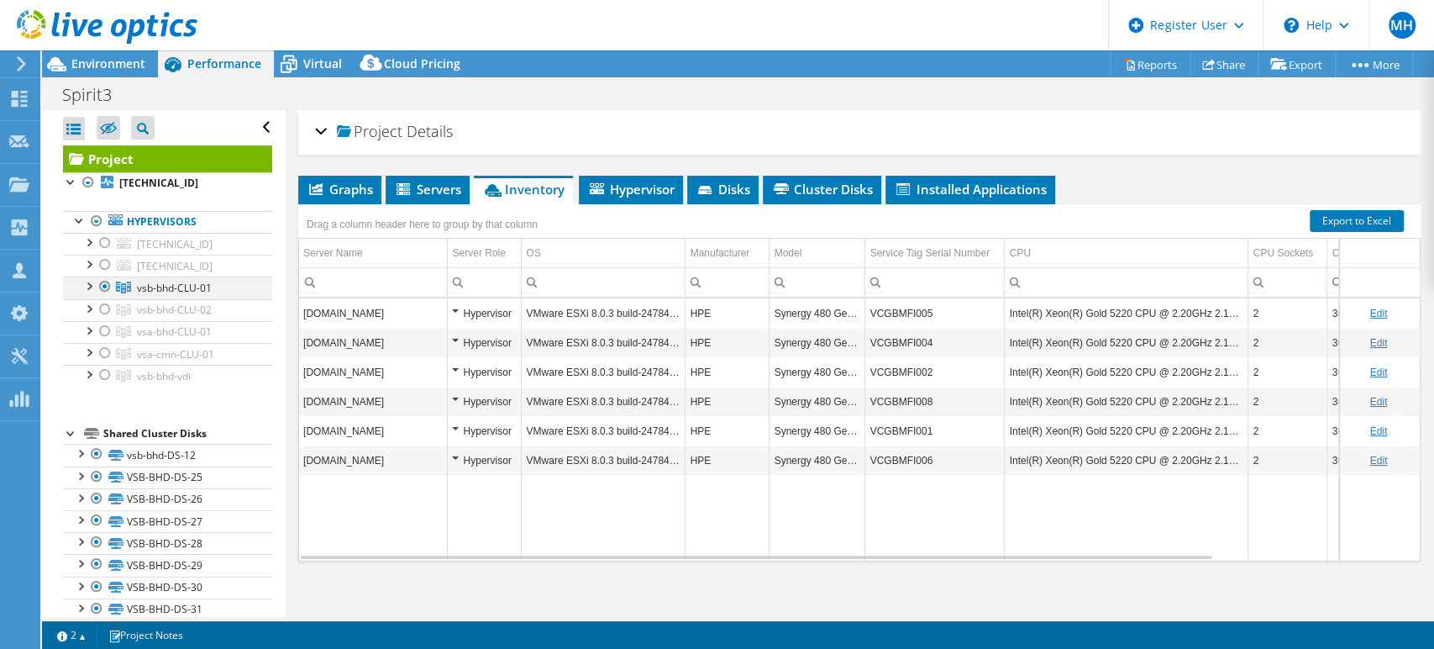
click at [101, 286] on div at bounding box center [105, 286] width 17 height 20
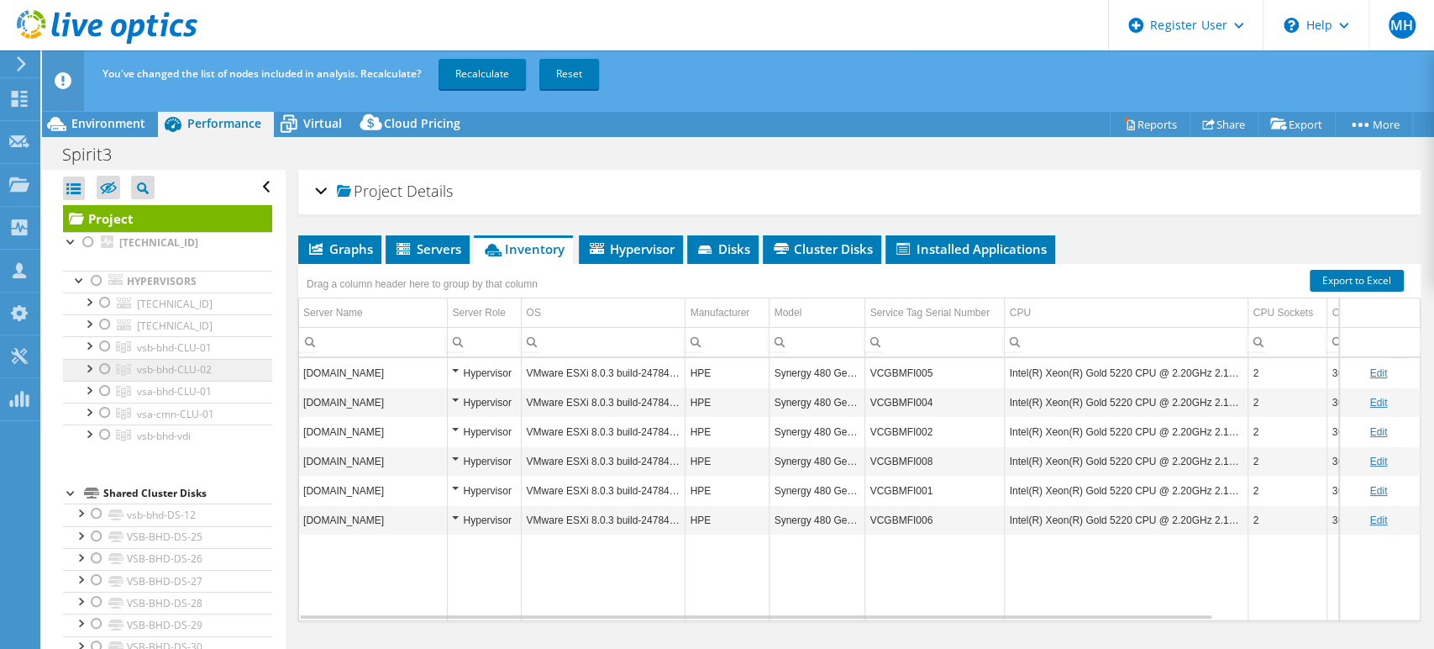
drag, startPoint x: 105, startPoint y: 367, endPoint x: 138, endPoint y: 367, distance: 32.8
click at [105, 366] on div at bounding box center [105, 369] width 17 height 20
click at [497, 76] on link "Recalculate" at bounding box center [482, 74] width 87 height 30
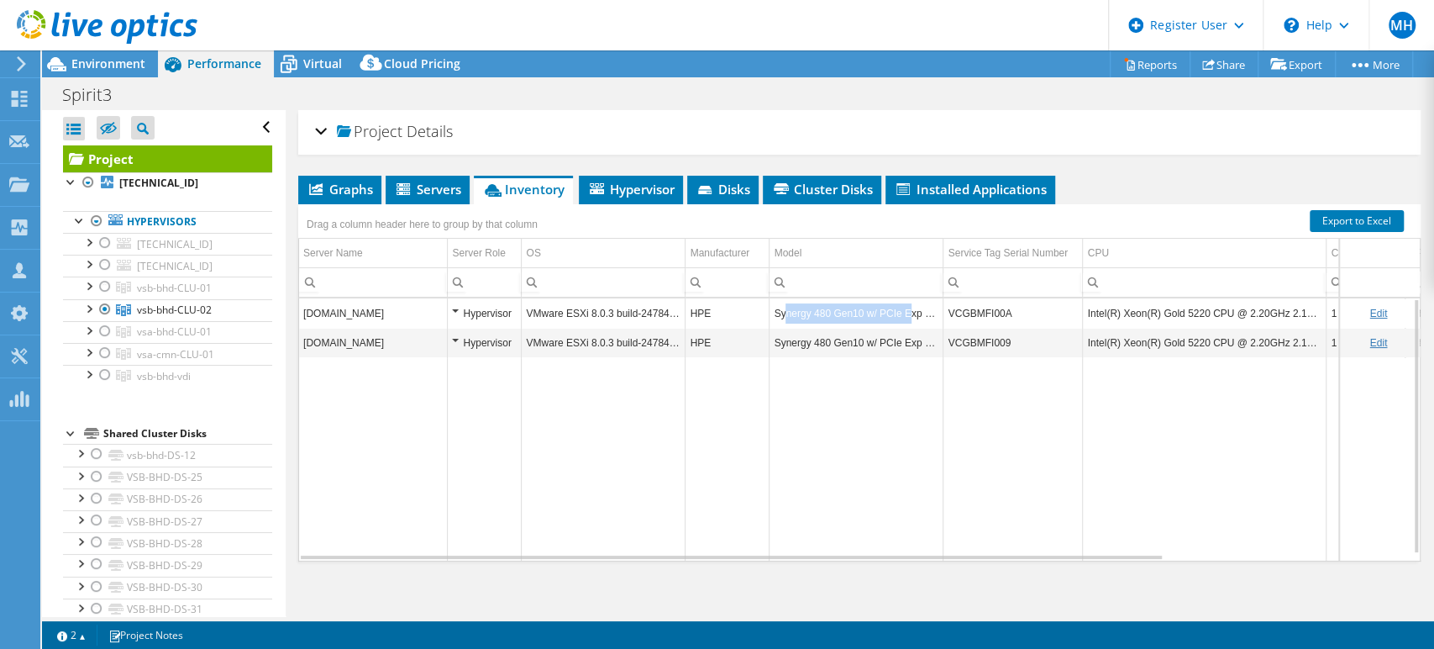
drag, startPoint x: 781, startPoint y: 311, endPoint x: 905, endPoint y: 310, distance: 123.5
click at [905, 310] on td "Synergy 480 Gen10 w/ PCIe Exp Mod" at bounding box center [857, 312] width 174 height 29
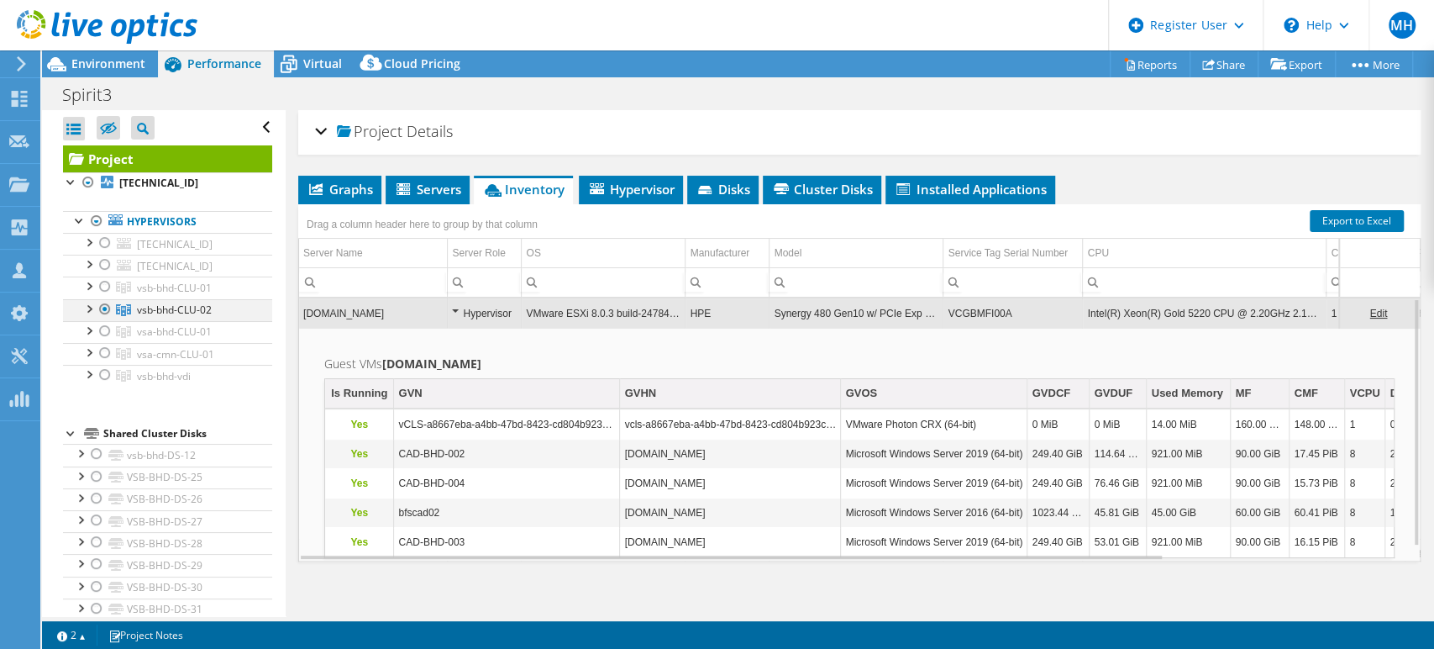
click at [102, 307] on div at bounding box center [105, 309] width 17 height 20
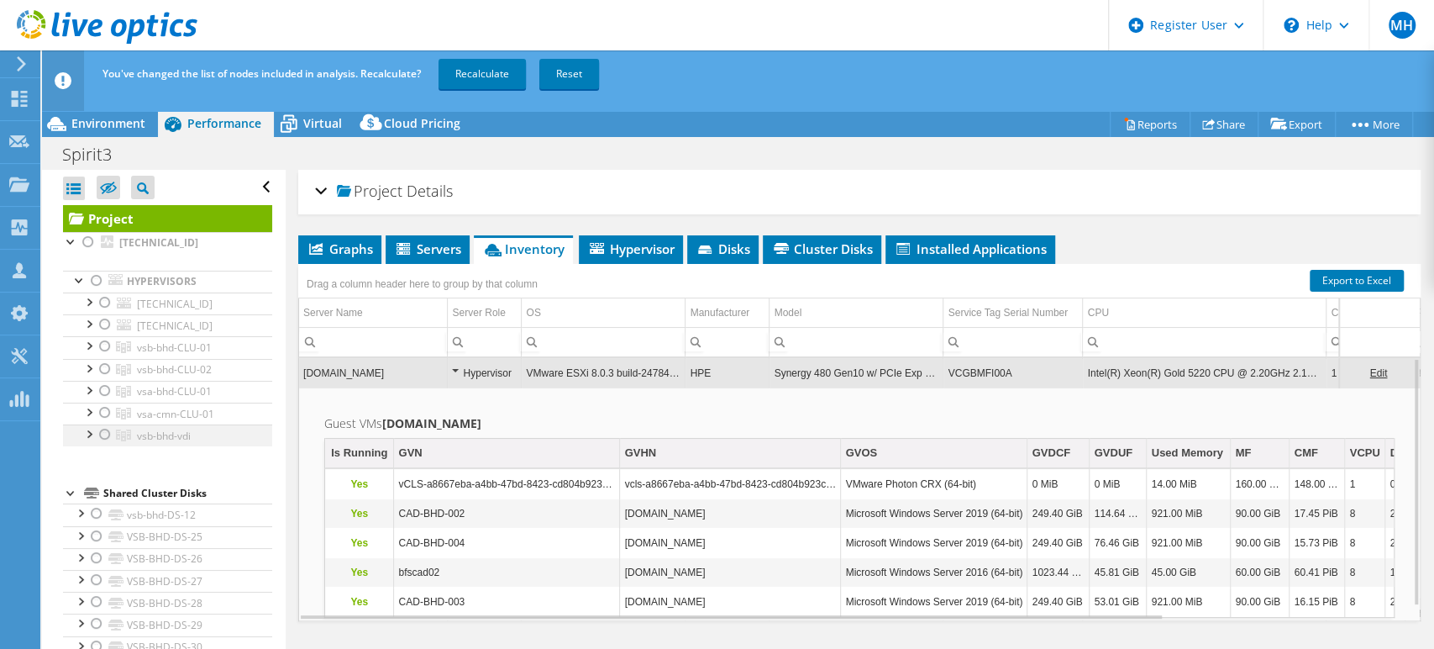
click at [104, 429] on div at bounding box center [105, 434] width 17 height 20
click at [501, 66] on link "Recalculate" at bounding box center [482, 74] width 87 height 30
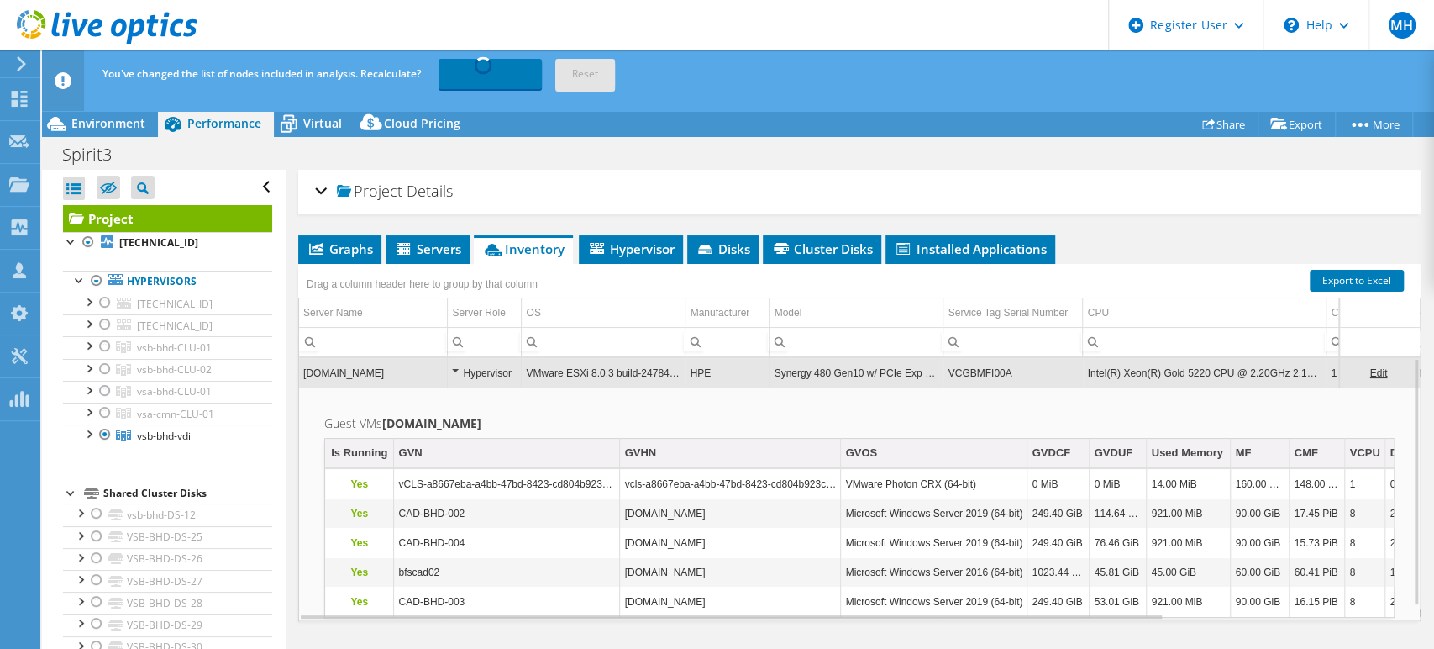
click at [323, 186] on div "Project Details" at bounding box center [859, 192] width 1089 height 36
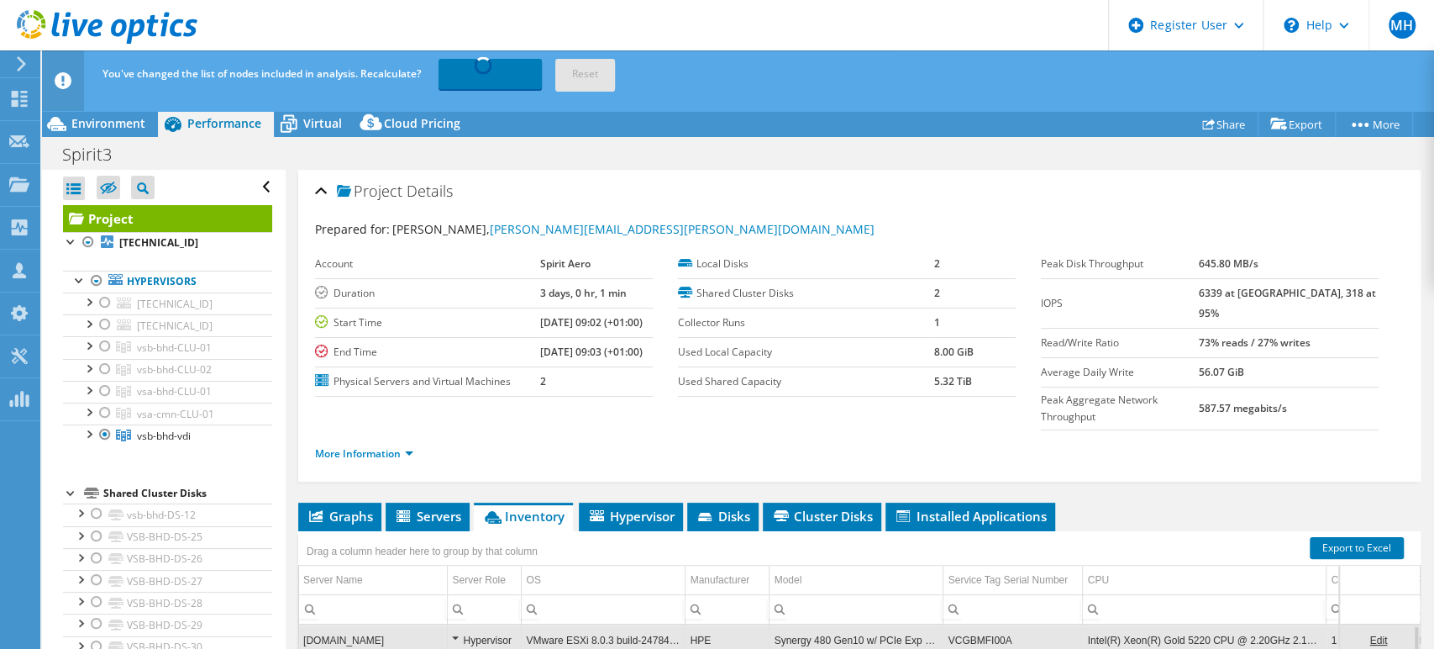
click at [323, 188] on div "Project Details" at bounding box center [859, 192] width 1089 height 36
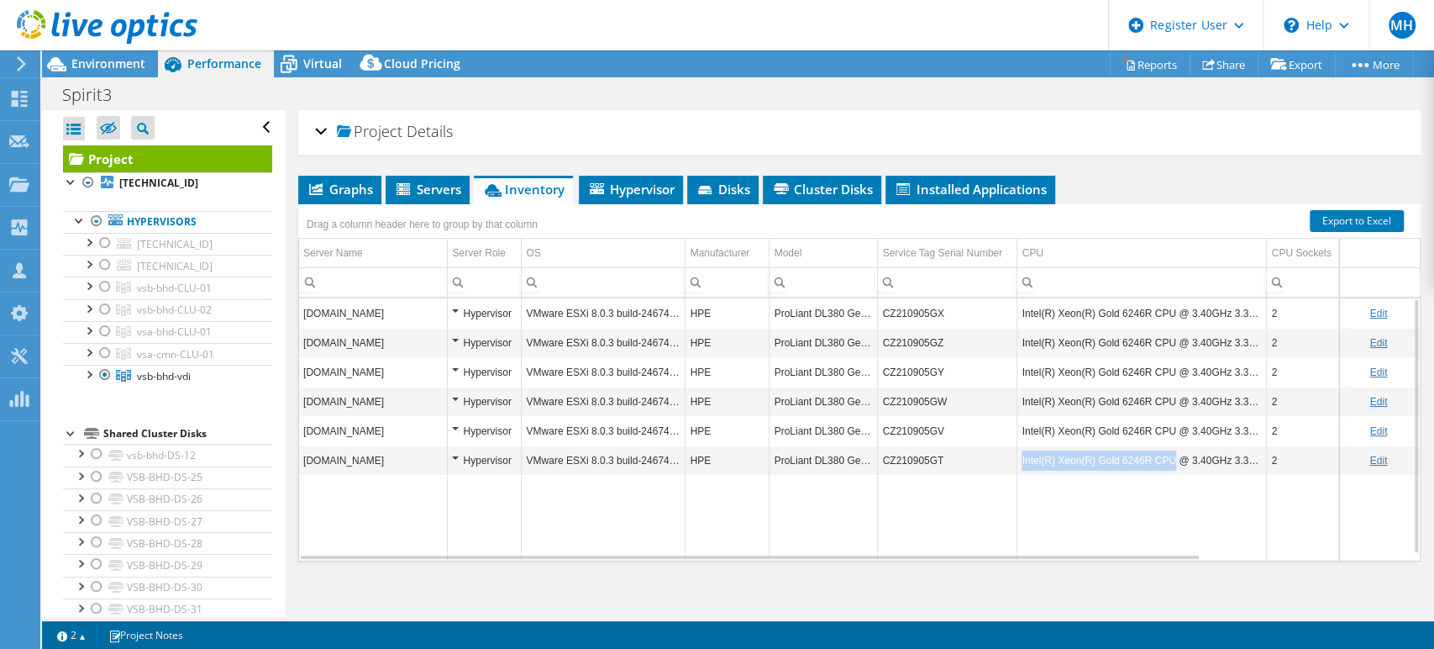
drag, startPoint x: 1029, startPoint y: 460, endPoint x: 1164, endPoint y: 455, distance: 134.5
click at [1164, 455] on td "Intel(R) Xeon(R) Gold 6246R CPU @ 3.40GHz 3.39 GHz" at bounding box center [1142, 459] width 250 height 29
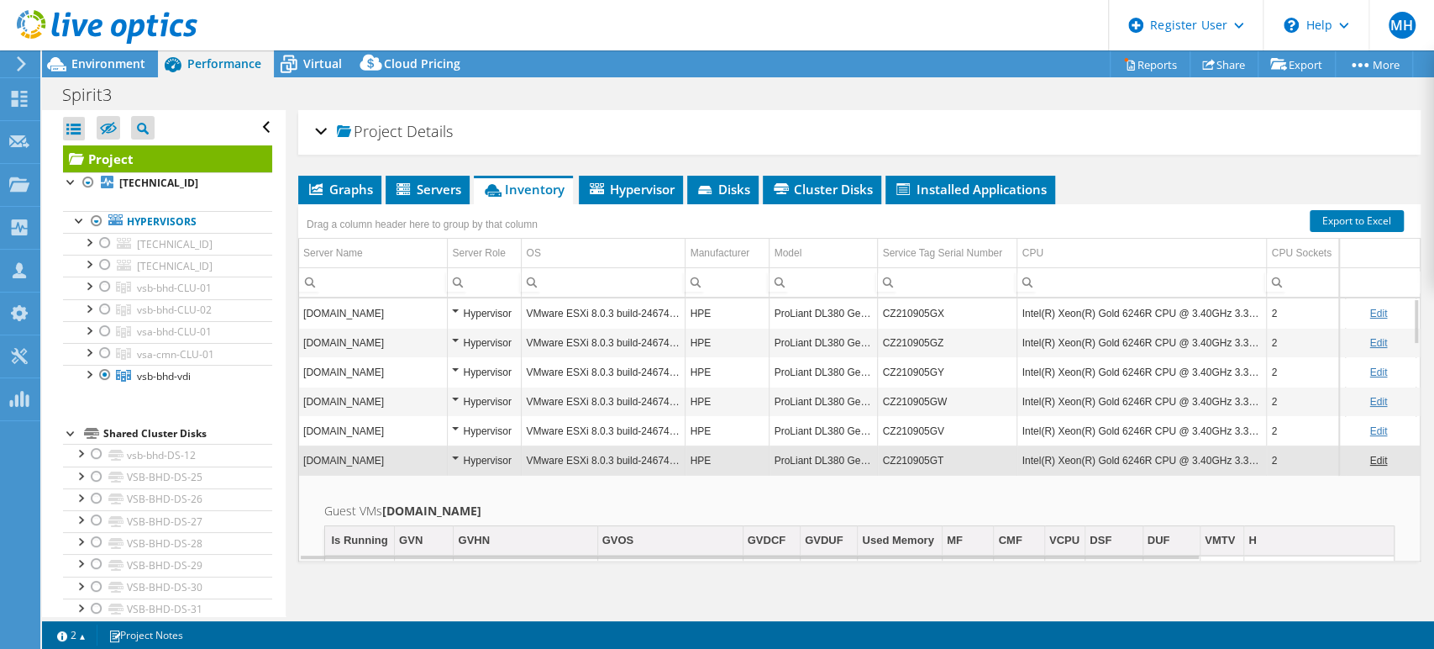
drag, startPoint x: 1164, startPoint y: 455, endPoint x: 1127, endPoint y: 497, distance: 54.8
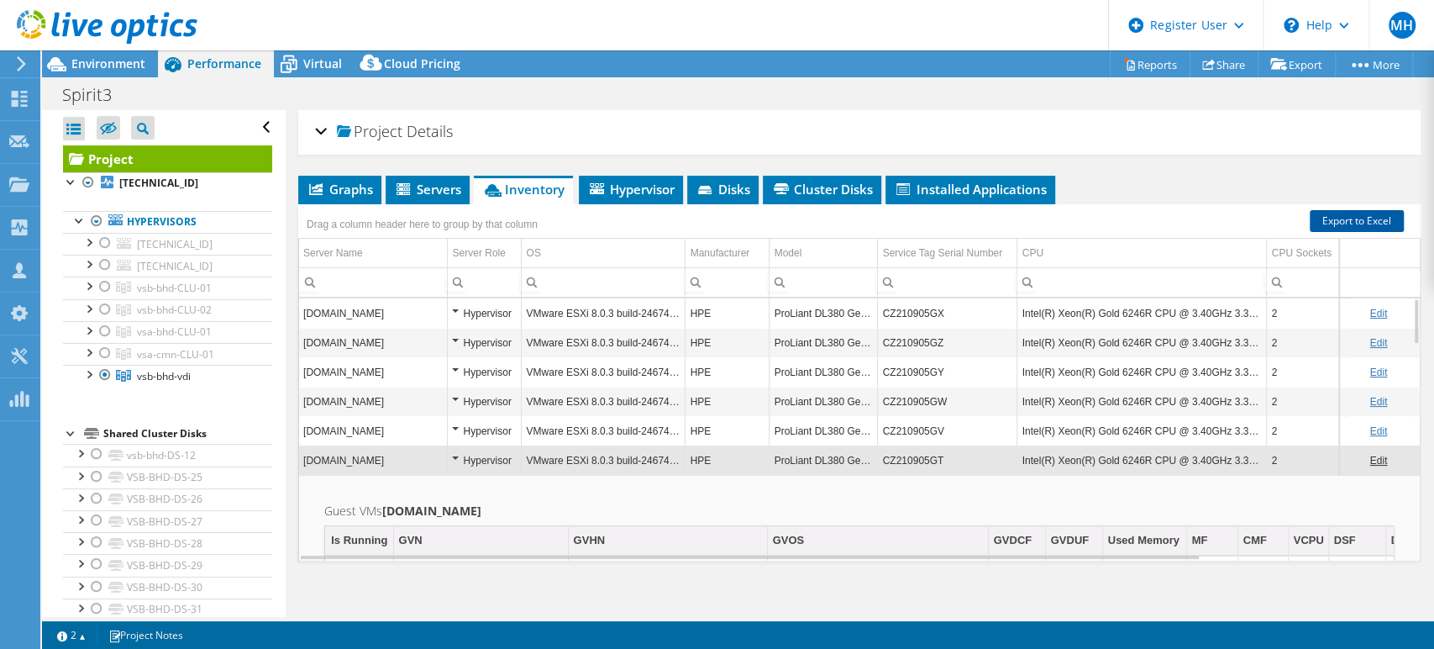
click at [1349, 220] on link "Export to Excel" at bounding box center [1357, 221] width 94 height 22
click at [359, 178] on li "Graphs" at bounding box center [339, 190] width 83 height 29
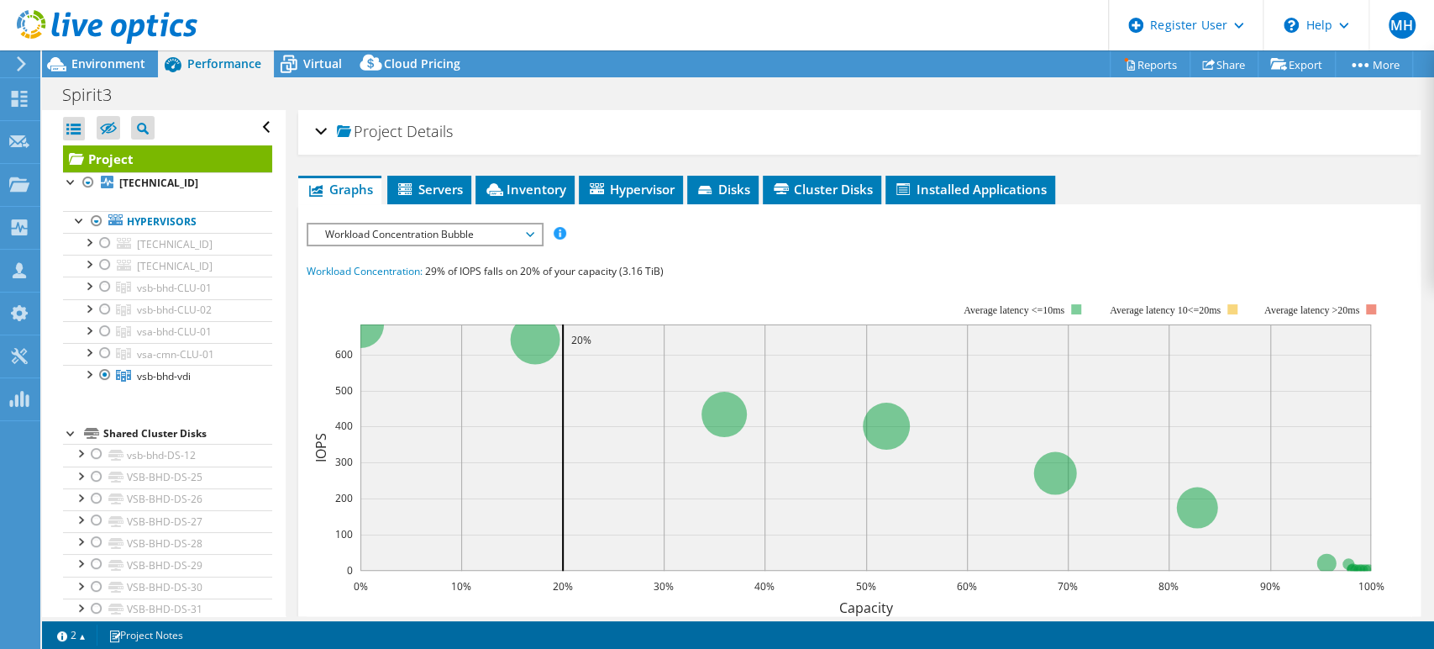
click at [476, 232] on span "Workload Concentration Bubble" at bounding box center [425, 234] width 216 height 20
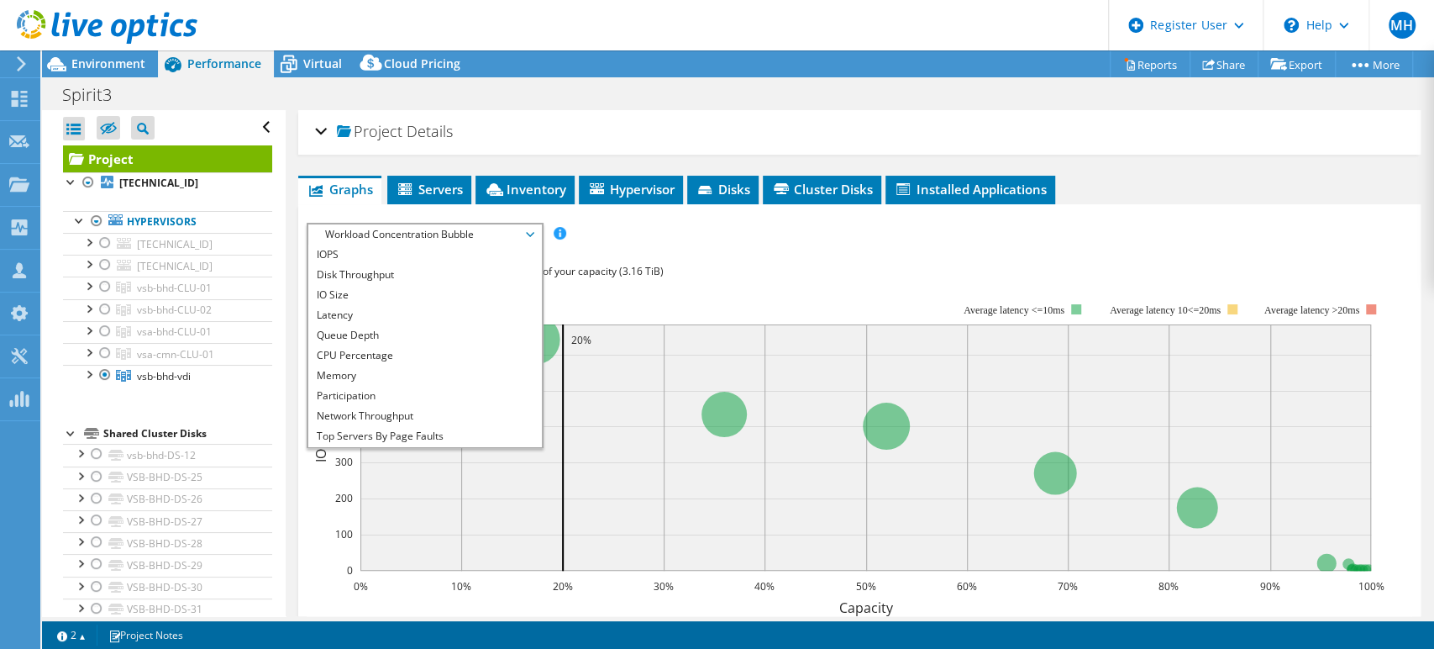
scroll to position [60, 0]
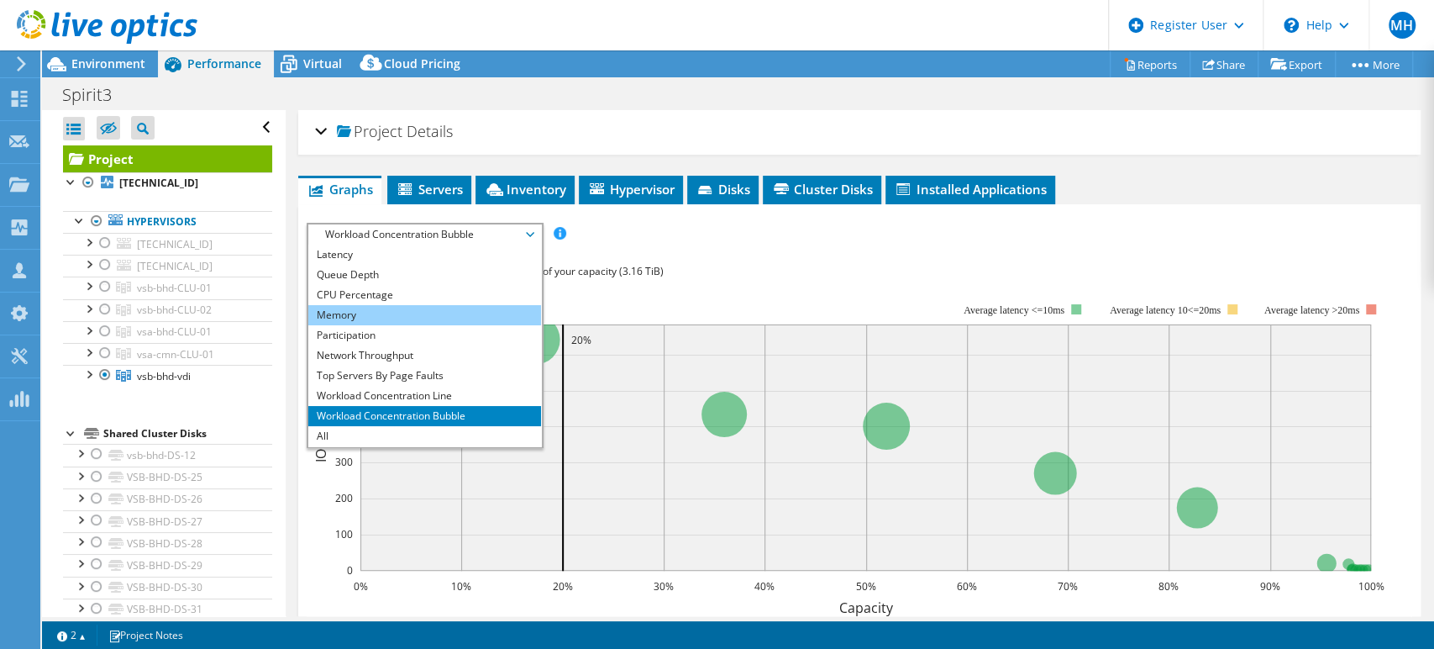
click at [421, 313] on li "Memory" at bounding box center [424, 315] width 233 height 20
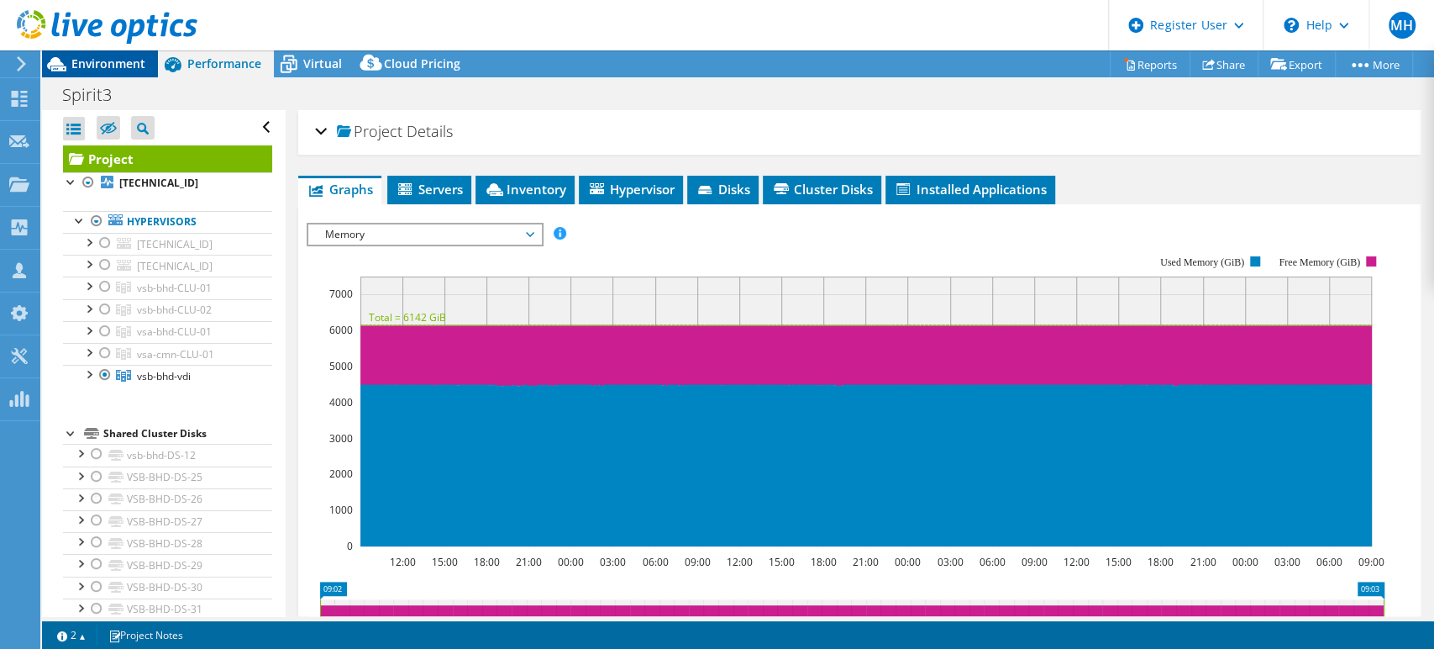
click at [95, 66] on span "Environment" at bounding box center [108, 63] width 74 height 16
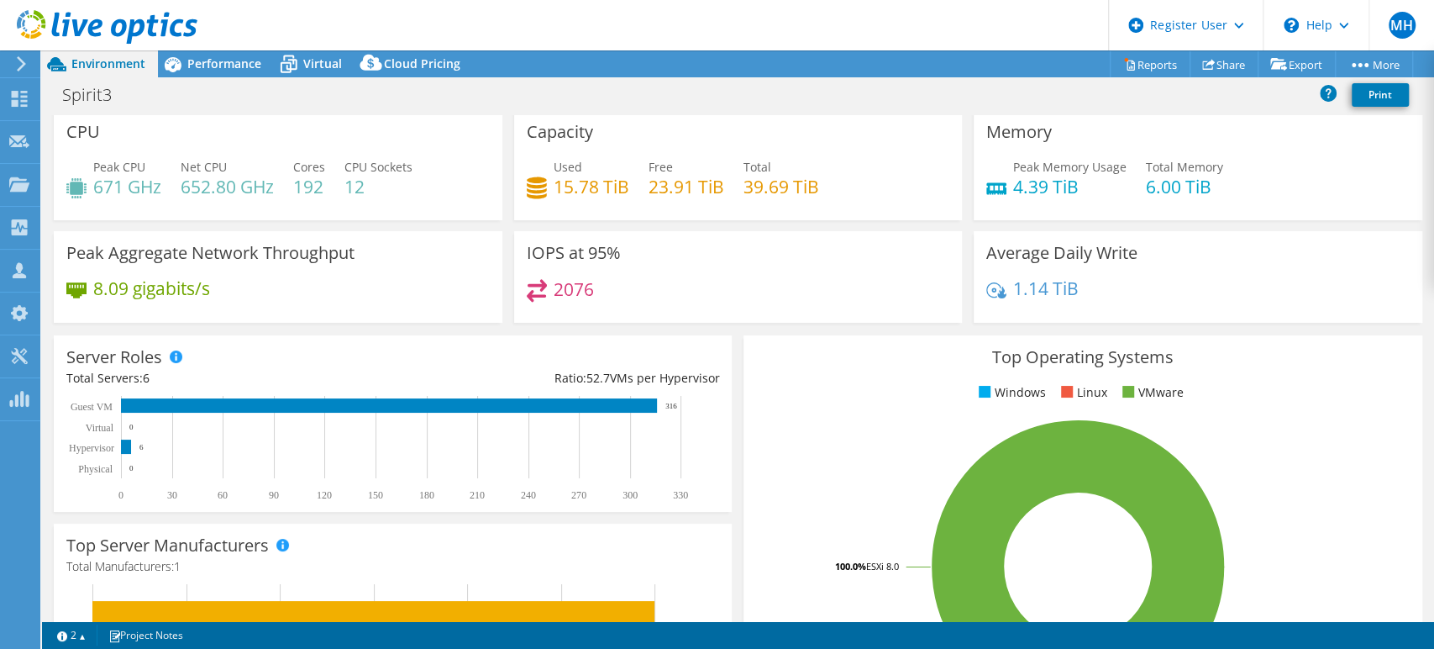
scroll to position [0, 0]
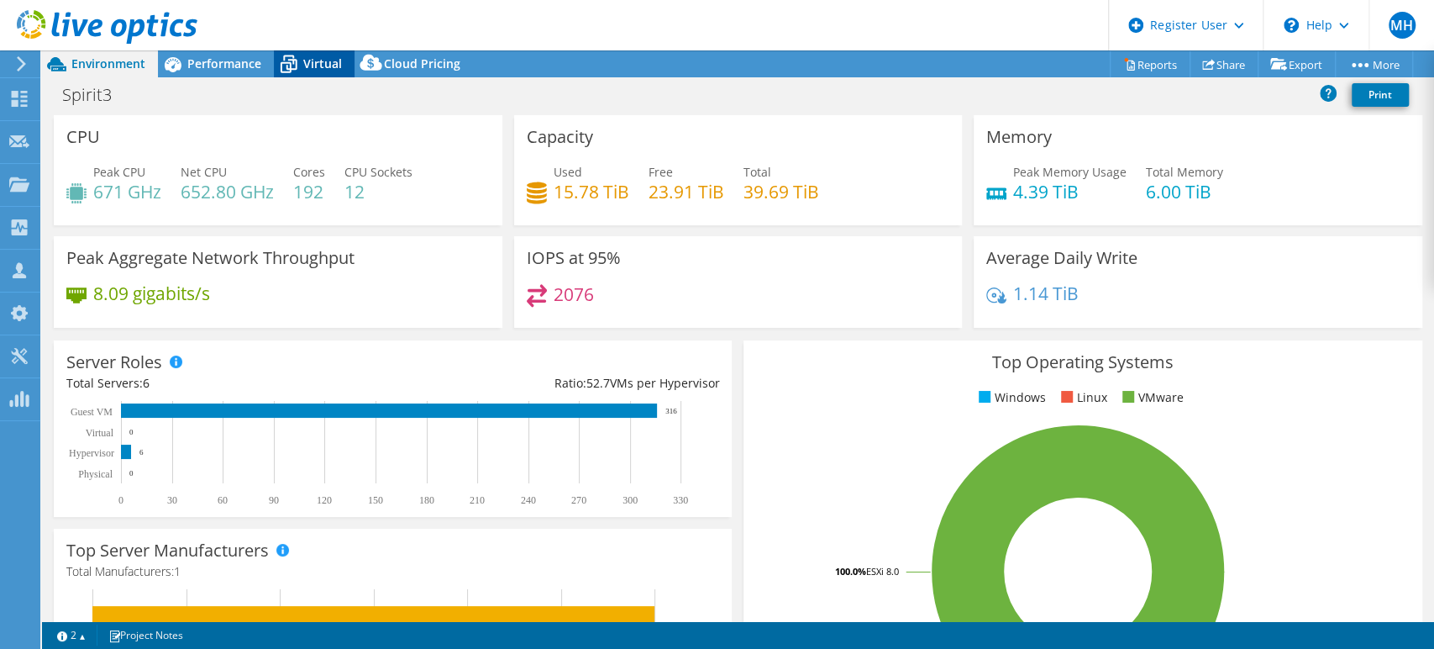
click at [287, 69] on icon at bounding box center [288, 64] width 29 height 29
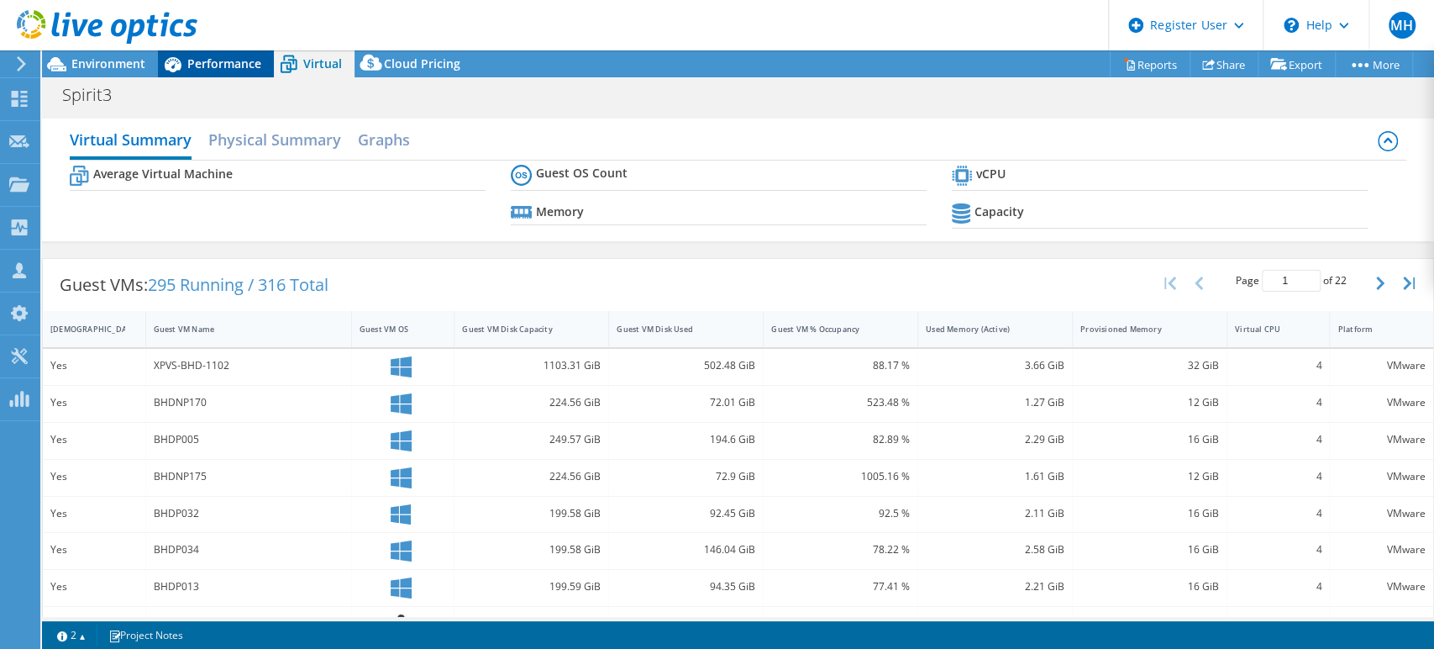
click at [235, 66] on span "Performance" at bounding box center [224, 63] width 74 height 16
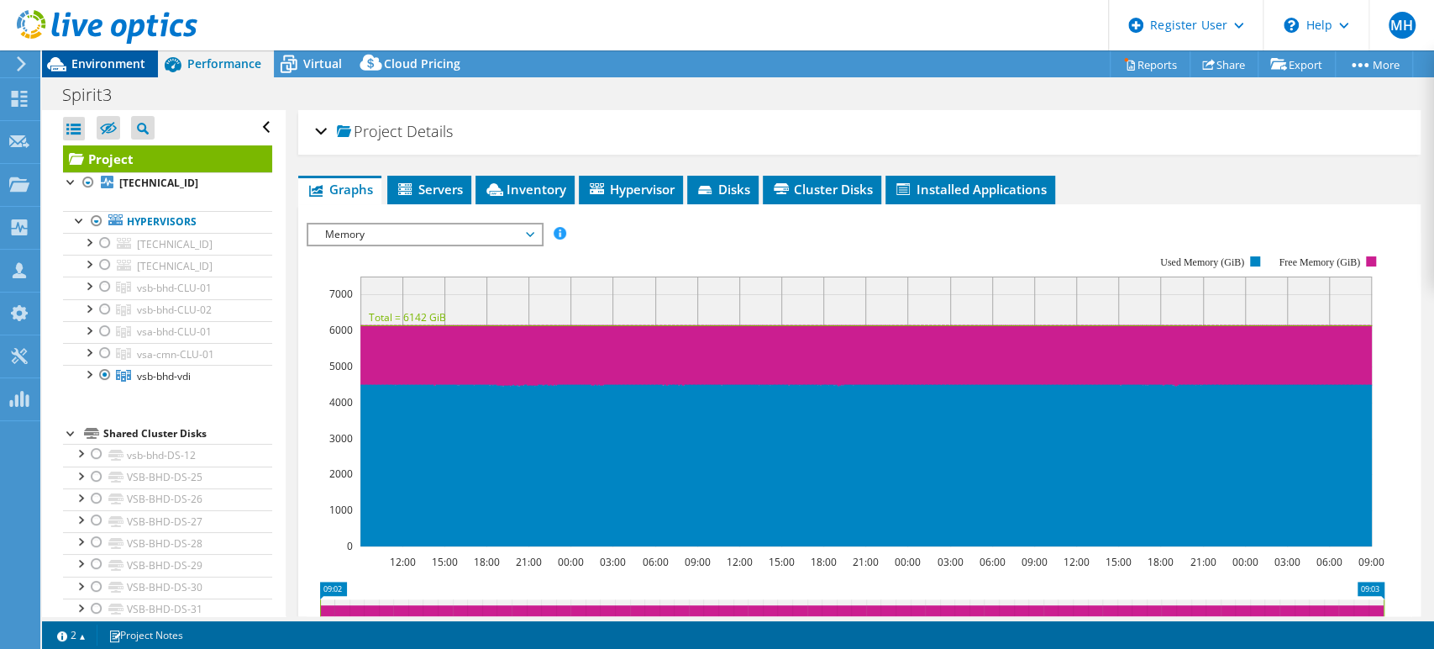
click at [118, 61] on span "Environment" at bounding box center [108, 63] width 74 height 16
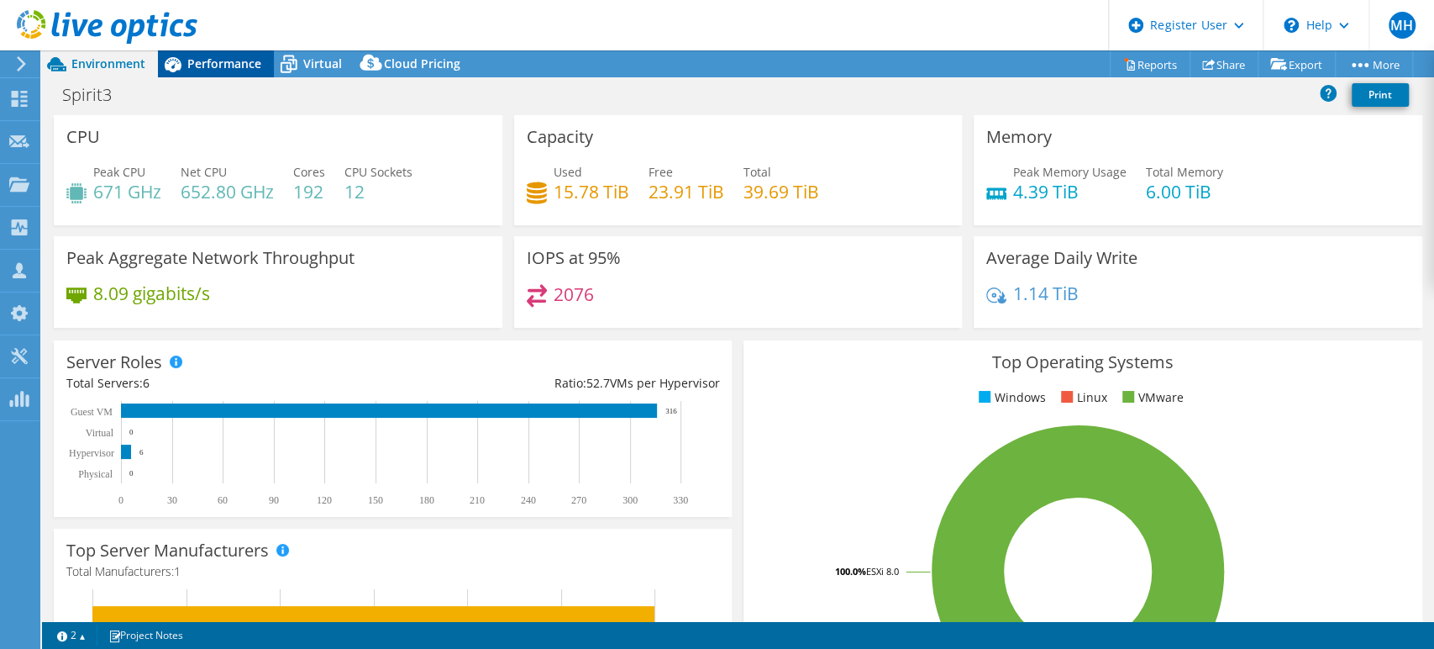
click at [229, 62] on span "Performance" at bounding box center [224, 63] width 74 height 16
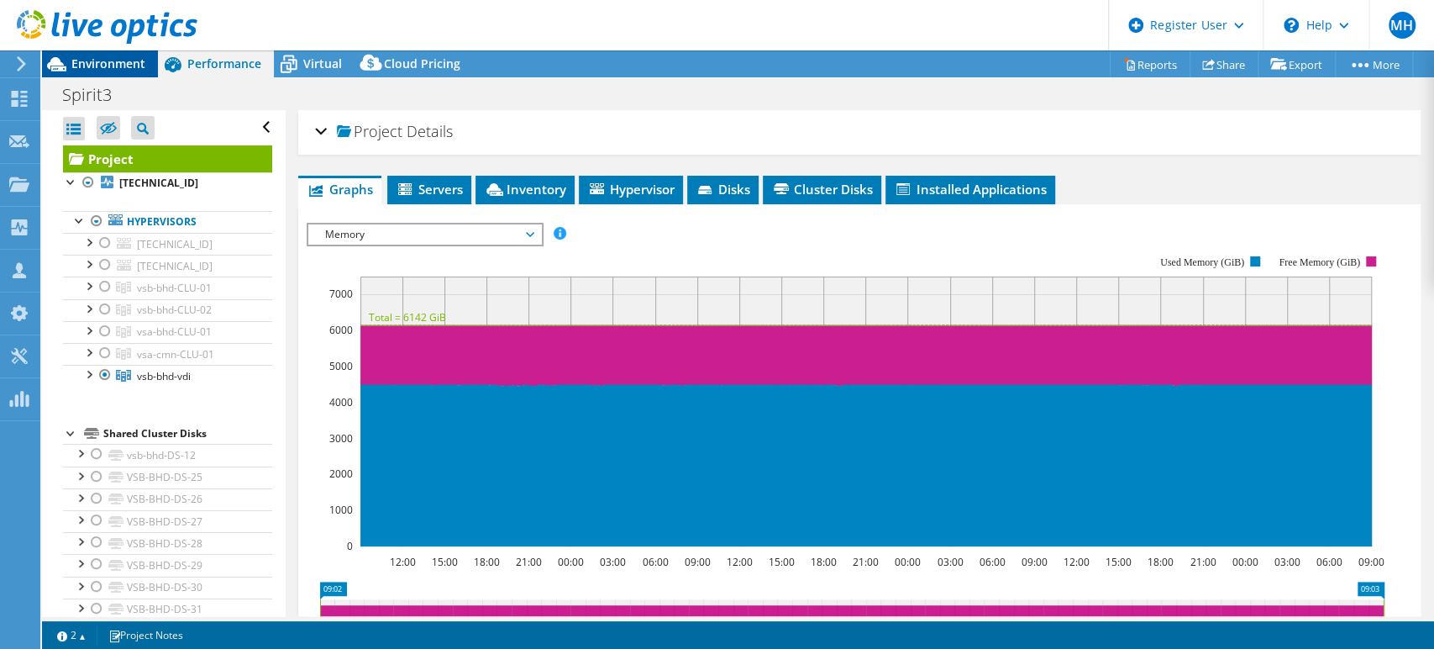
click at [106, 63] on span "Environment" at bounding box center [108, 63] width 74 height 16
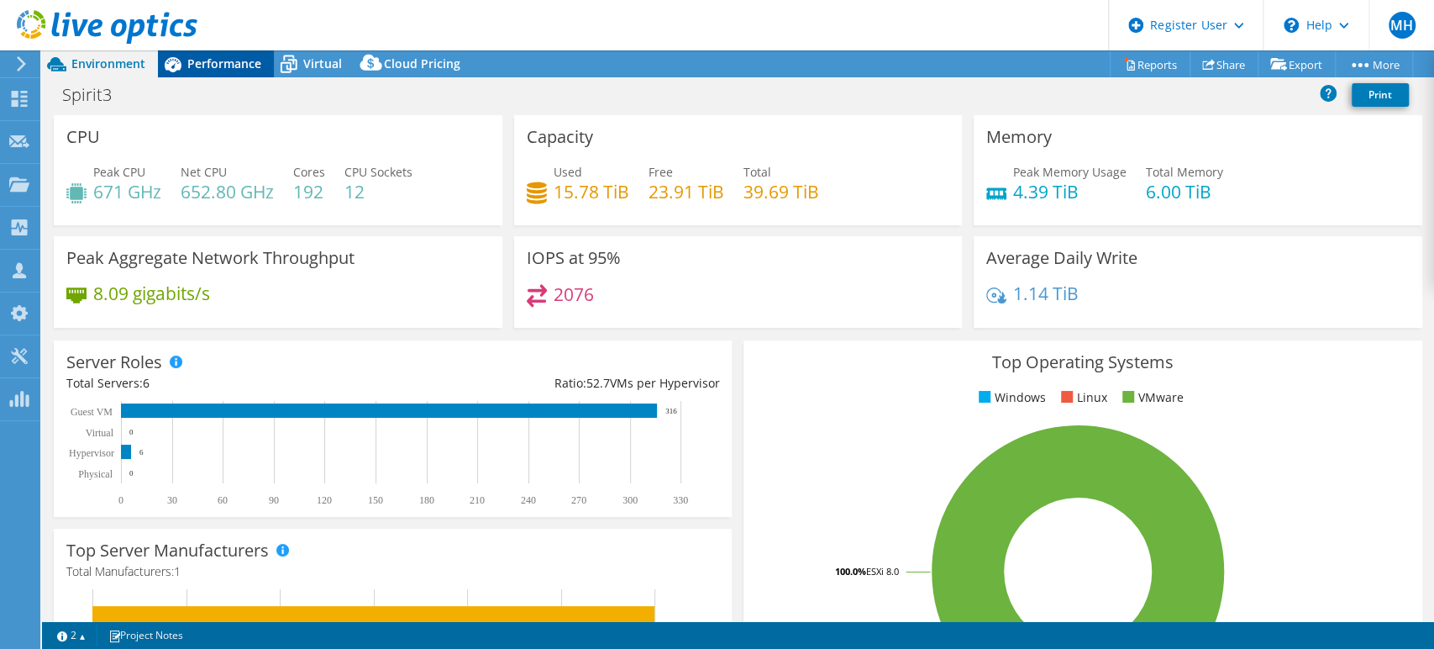
click at [243, 59] on span "Performance" at bounding box center [224, 63] width 74 height 16
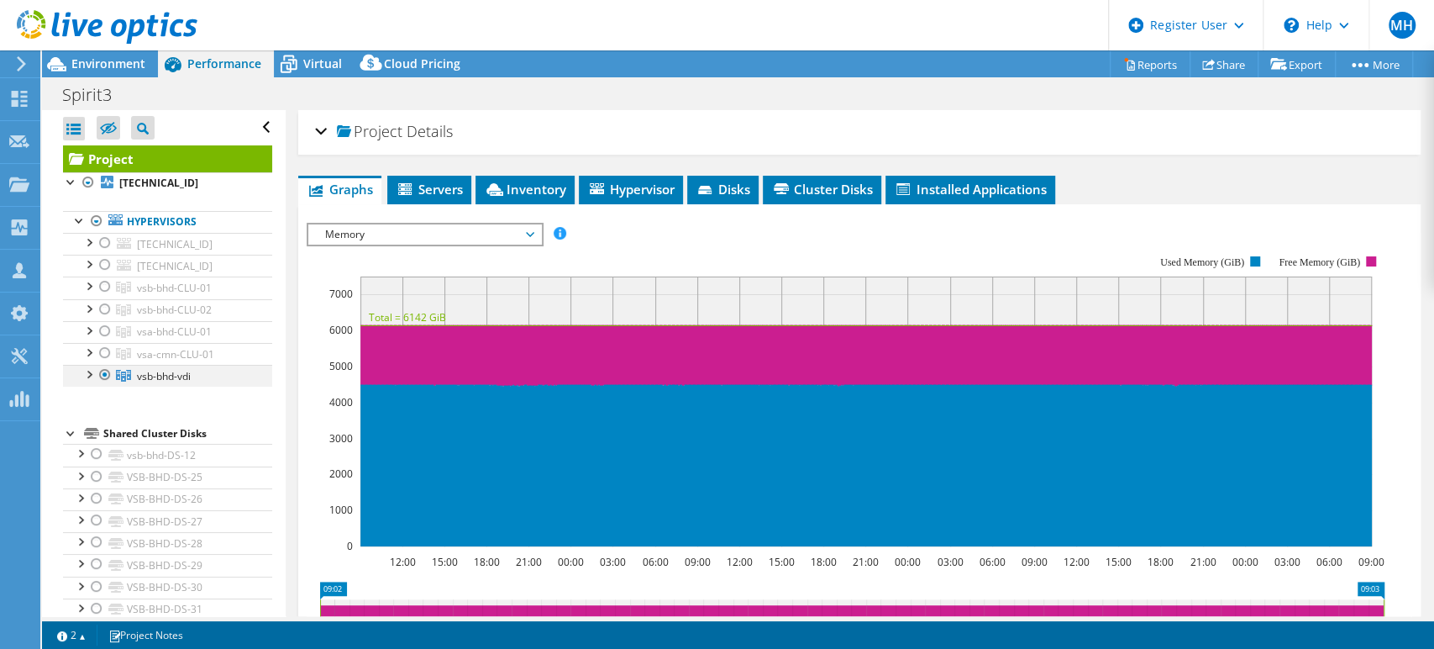
click at [102, 370] on div at bounding box center [105, 375] width 17 height 20
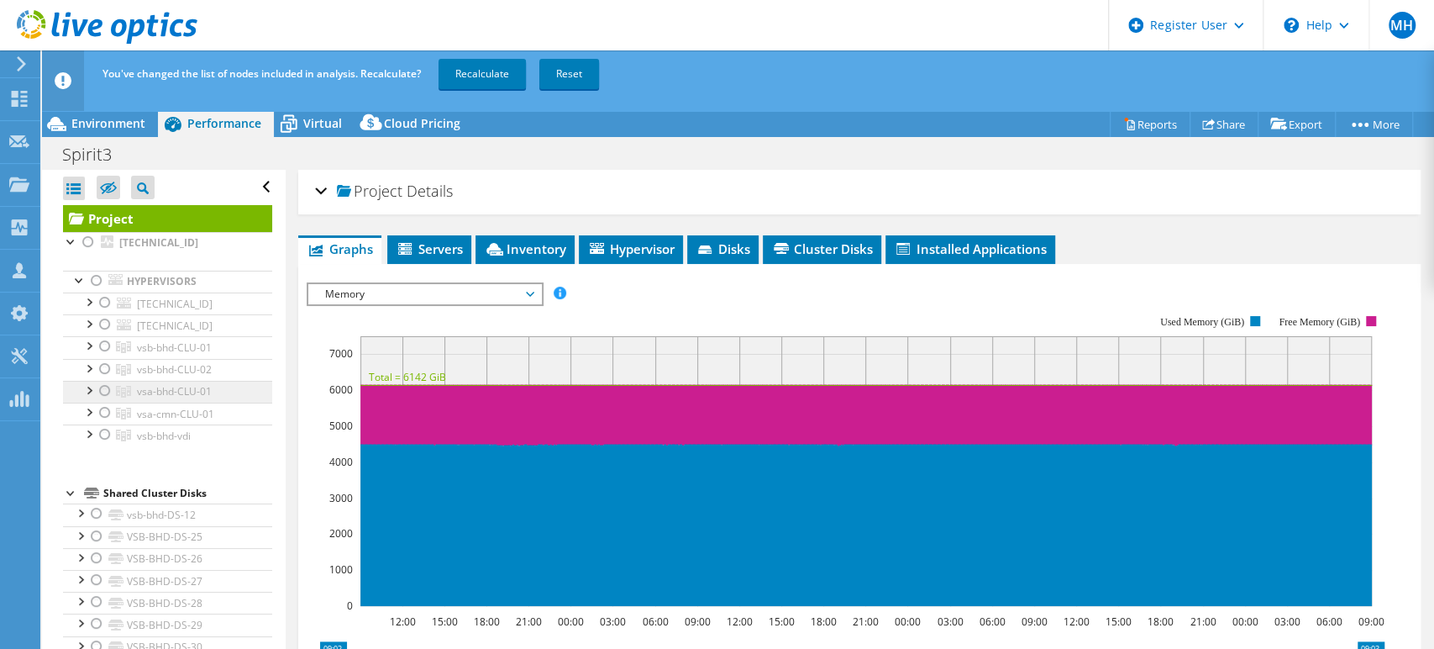
drag, startPoint x: 106, startPoint y: 389, endPoint x: 127, endPoint y: 379, distance: 23.3
click at [106, 388] on div at bounding box center [105, 391] width 17 height 20
click at [484, 72] on link "Recalculate" at bounding box center [482, 74] width 87 height 30
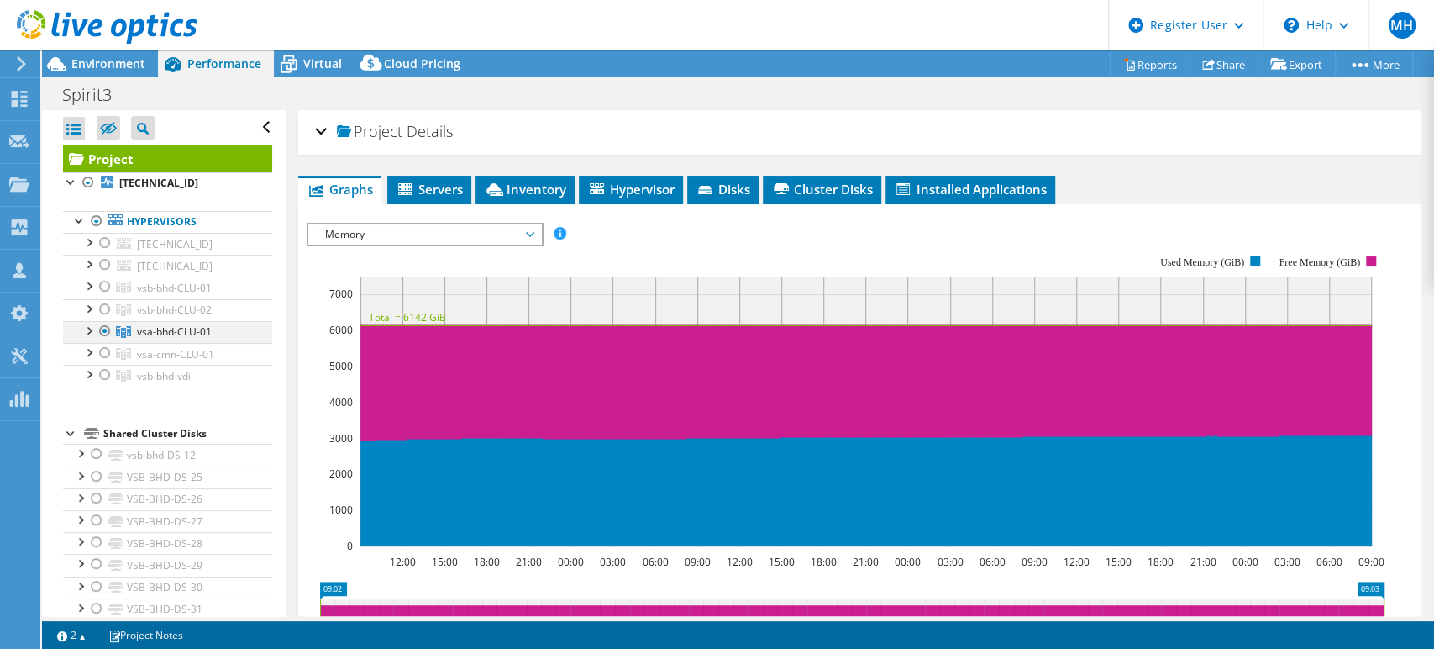
click at [100, 329] on div at bounding box center [105, 331] width 17 height 20
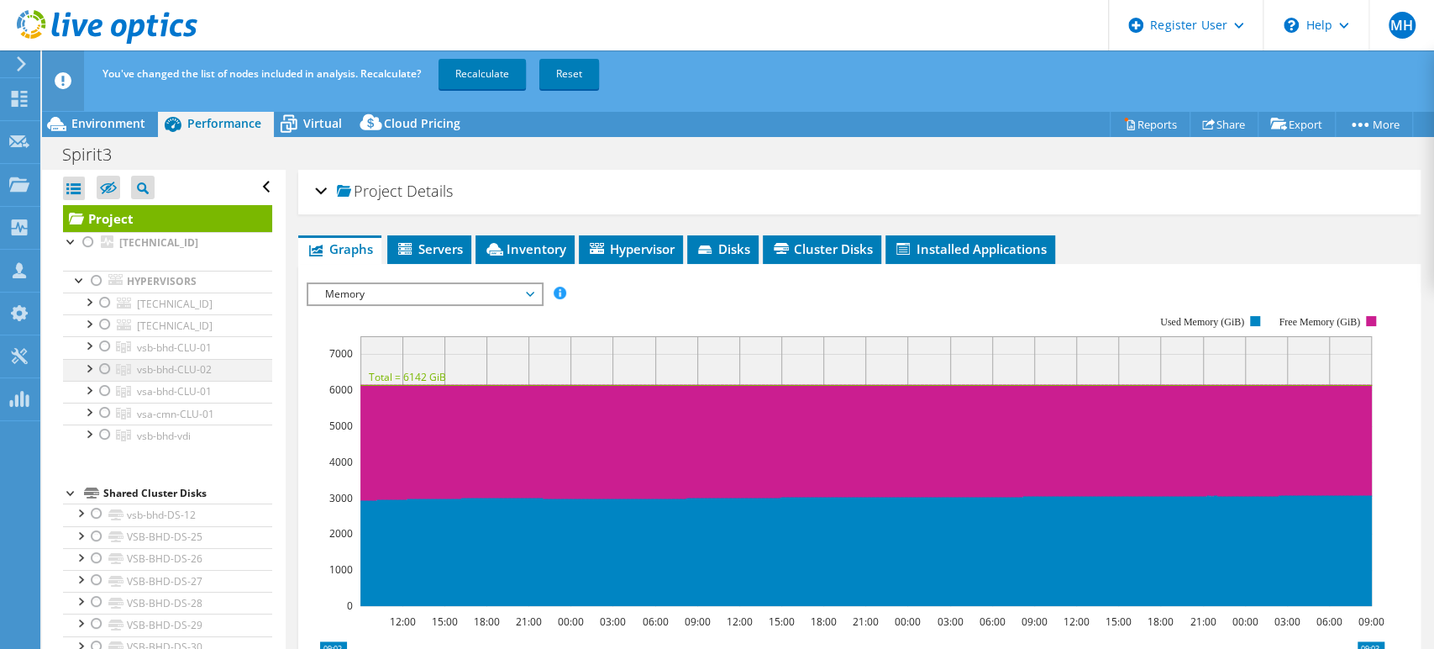
click at [103, 369] on div at bounding box center [105, 369] width 17 height 20
click at [480, 69] on link "Recalculate" at bounding box center [482, 74] width 87 height 30
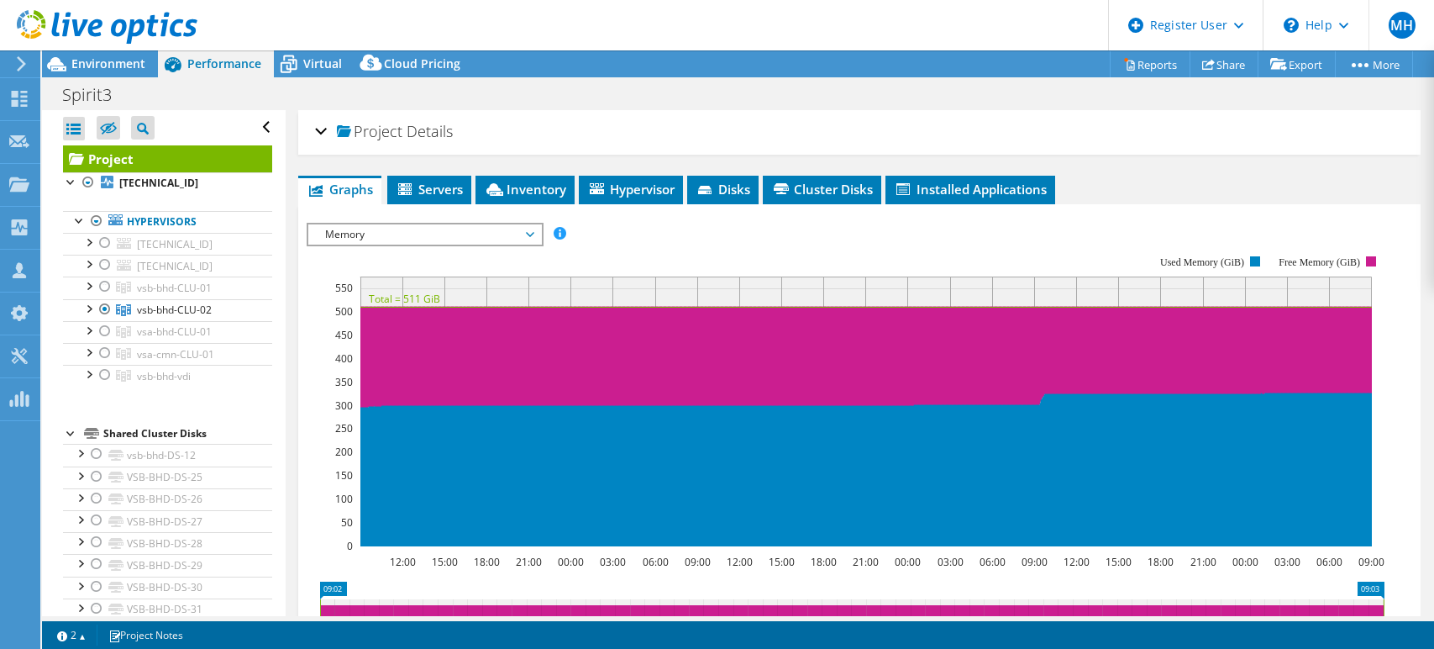
select select "USD"
click at [492, 229] on span "Memory" at bounding box center [425, 234] width 216 height 20
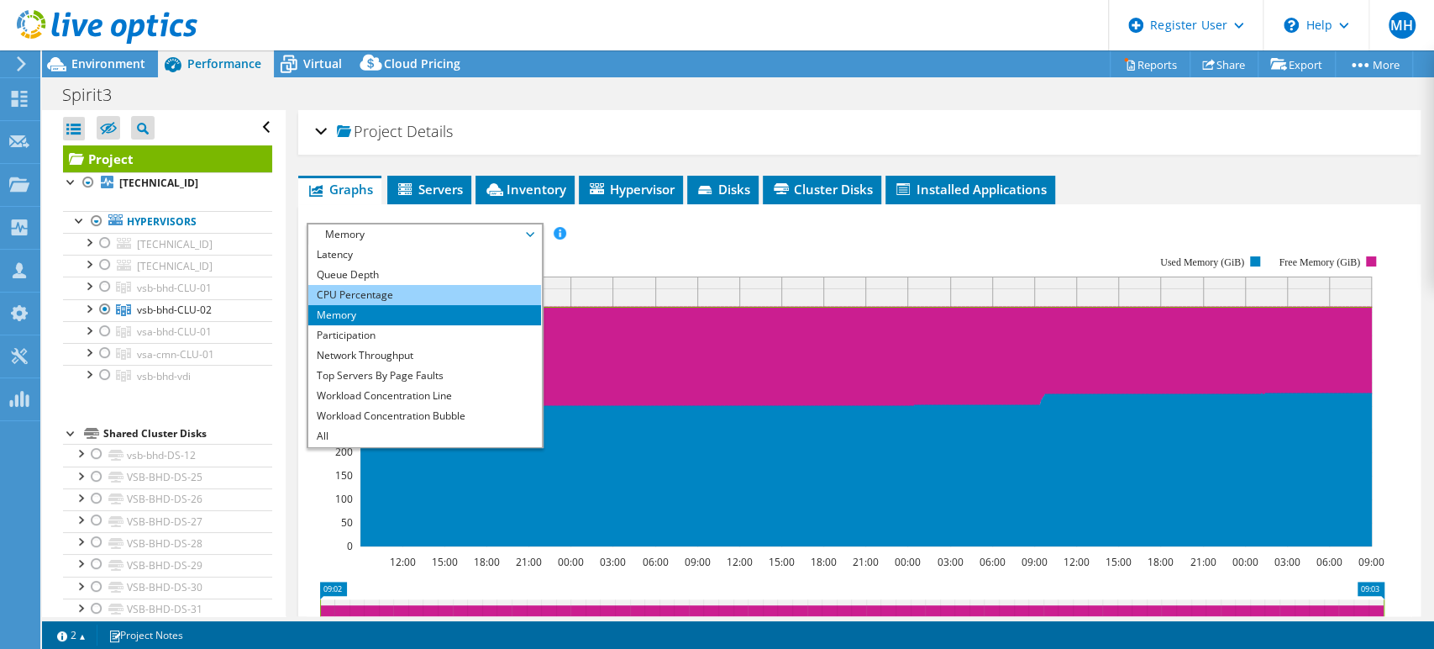
click at [430, 295] on li "CPU Percentage" at bounding box center [424, 295] width 233 height 20
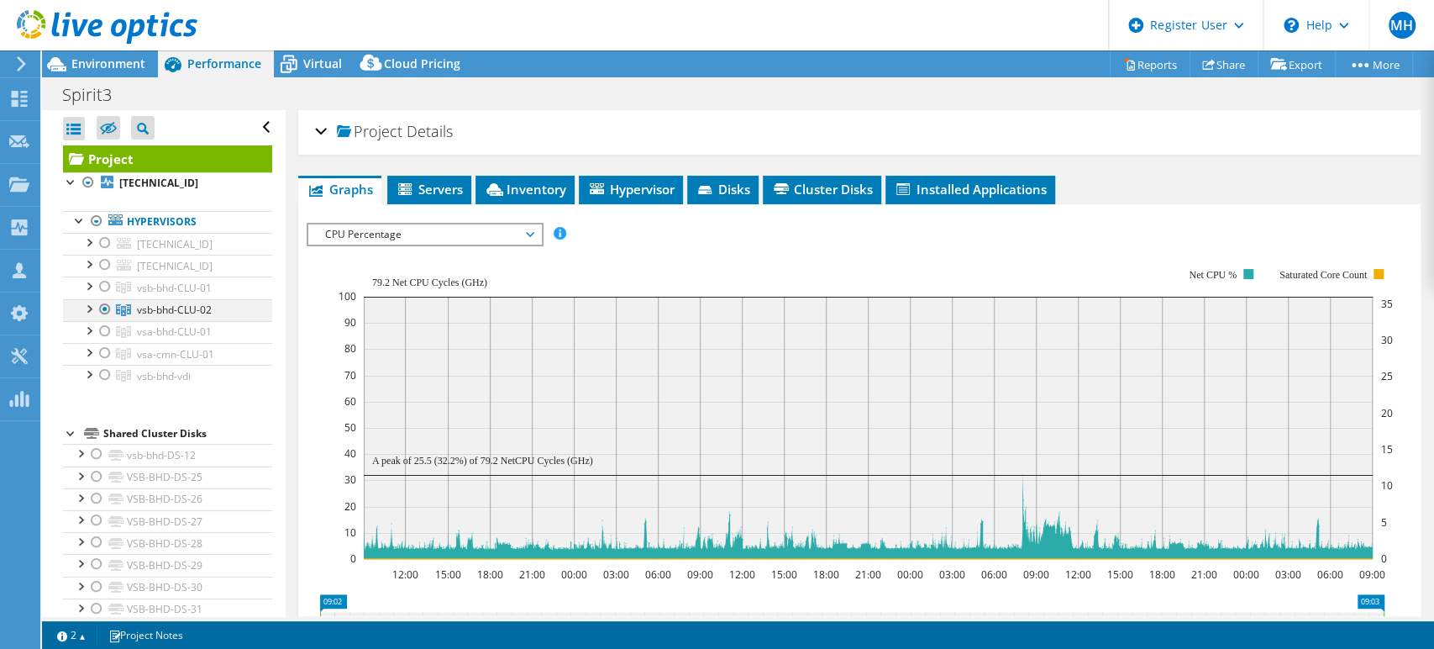
click at [107, 306] on div at bounding box center [105, 309] width 17 height 20
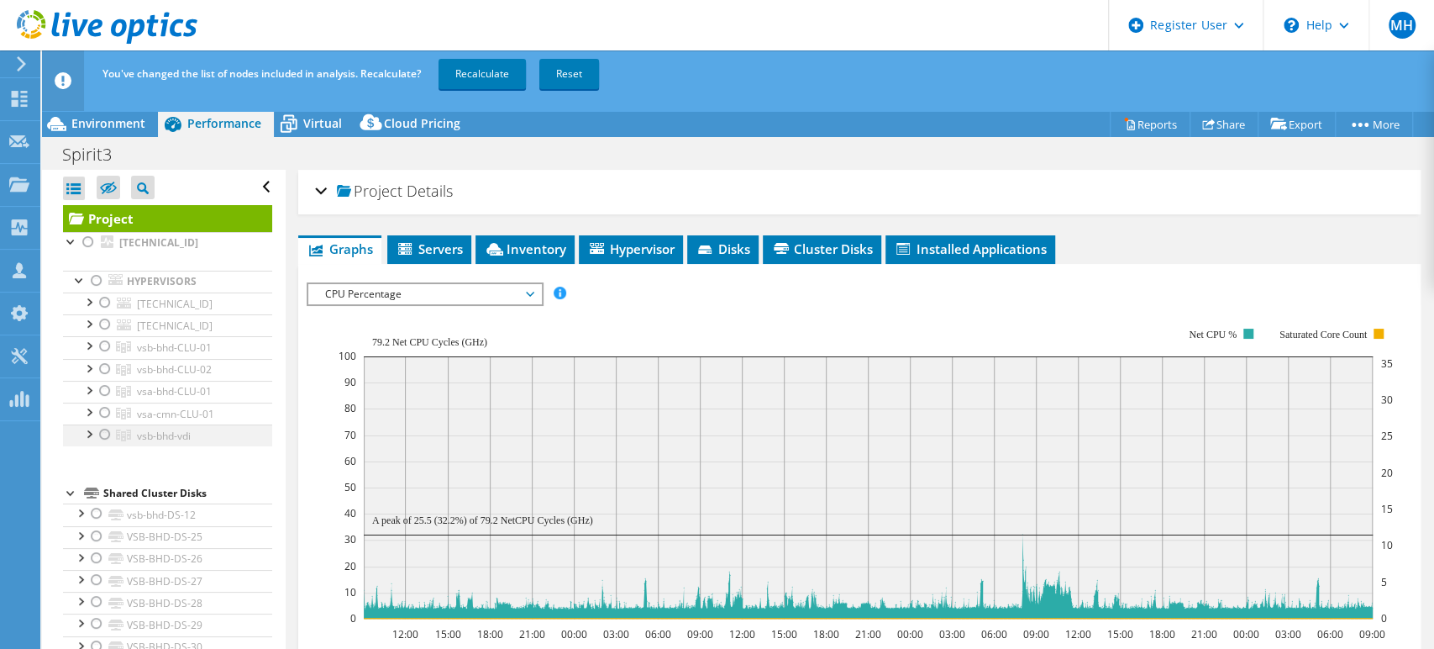
click at [102, 428] on div at bounding box center [105, 434] width 17 height 20
click at [486, 79] on link "Recalculate" at bounding box center [482, 74] width 87 height 30
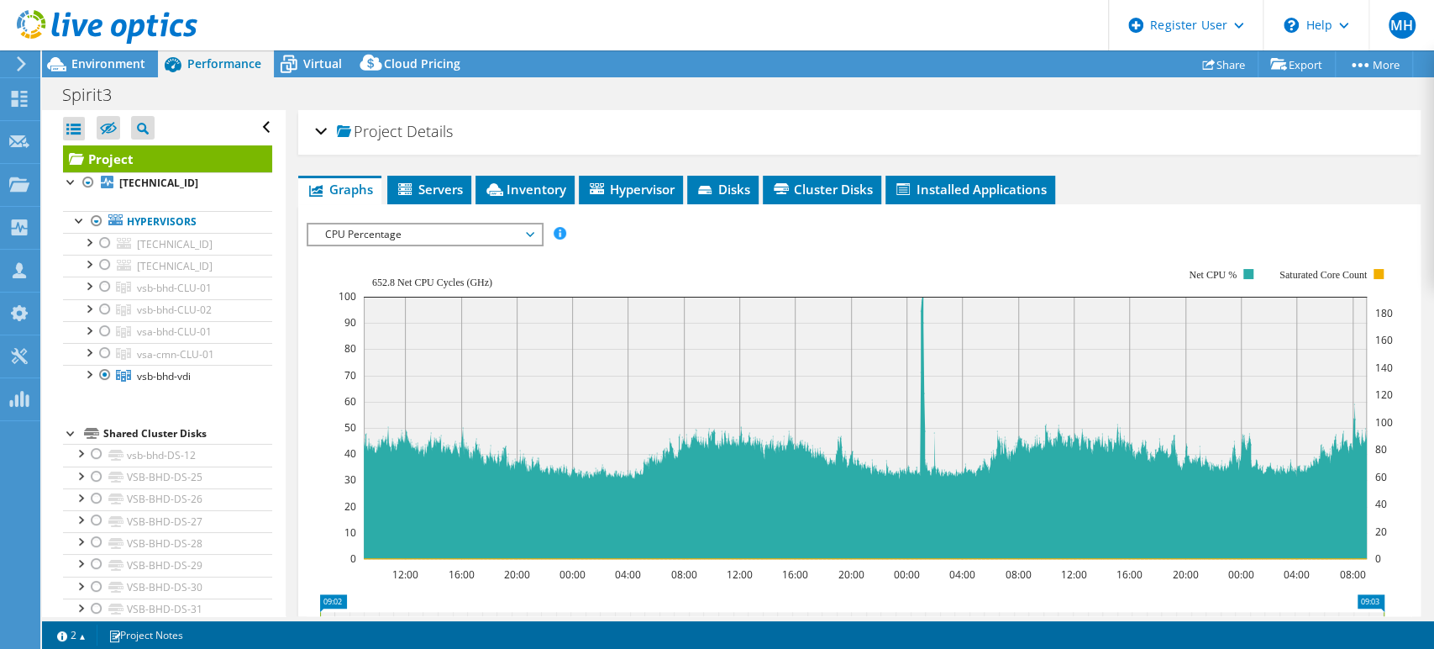
click at [507, 232] on span "CPU Percentage" at bounding box center [425, 234] width 216 height 20
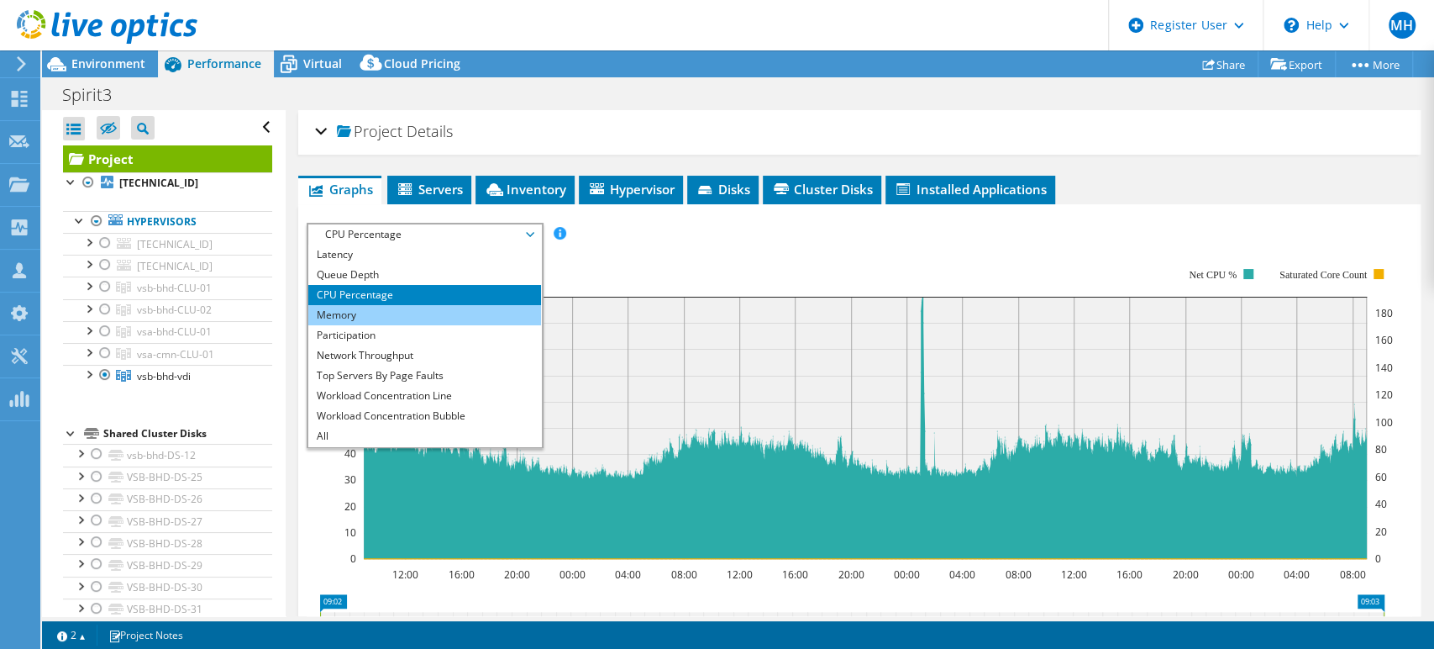
click at [451, 307] on li "Memory" at bounding box center [424, 315] width 233 height 20
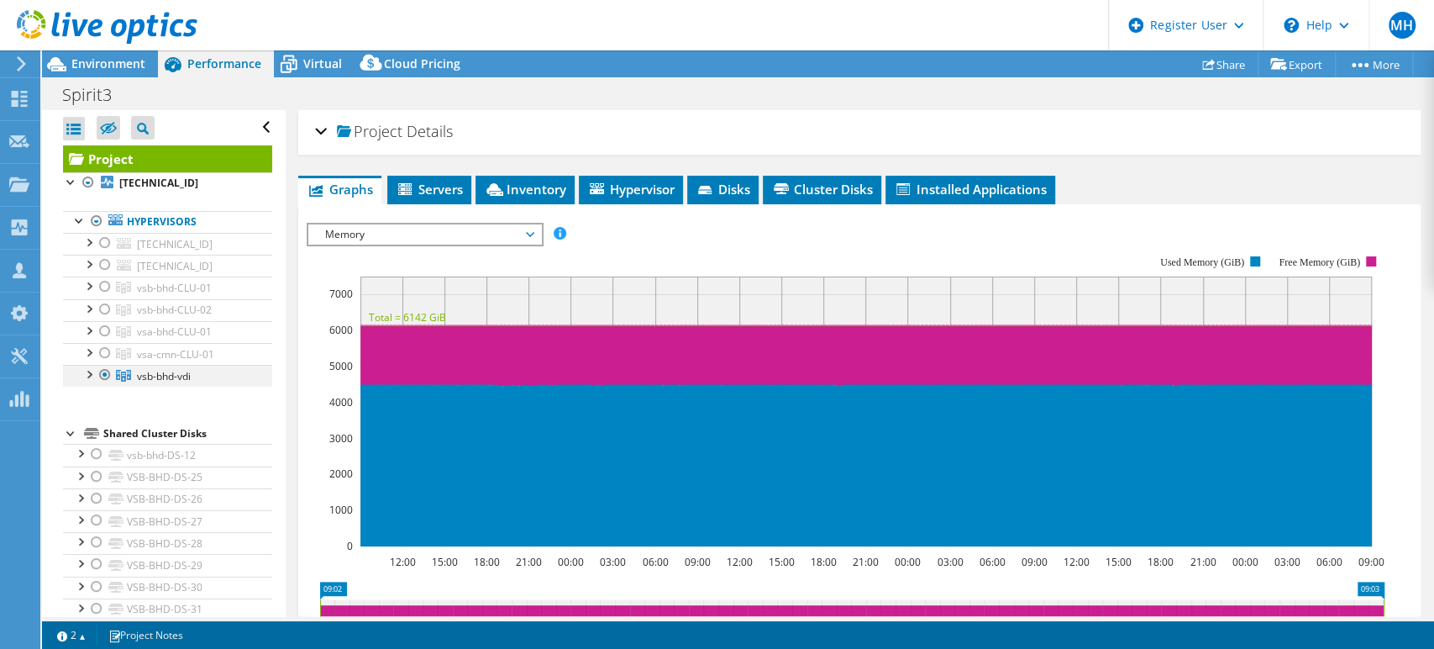
click at [106, 373] on div at bounding box center [105, 375] width 17 height 20
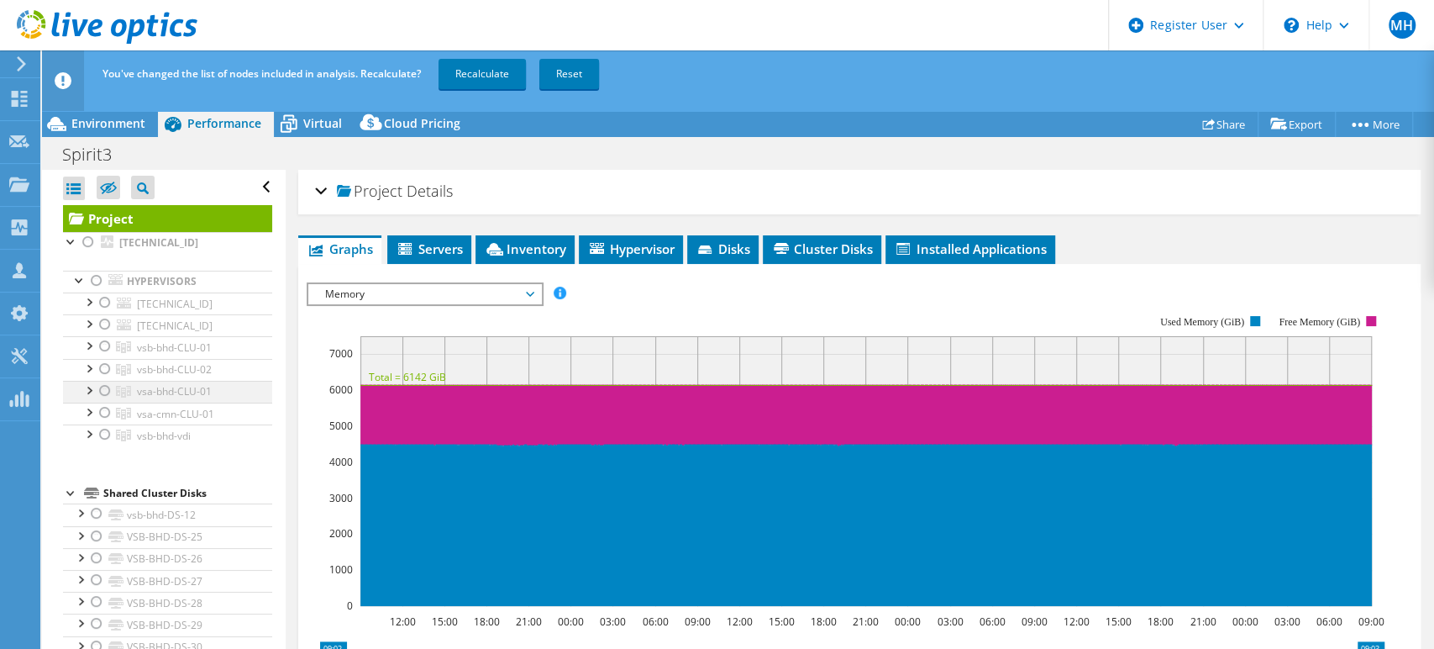
click at [109, 390] on div at bounding box center [105, 391] width 17 height 20
click at [475, 76] on link "Recalculate" at bounding box center [482, 74] width 87 height 30
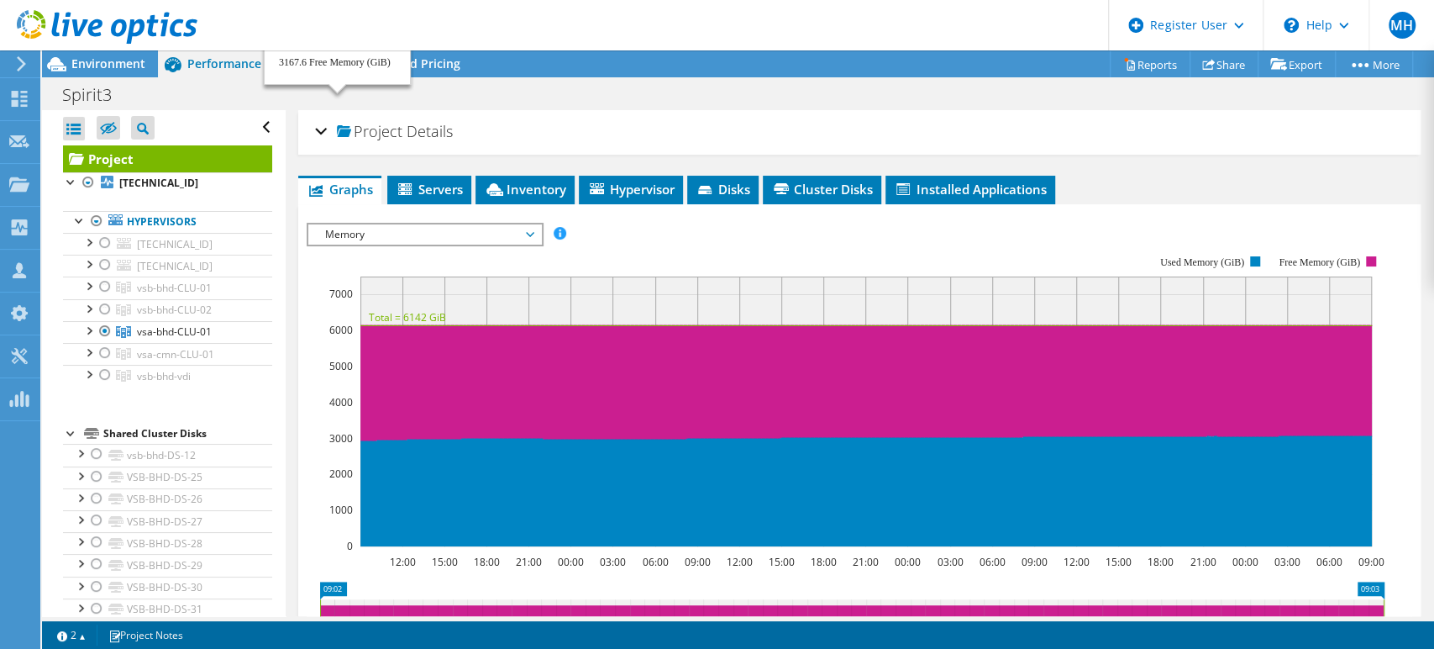
click at [444, 227] on span "Memory" at bounding box center [425, 234] width 216 height 20
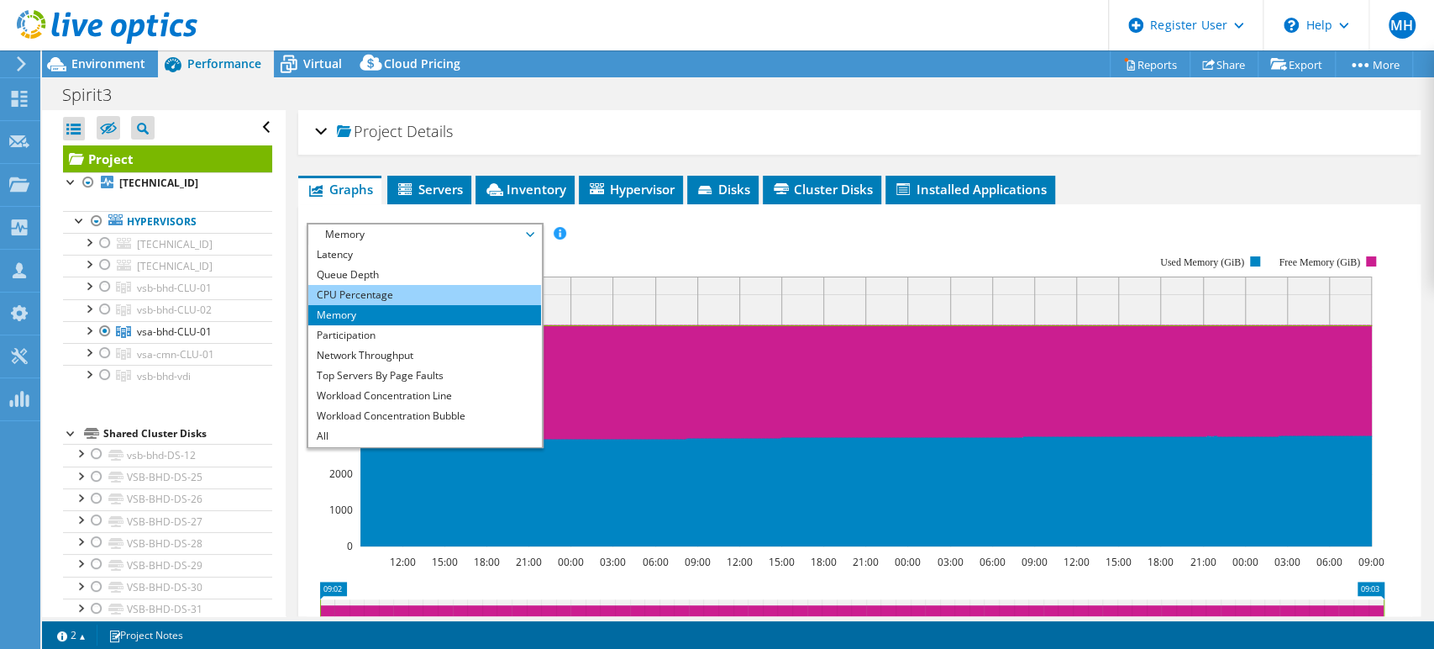
click at [453, 287] on li "CPU Percentage" at bounding box center [424, 295] width 233 height 20
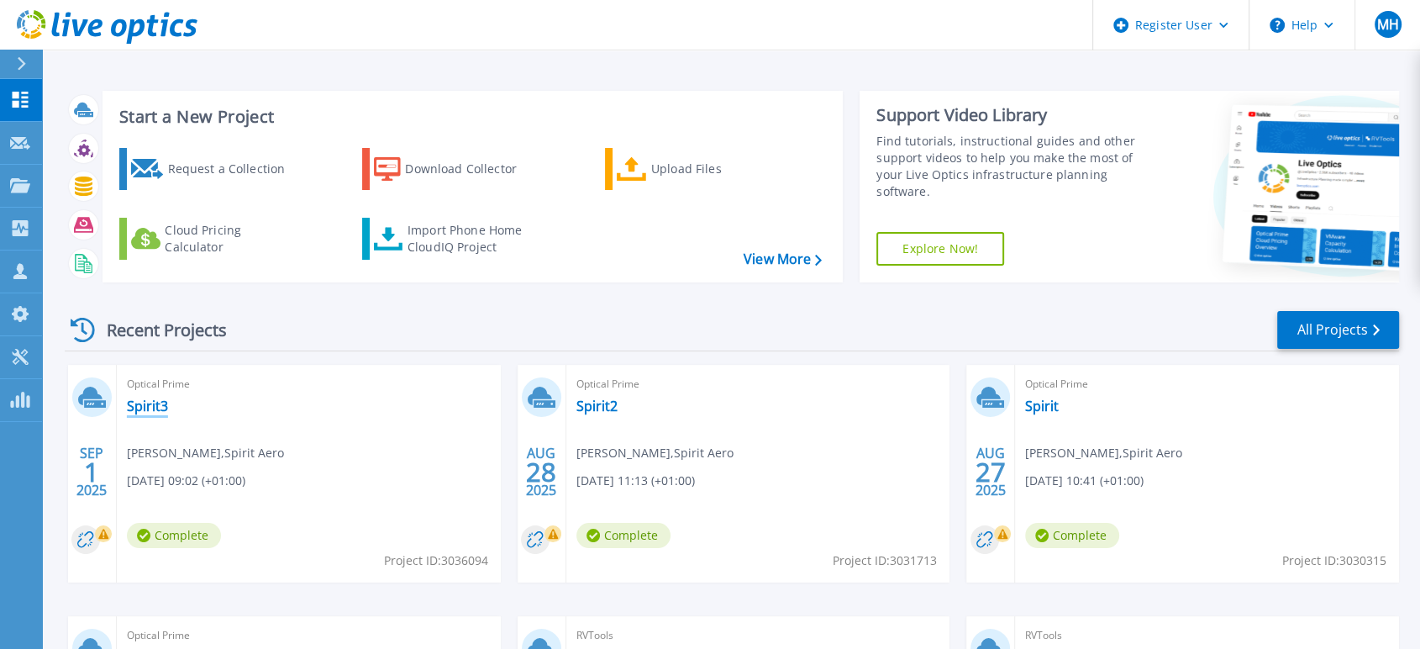
click at [140, 412] on link "Spirit3" at bounding box center [147, 405] width 41 height 17
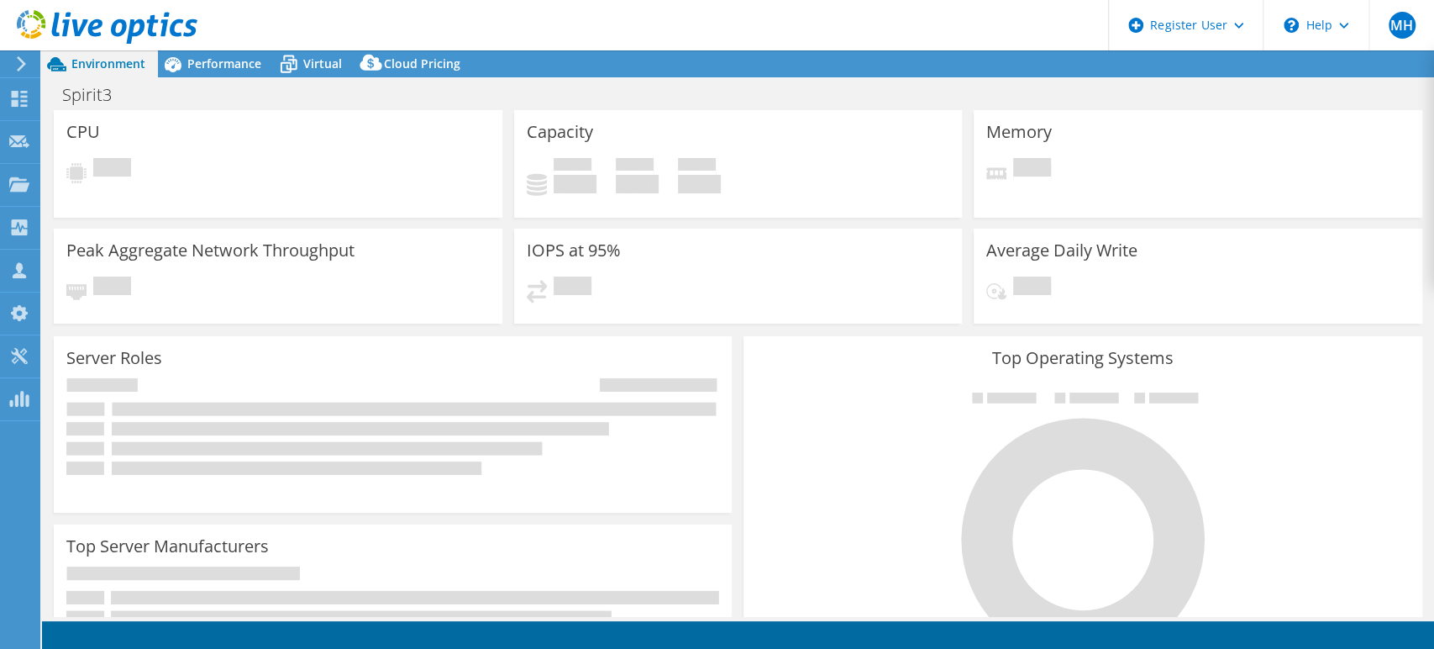
select select "USD"
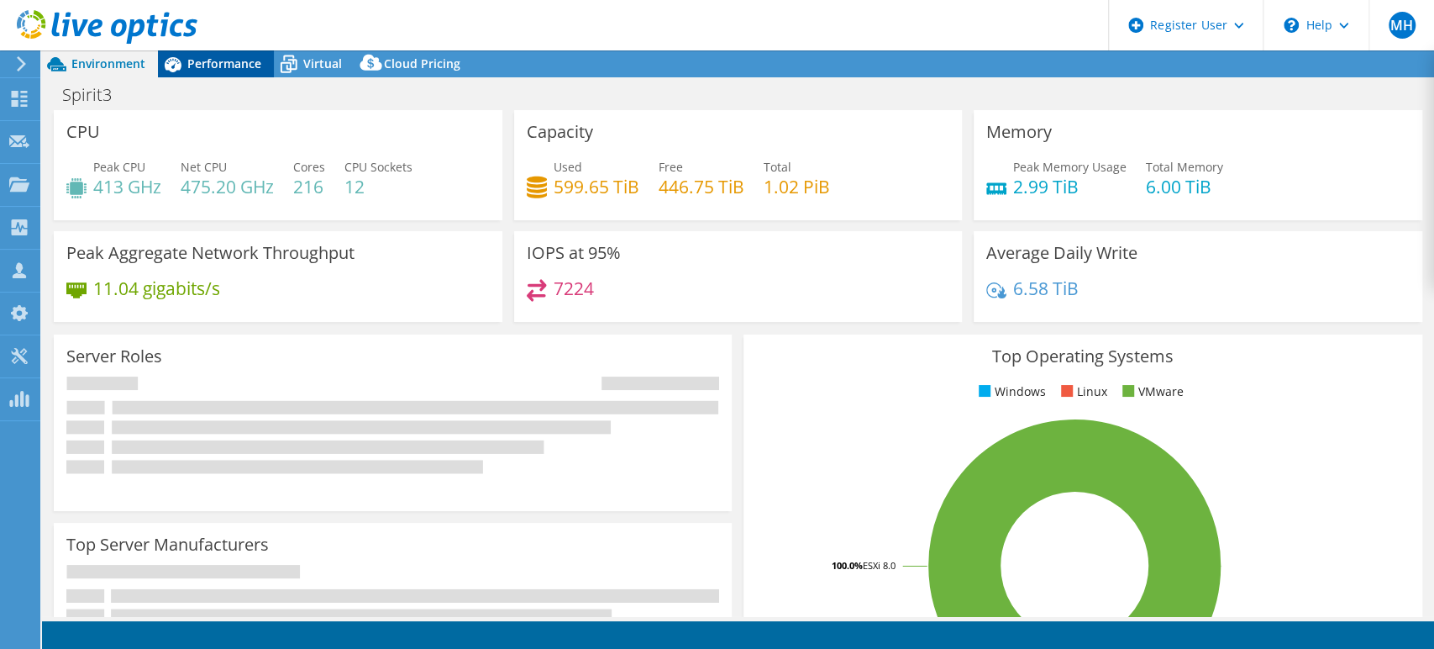
click at [215, 63] on span "Performance" at bounding box center [224, 63] width 74 height 16
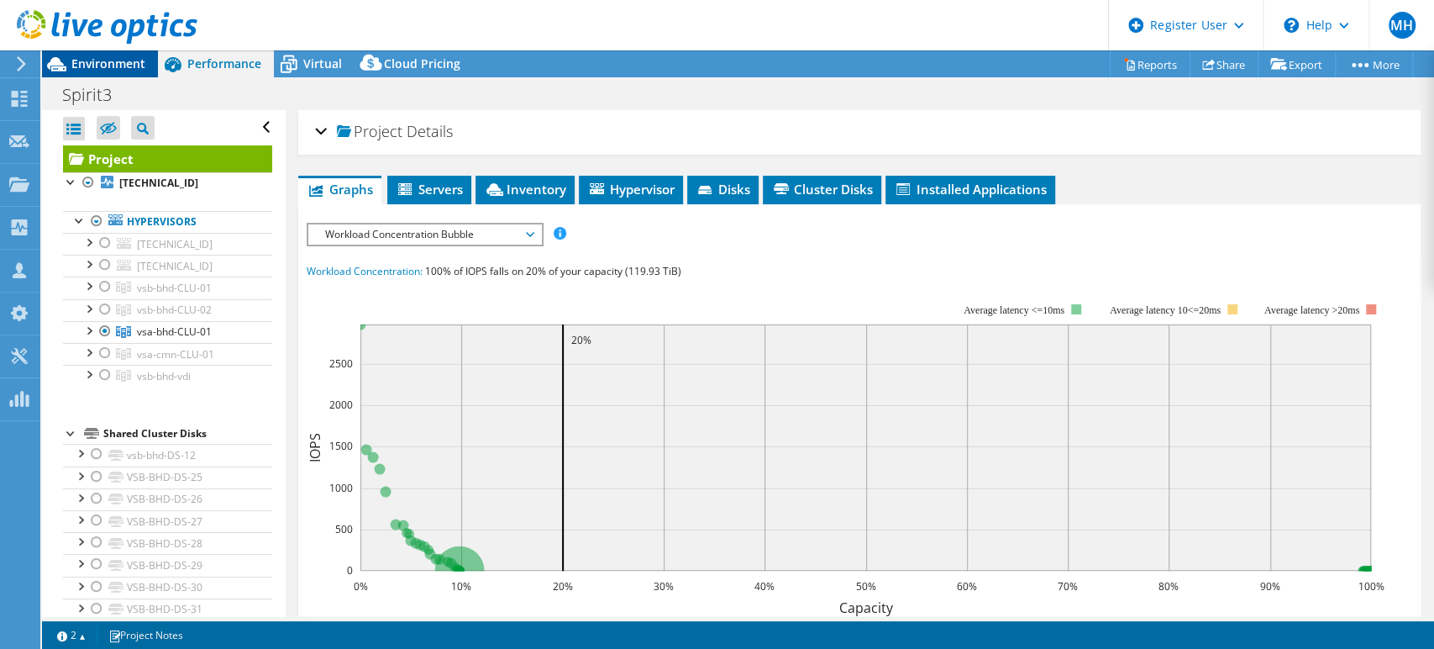
click at [129, 60] on span "Environment" at bounding box center [108, 63] width 74 height 16
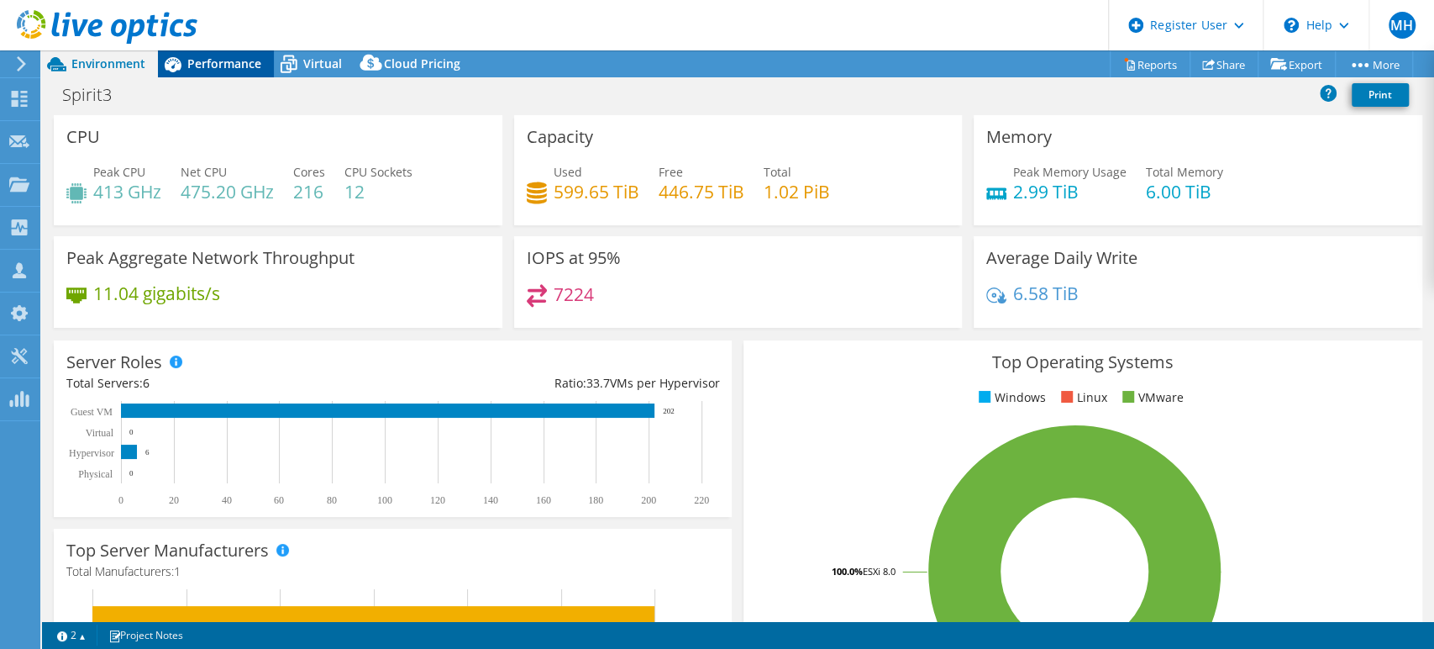
click at [216, 59] on span "Performance" at bounding box center [224, 63] width 74 height 16
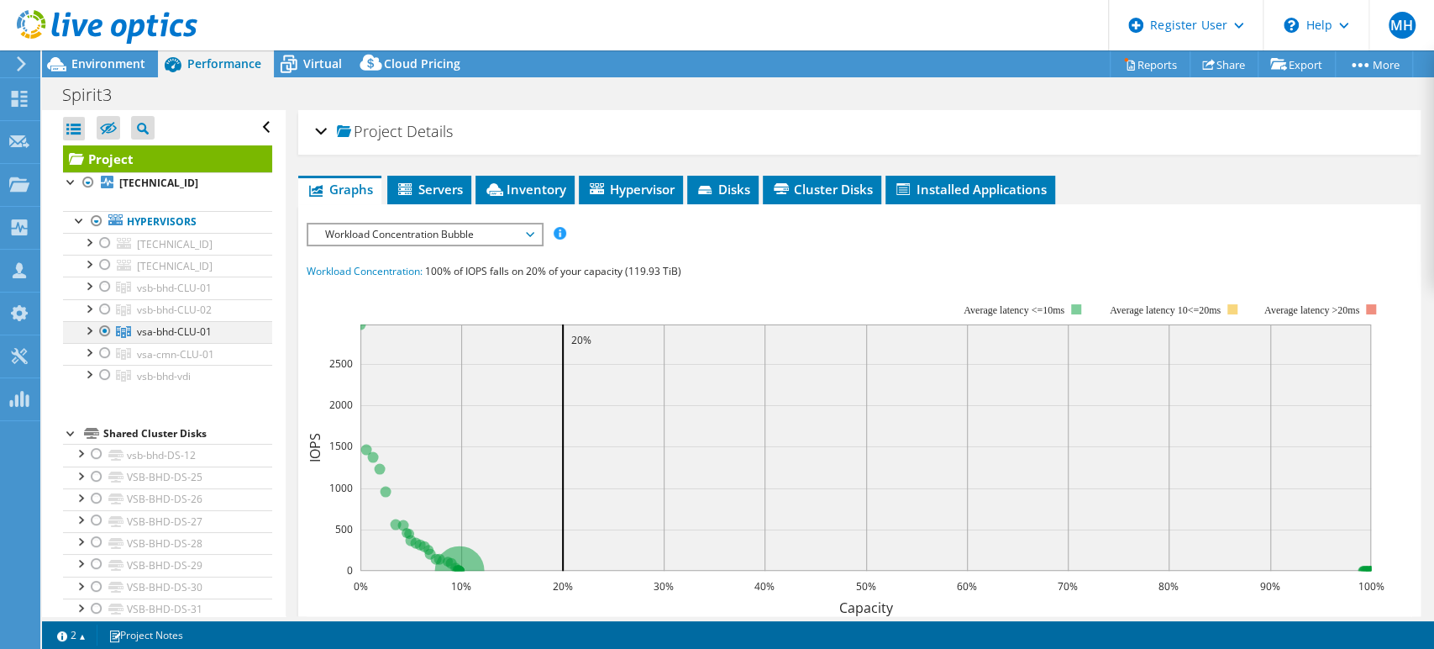
click at [102, 326] on div at bounding box center [105, 331] width 17 height 20
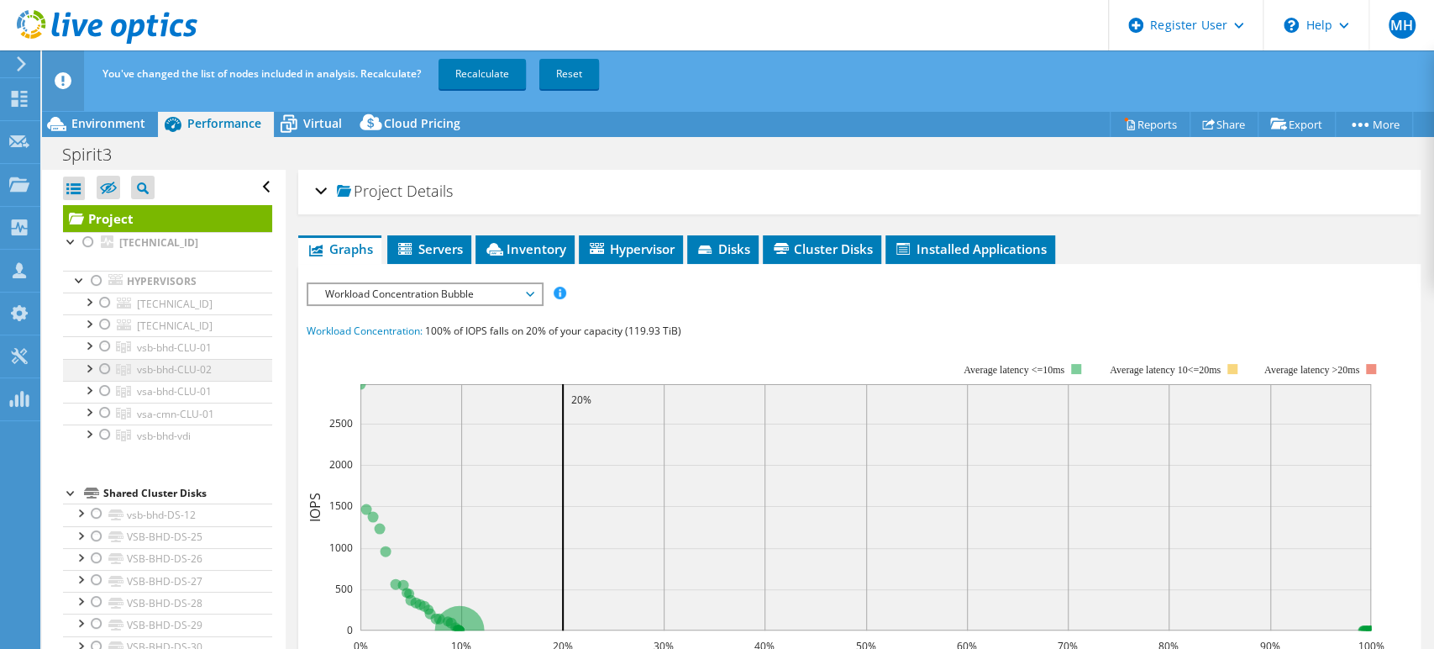
click at [83, 366] on div at bounding box center [88, 367] width 17 height 17
click at [101, 368] on div at bounding box center [105, 369] width 17 height 20
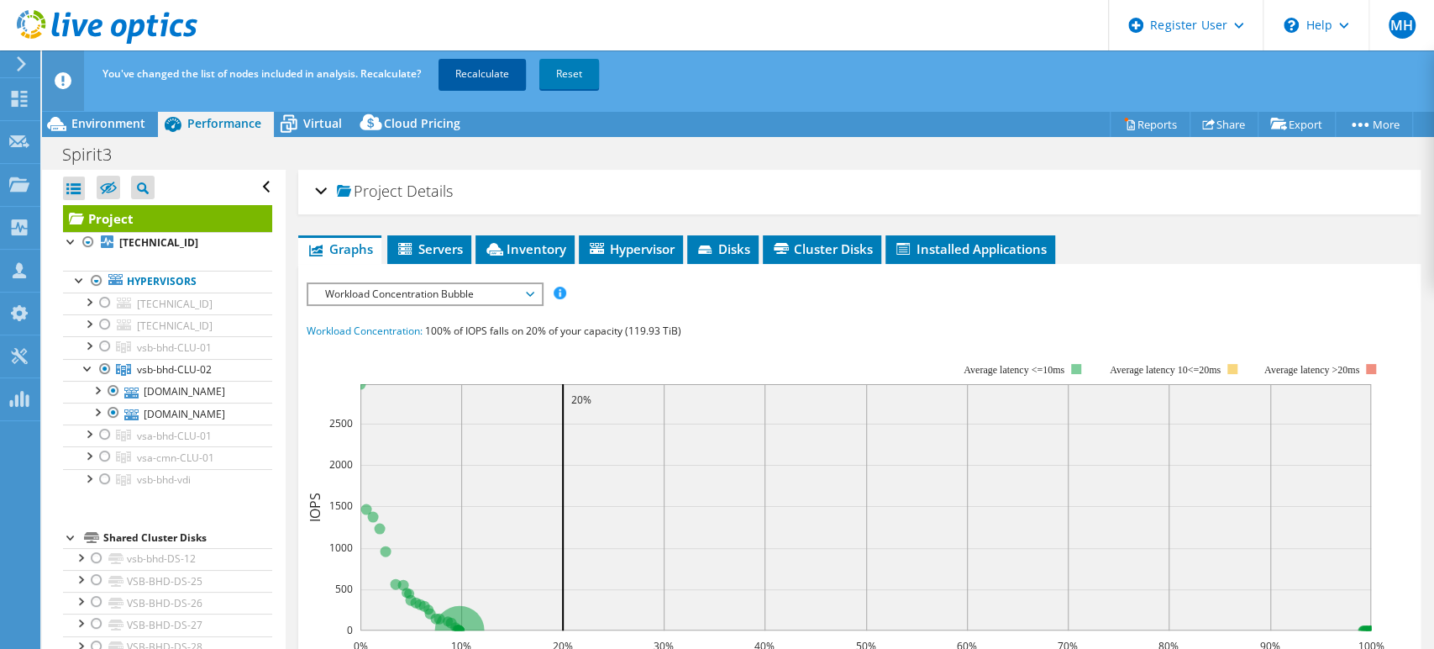
click at [501, 65] on link "Recalculate" at bounding box center [482, 74] width 87 height 30
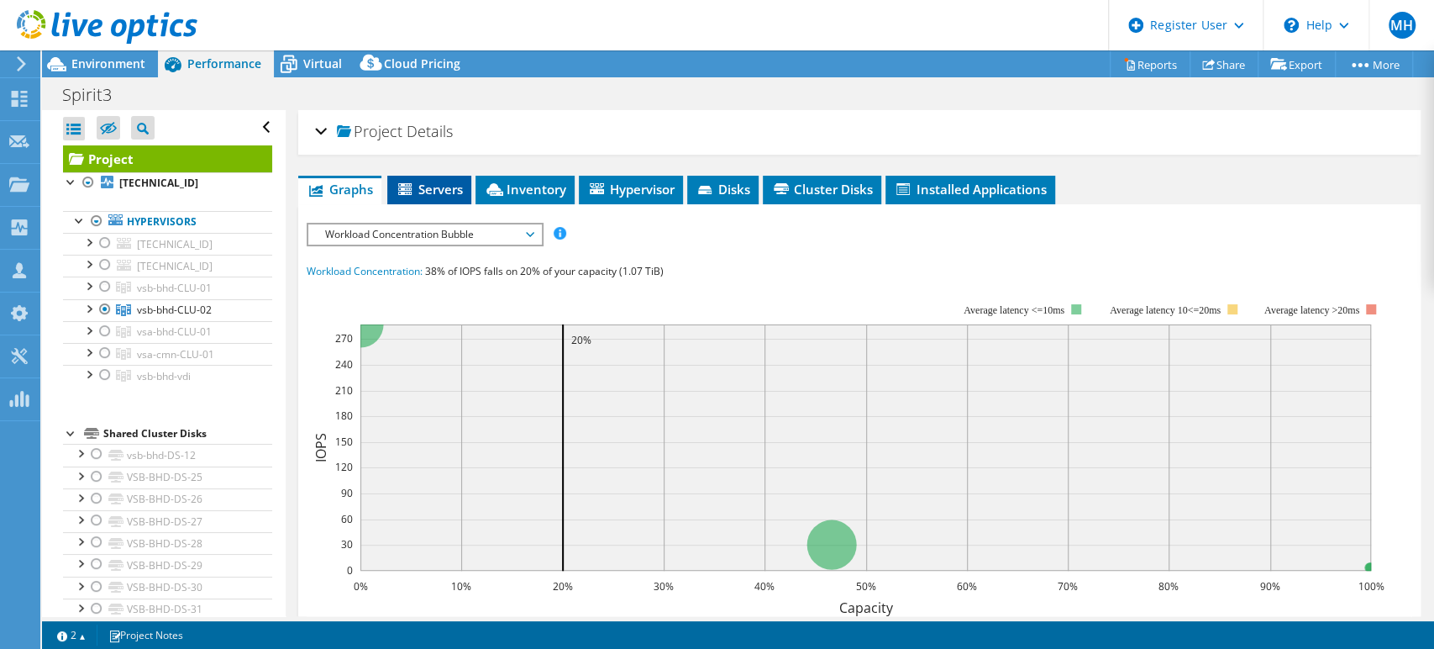
click at [449, 193] on span "Servers" at bounding box center [429, 189] width 67 height 17
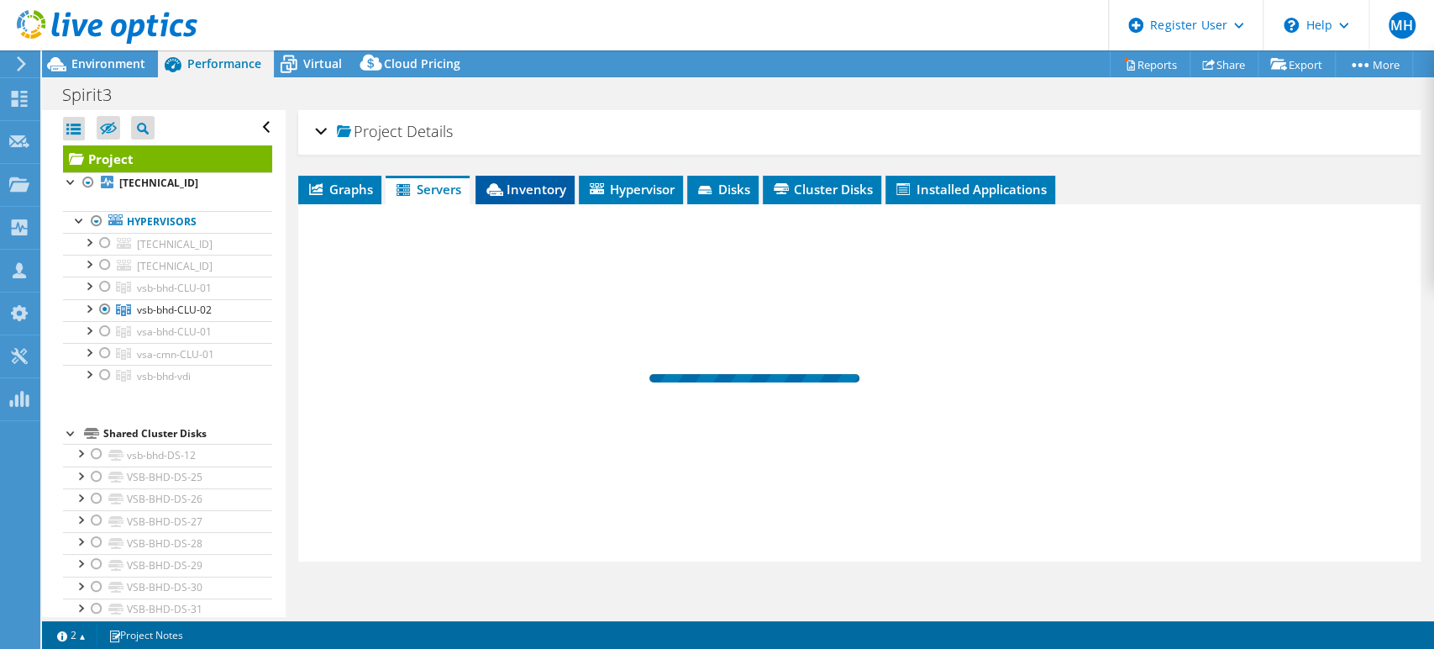
click at [512, 191] on span "Inventory" at bounding box center [525, 189] width 82 height 17
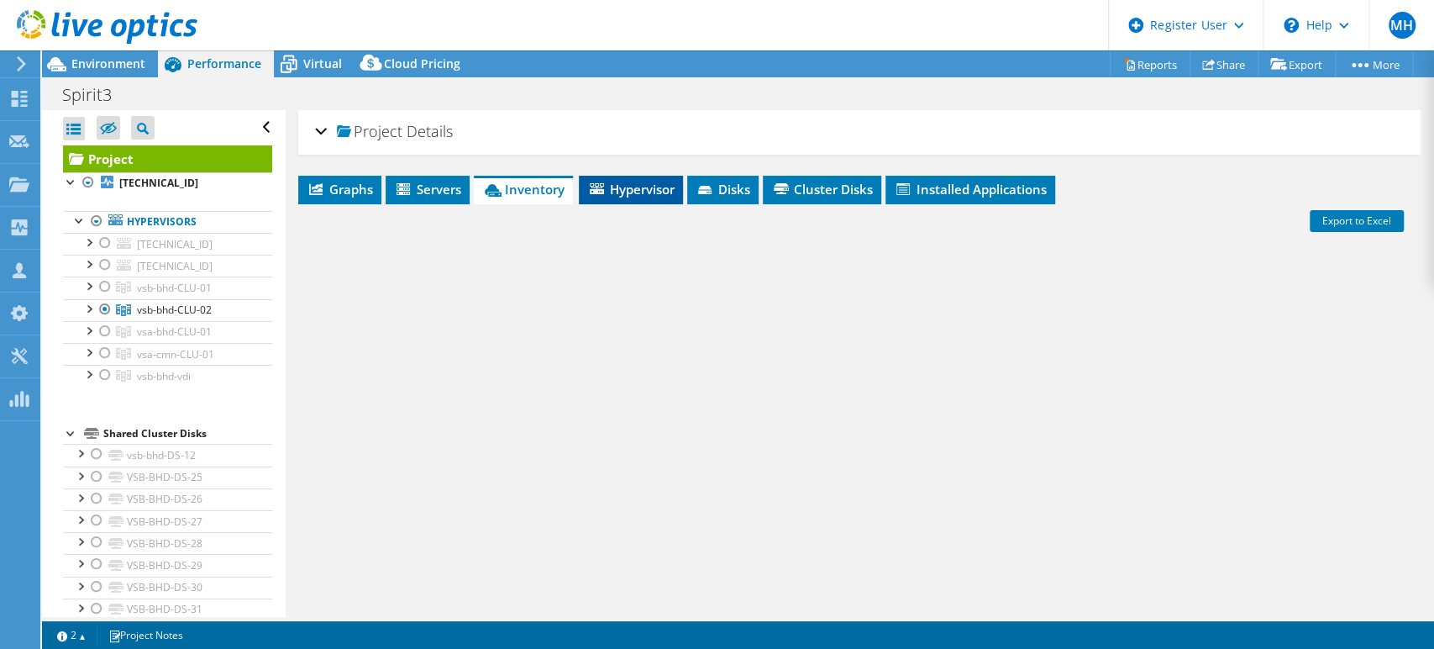
click at [628, 193] on span "Hypervisor" at bounding box center [630, 189] width 87 height 17
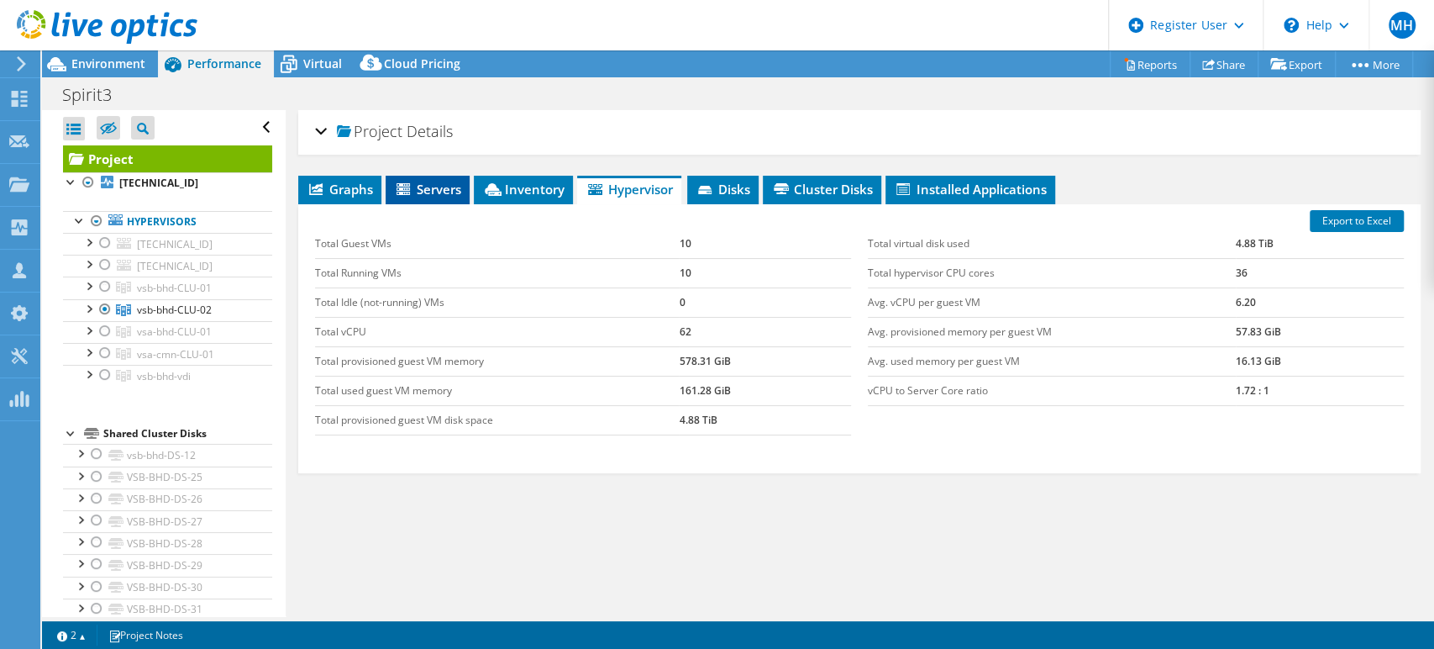
click at [439, 186] on span "Servers" at bounding box center [427, 189] width 67 height 17
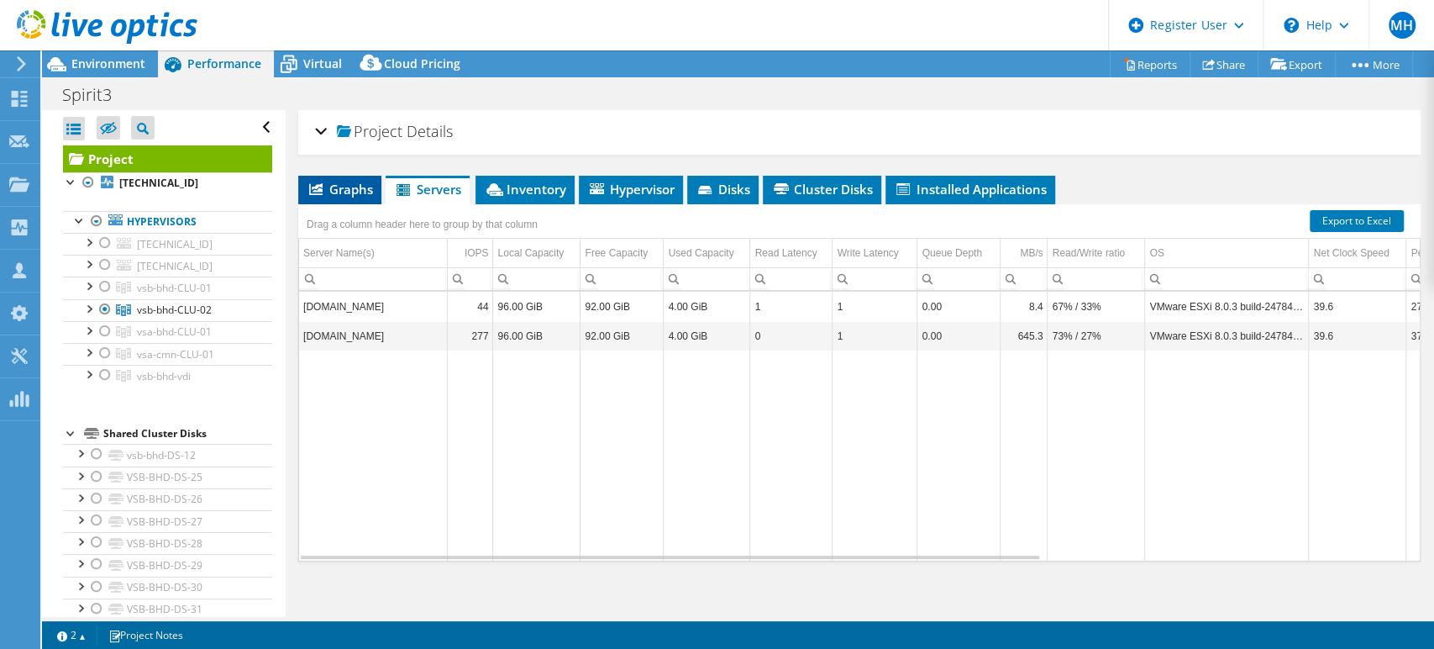
drag, startPoint x: 355, startPoint y: 190, endPoint x: 365, endPoint y: 197, distance: 12.1
click at [355, 189] on span "Graphs" at bounding box center [340, 189] width 66 height 17
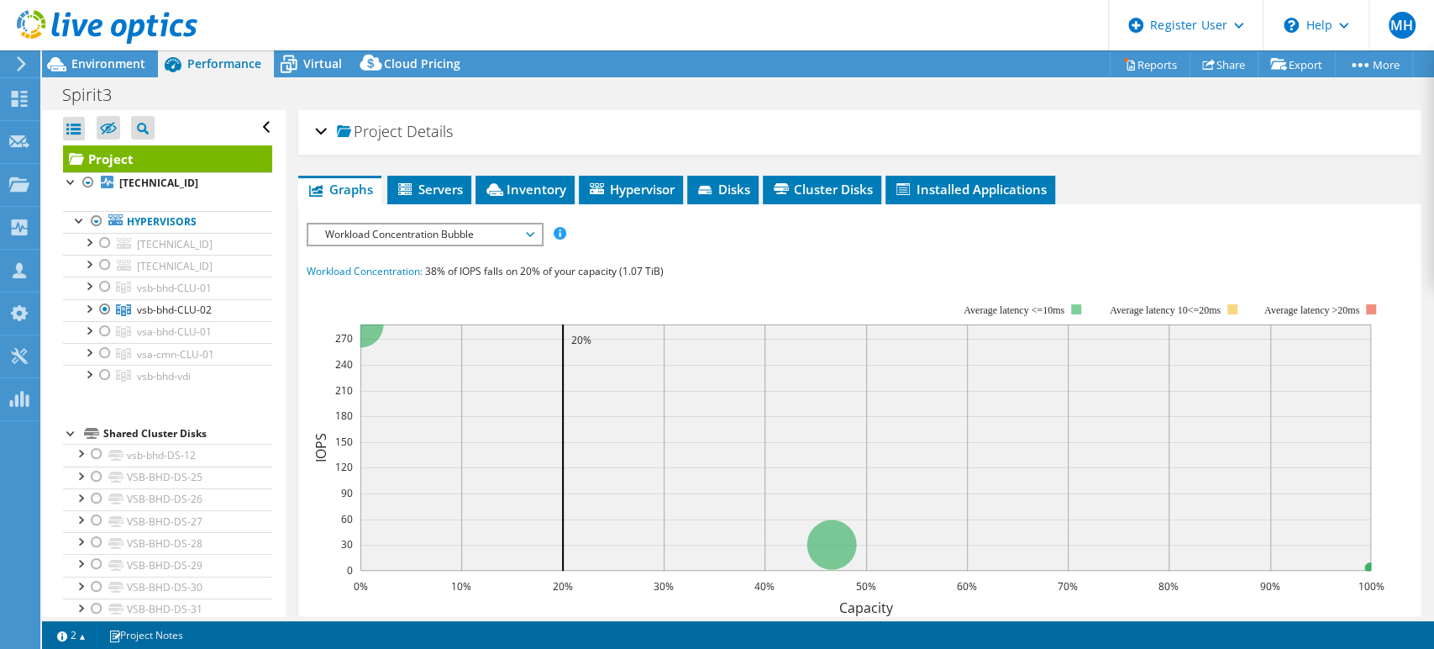
click at [498, 233] on span "Workload Concentration Bubble" at bounding box center [425, 234] width 216 height 20
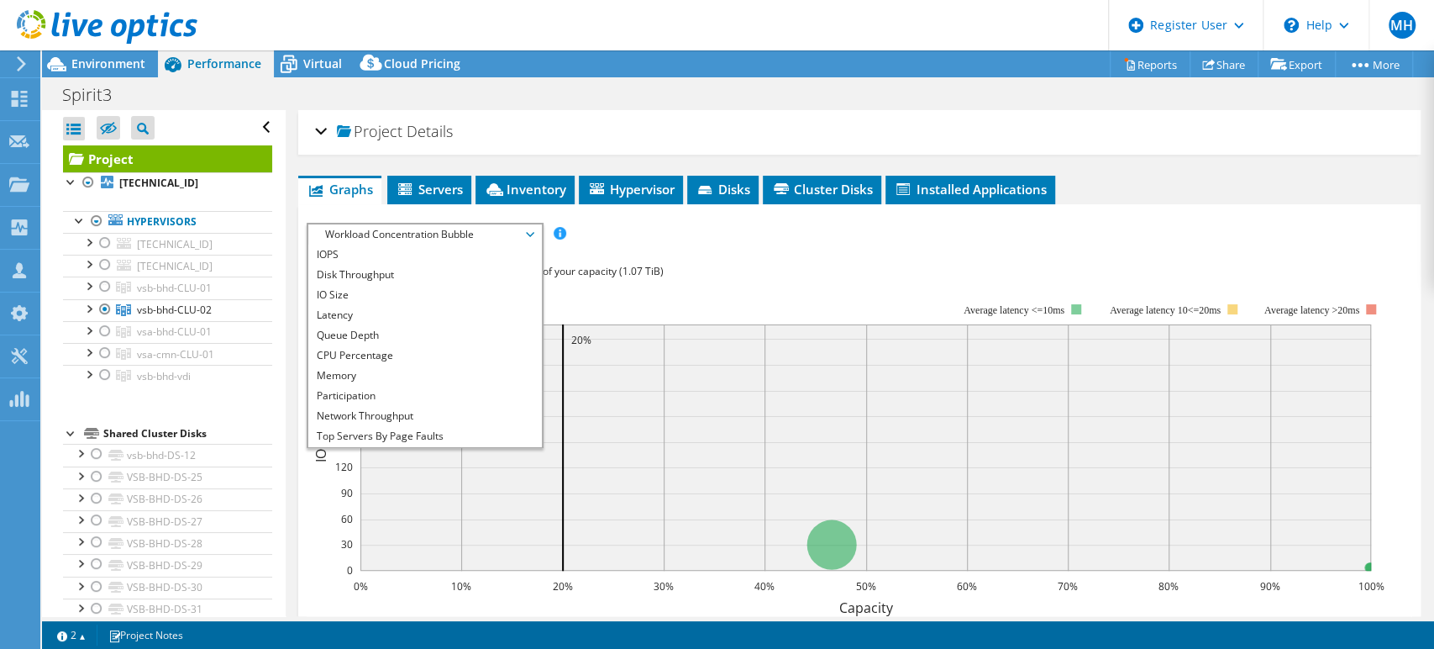
drag, startPoint x: 443, startPoint y: 353, endPoint x: 459, endPoint y: 349, distance: 16.5
click at [443, 352] on li "CPU Percentage" at bounding box center [424, 355] width 233 height 20
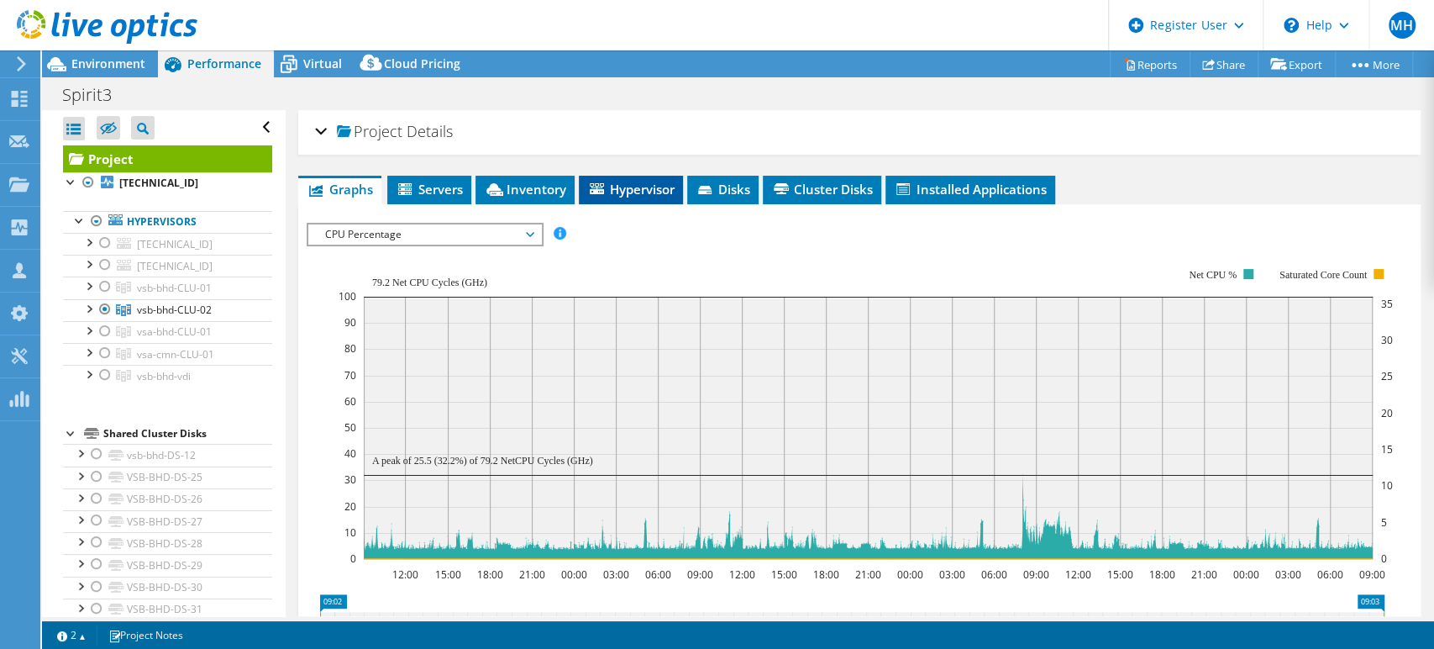
click at [609, 181] on span "Hypervisor" at bounding box center [630, 189] width 87 height 17
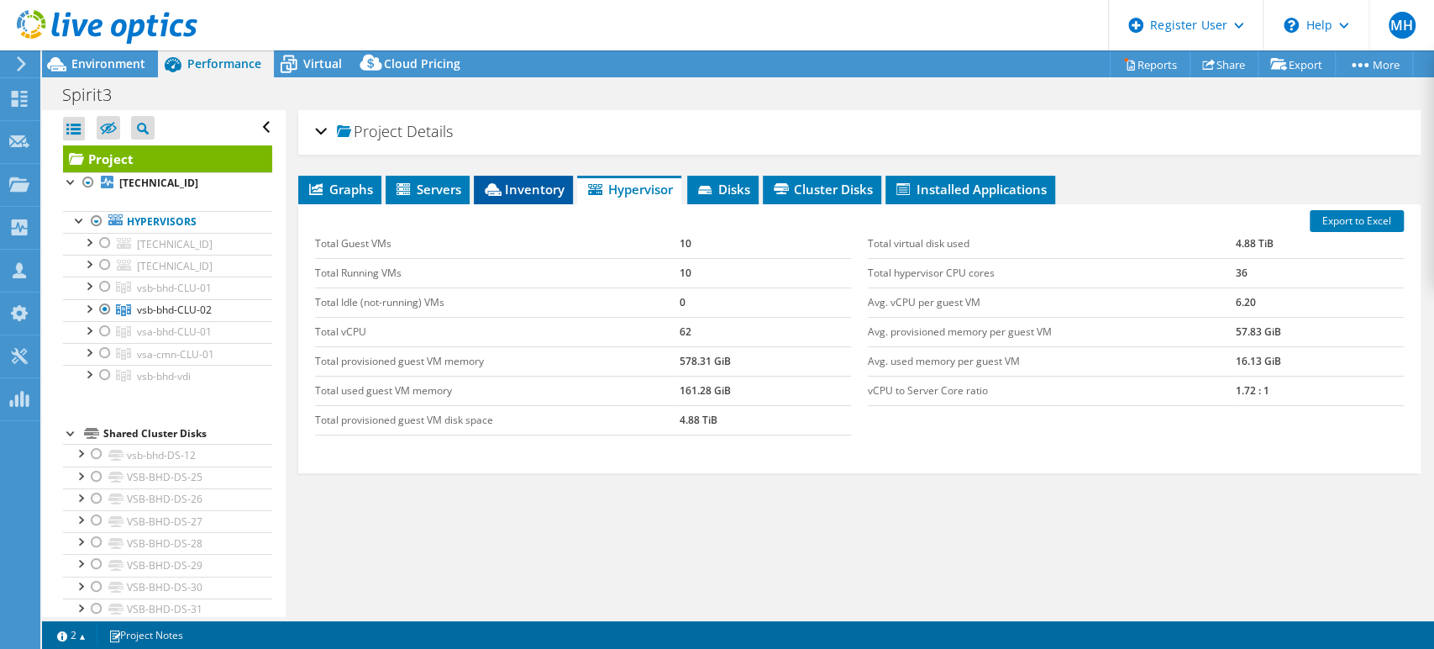
click at [544, 198] on li "Inventory" at bounding box center [523, 190] width 99 height 29
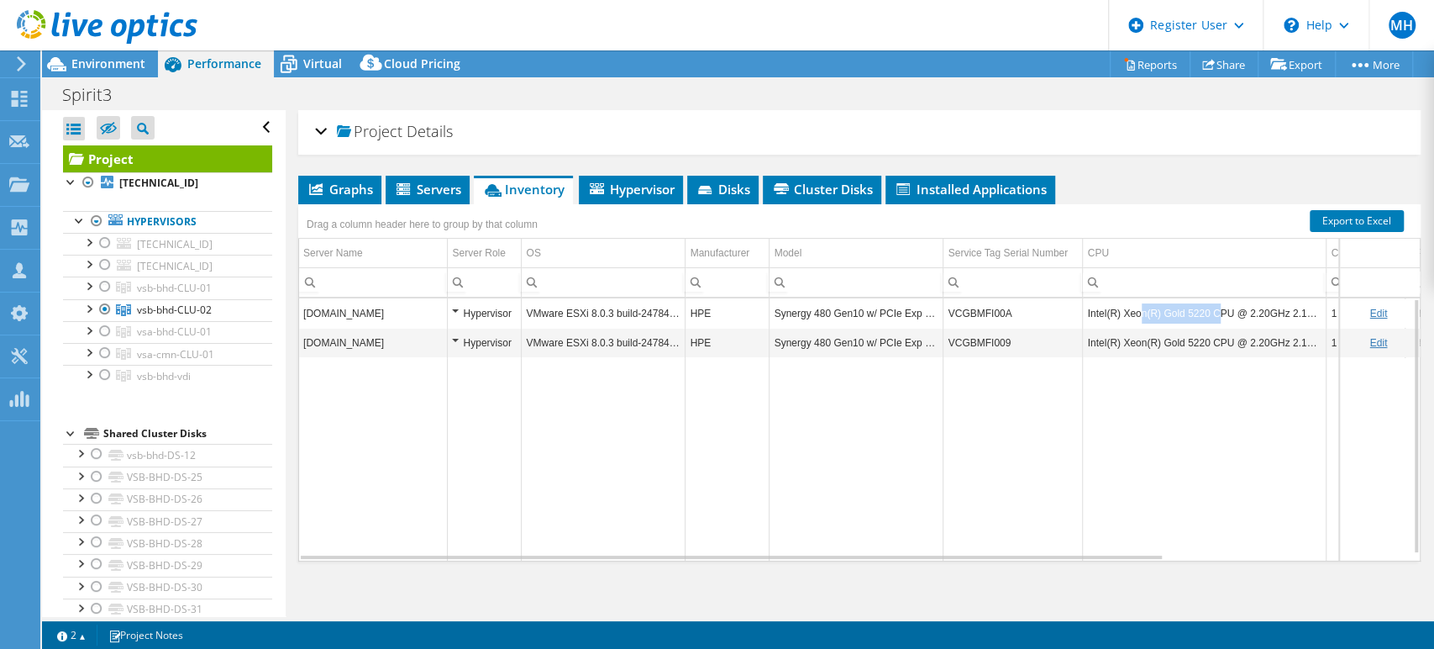
drag, startPoint x: 1139, startPoint y: 306, endPoint x: 1213, endPoint y: 316, distance: 74.6
click at [1213, 316] on td "Intel(R) Xeon(R) Gold 5220 CPU @ 2.20GHz 2.19 GHz" at bounding box center [1205, 312] width 244 height 29
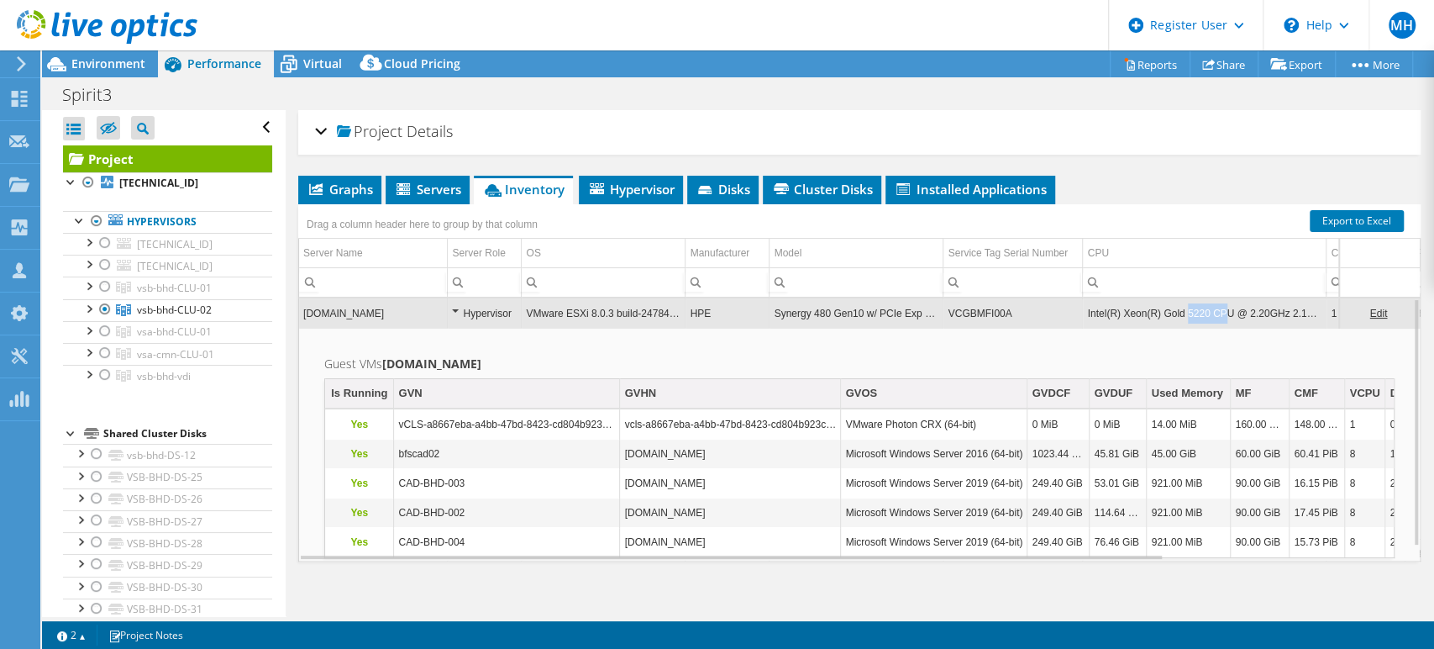
drag, startPoint x: 1218, startPoint y: 311, endPoint x: 1185, endPoint y: 311, distance: 32.8
click at [1185, 311] on td "Intel(R) Xeon(R) Gold 5220 CPU @ 2.20GHz 2.19 GHz" at bounding box center [1205, 312] width 244 height 29
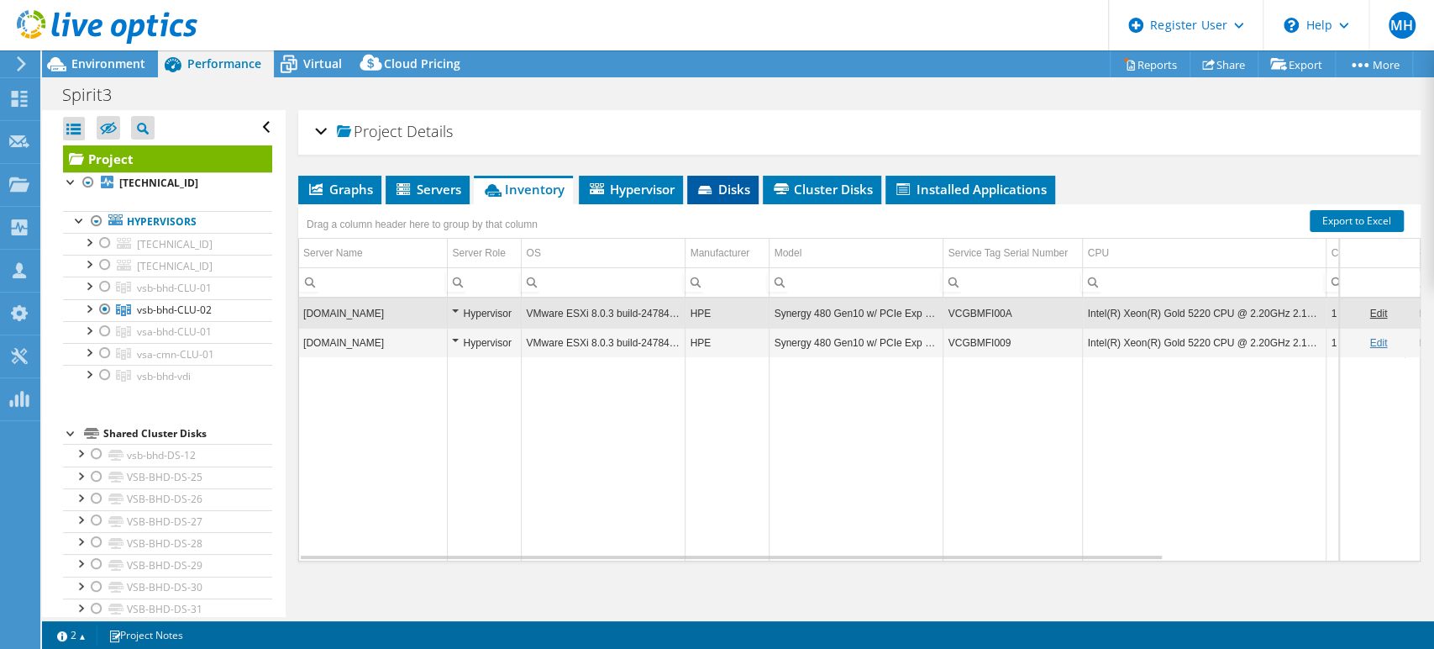
click at [713, 190] on icon at bounding box center [706, 191] width 17 height 11
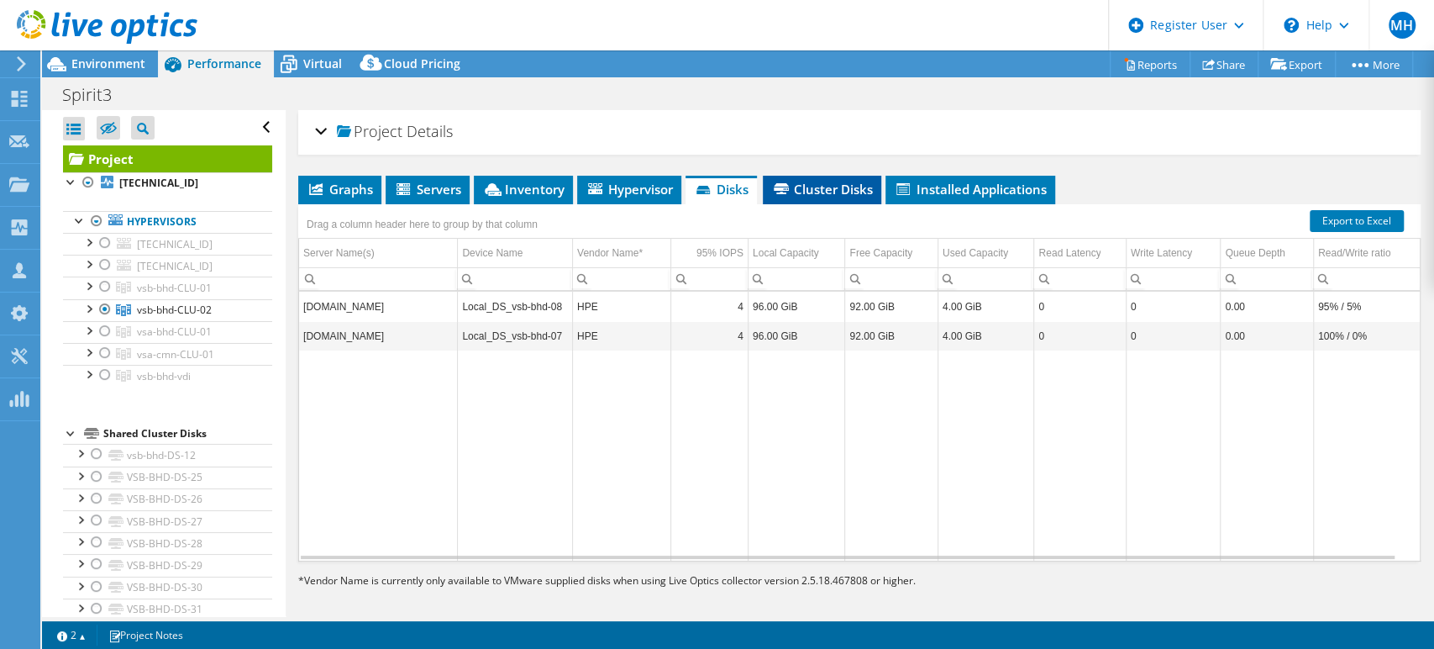
click at [849, 189] on span "Cluster Disks" at bounding box center [822, 189] width 102 height 17
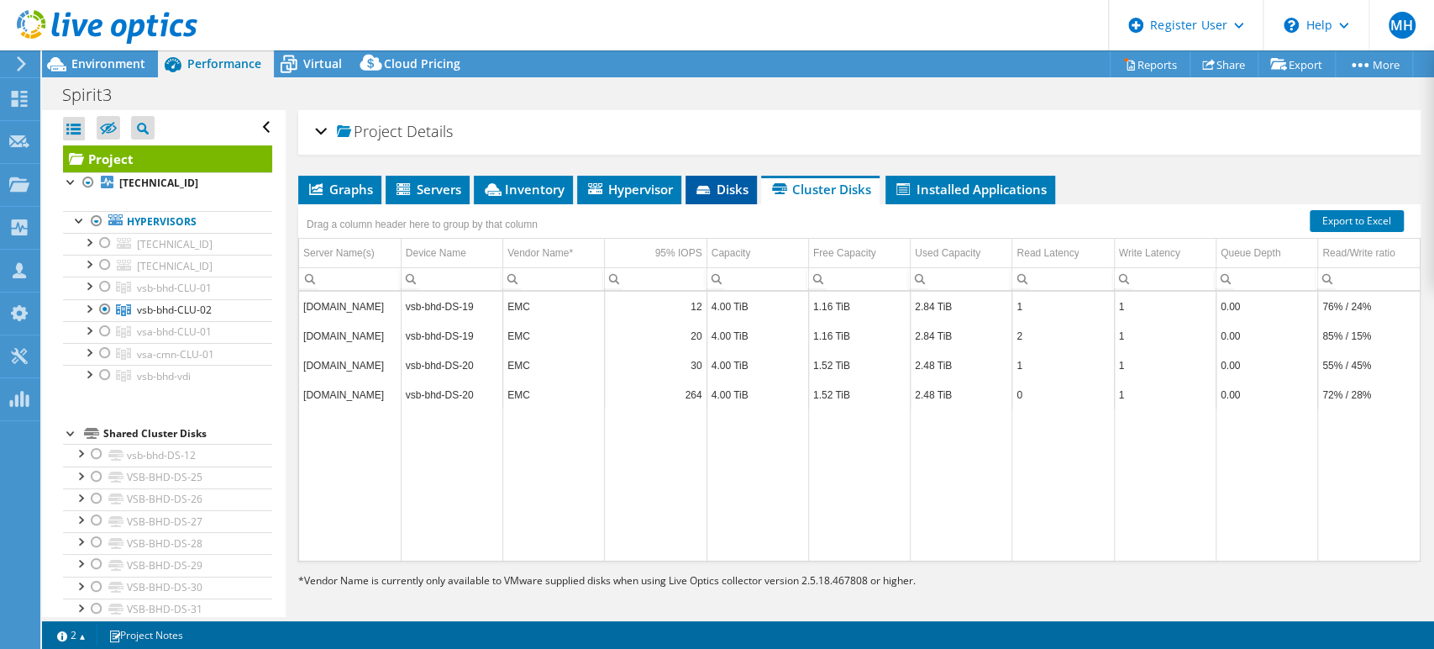
click at [713, 187] on icon at bounding box center [704, 191] width 17 height 11
